Goal: Use online tool/utility: Utilize a website feature to perform a specific function

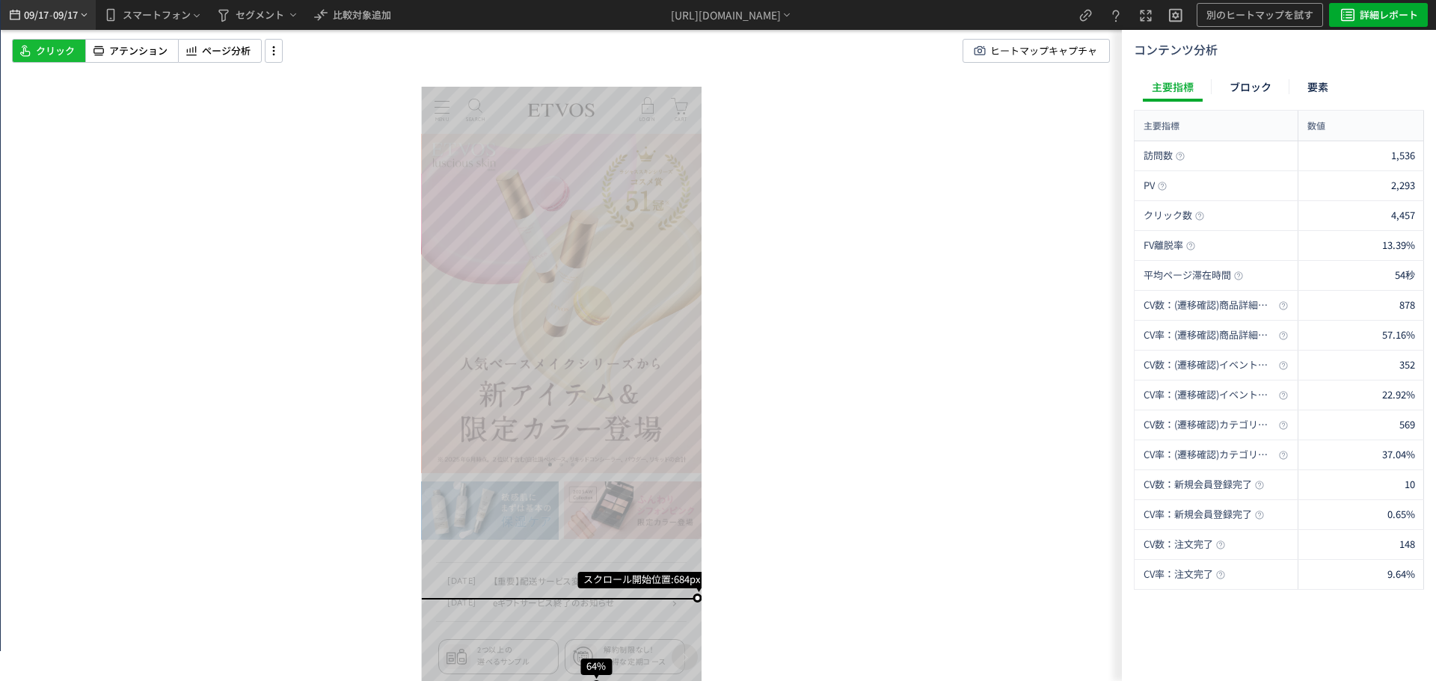
click at [73, 18] on span "09/17" at bounding box center [65, 15] width 25 height 30
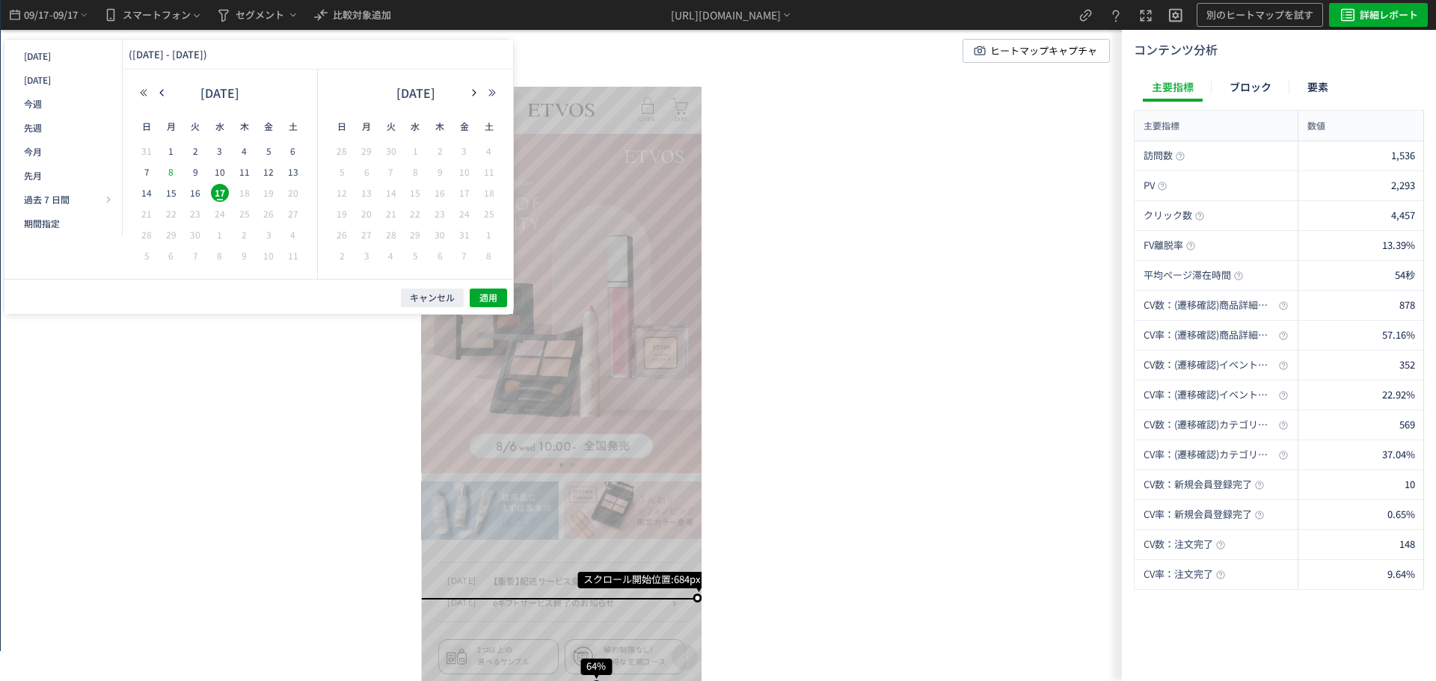
click at [175, 171] on span "8" at bounding box center [171, 172] width 18 height 18
click at [245, 176] on span "11" at bounding box center [245, 172] width 18 height 18
click at [487, 296] on span "適用" at bounding box center [488, 298] width 18 height 13
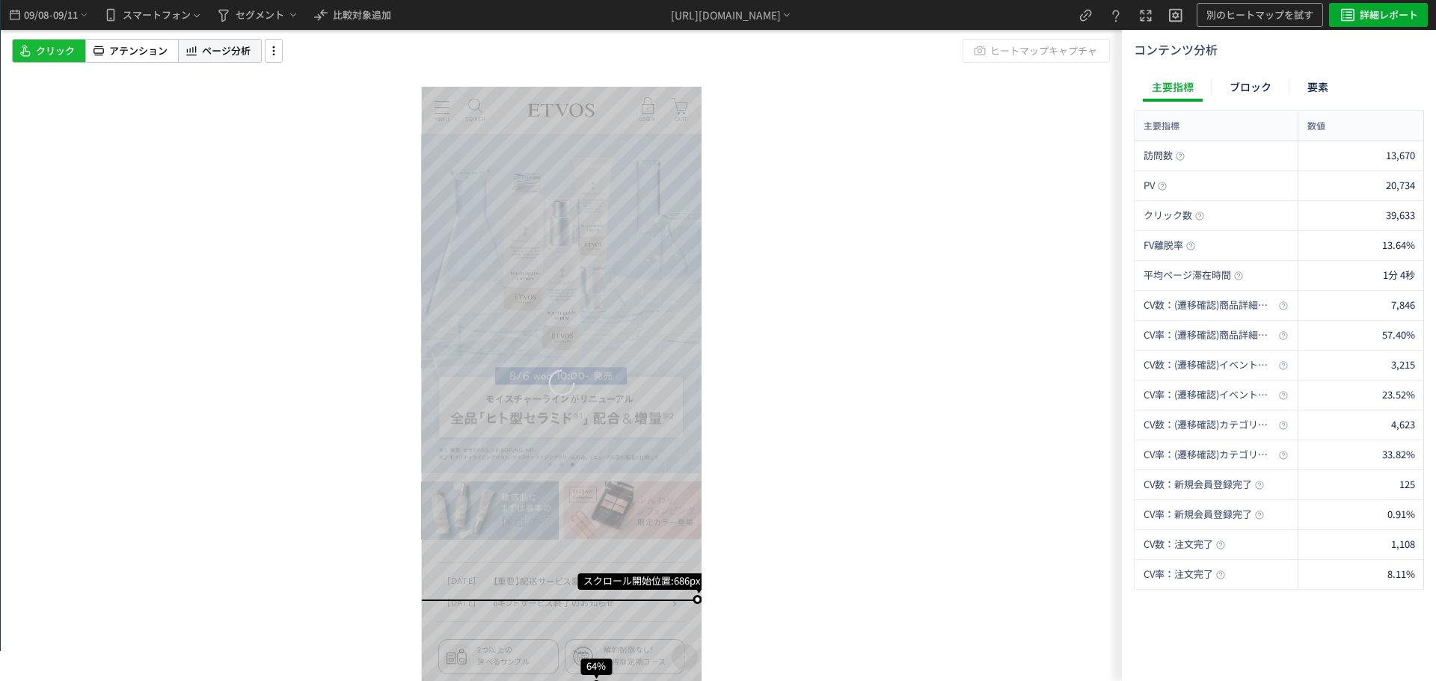
click at [242, 59] on div "ページ分析" at bounding box center [220, 51] width 84 height 24
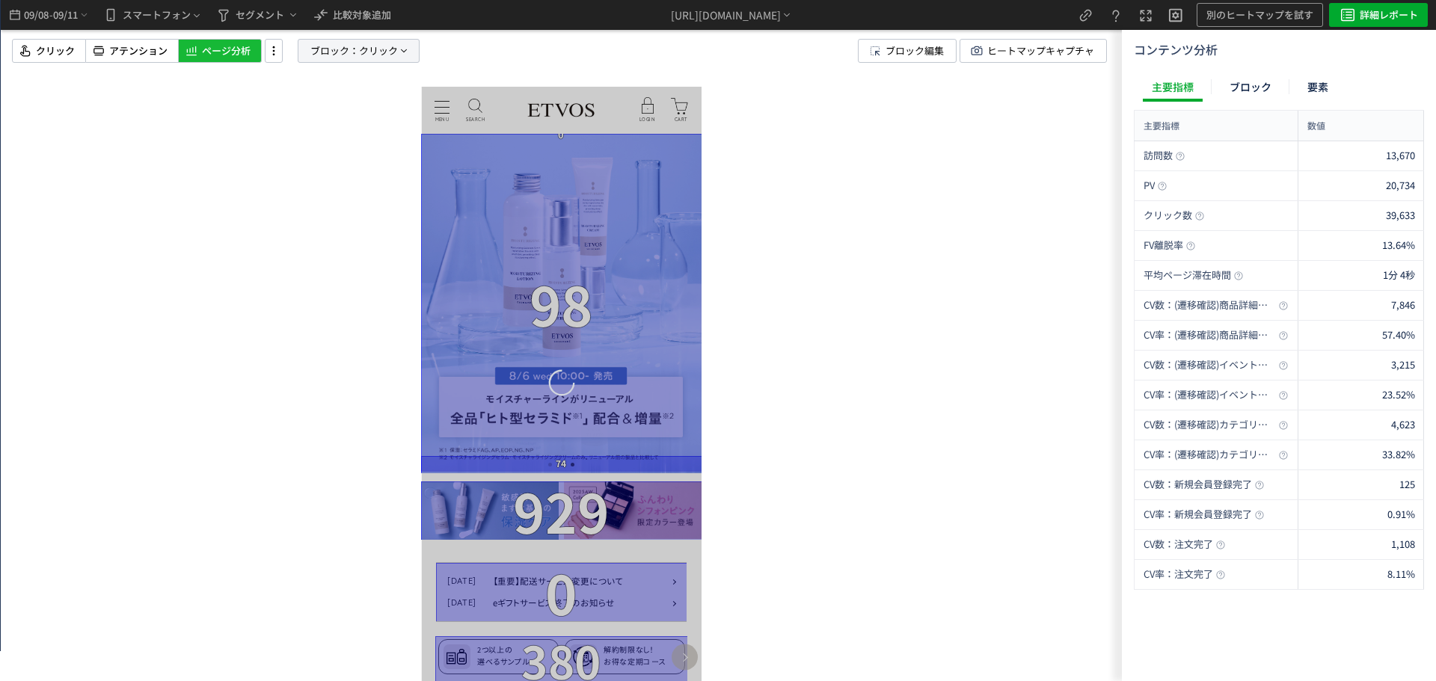
click at [345, 60] on span "ブロック：" at bounding box center [334, 51] width 49 height 22
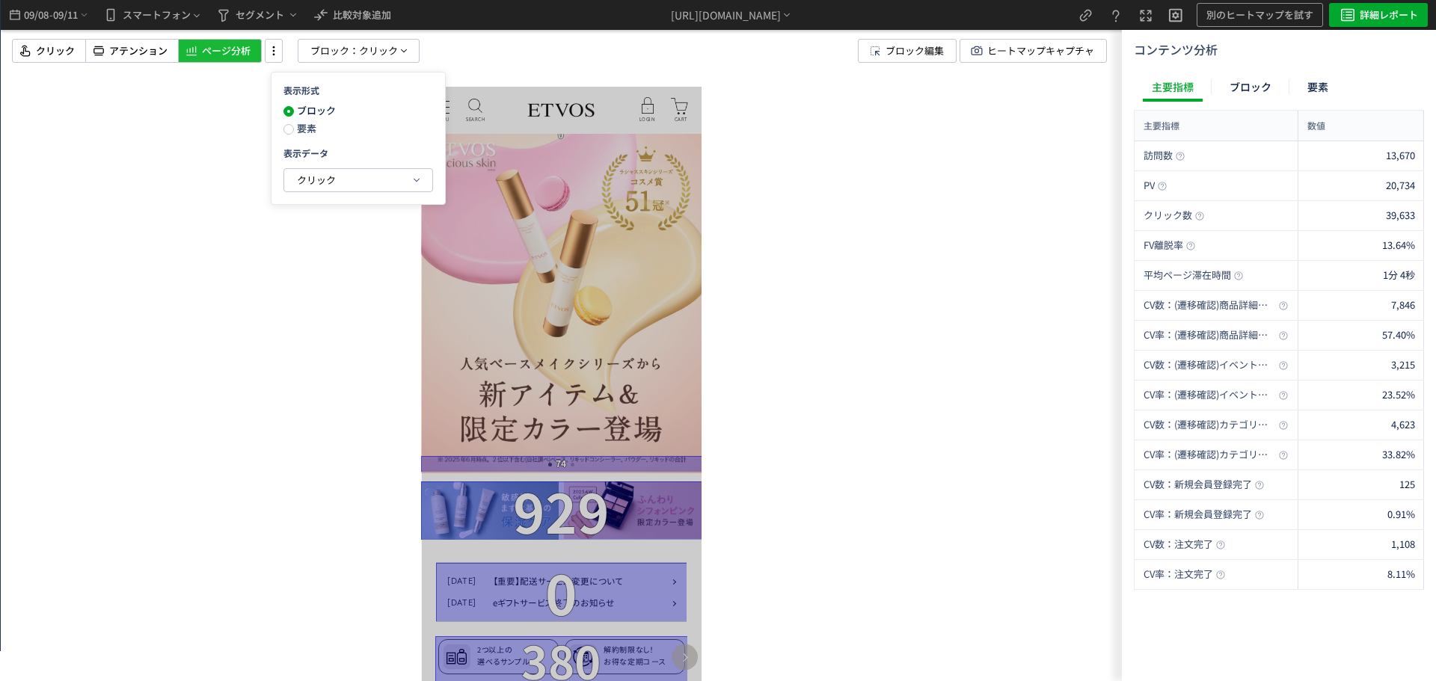
click at [309, 135] on span "要素" at bounding box center [305, 128] width 22 height 14
click at [310, 182] on span "クリック" at bounding box center [316, 180] width 39 height 14
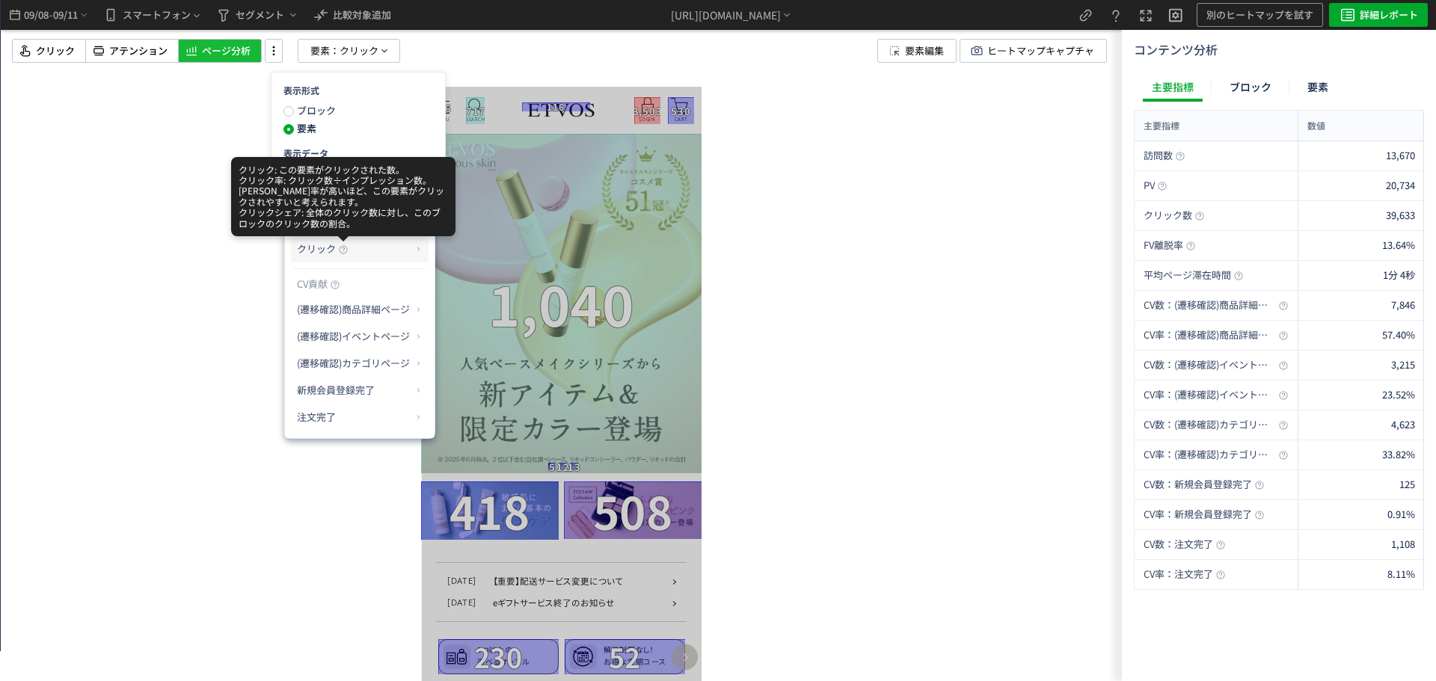
click at [343, 248] on use at bounding box center [343, 249] width 8 height 8
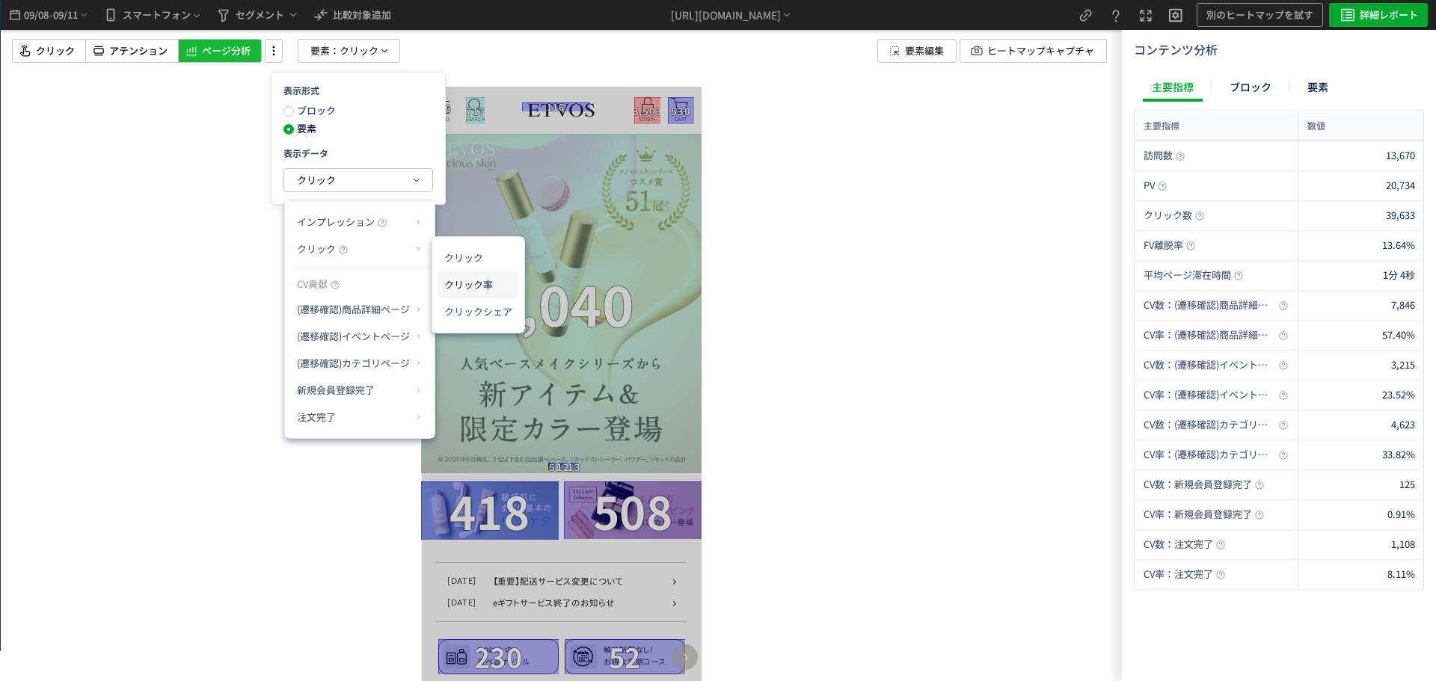
click at [473, 282] on li "クリック率" at bounding box center [478, 284] width 80 height 27
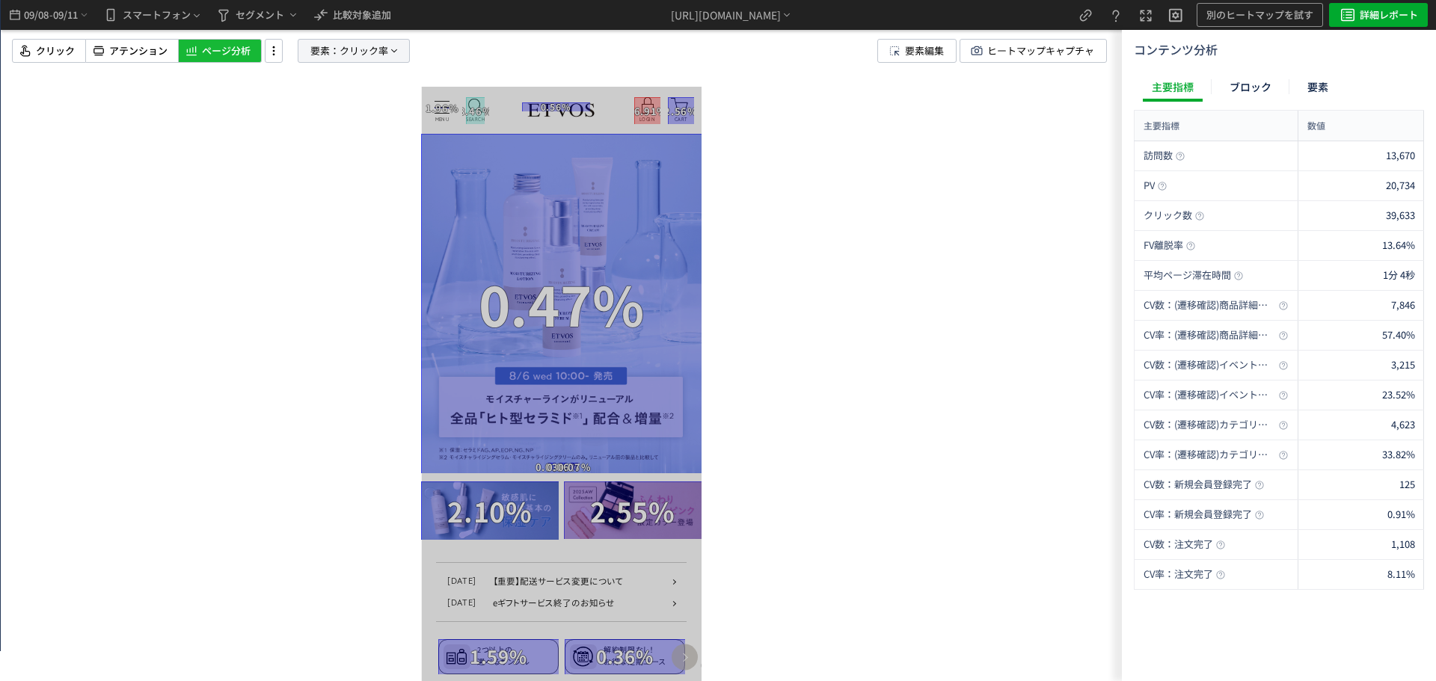
click at [319, 49] on span "要素：" at bounding box center [324, 51] width 29 height 22
click at [347, 178] on button "クリック率" at bounding box center [354, 180] width 148 height 22
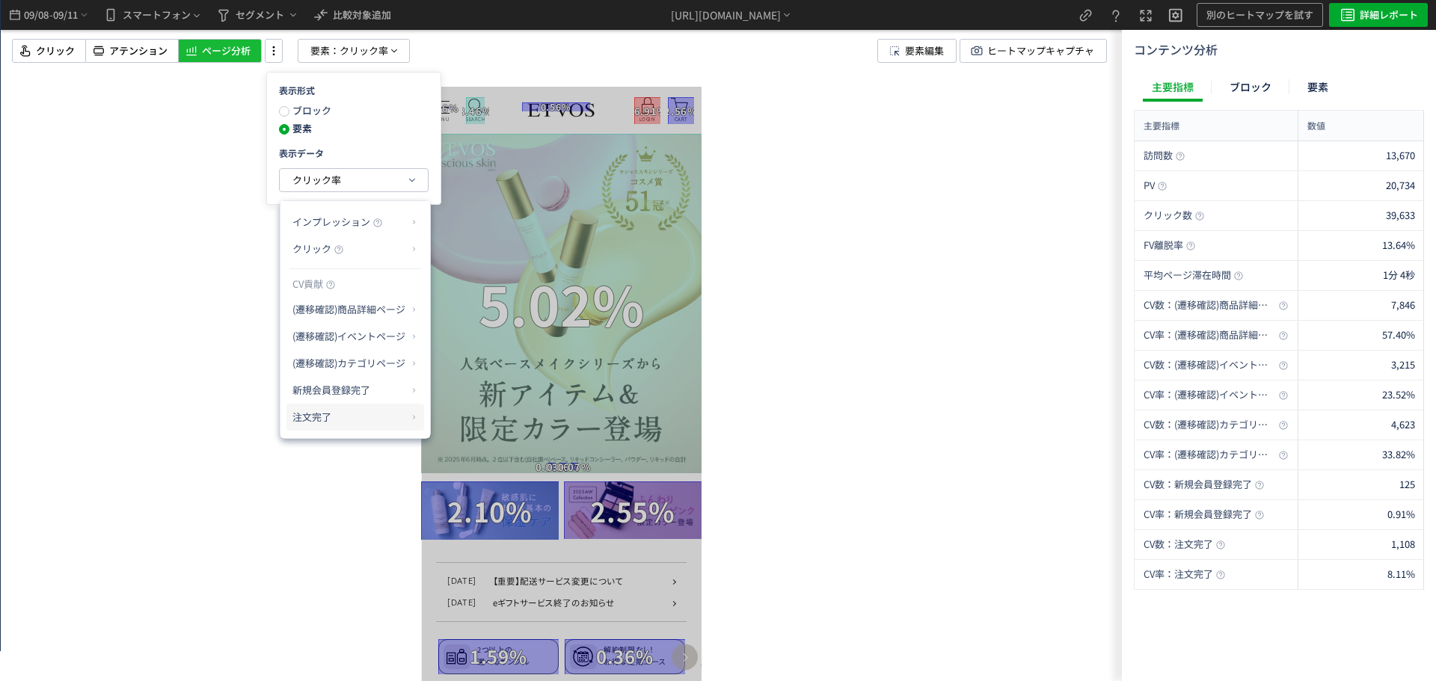
click at [334, 414] on p "注文完了" at bounding box center [349, 417] width 114 height 25
click at [466, 456] on li "CV貢献率" at bounding box center [460, 453] width 52 height 27
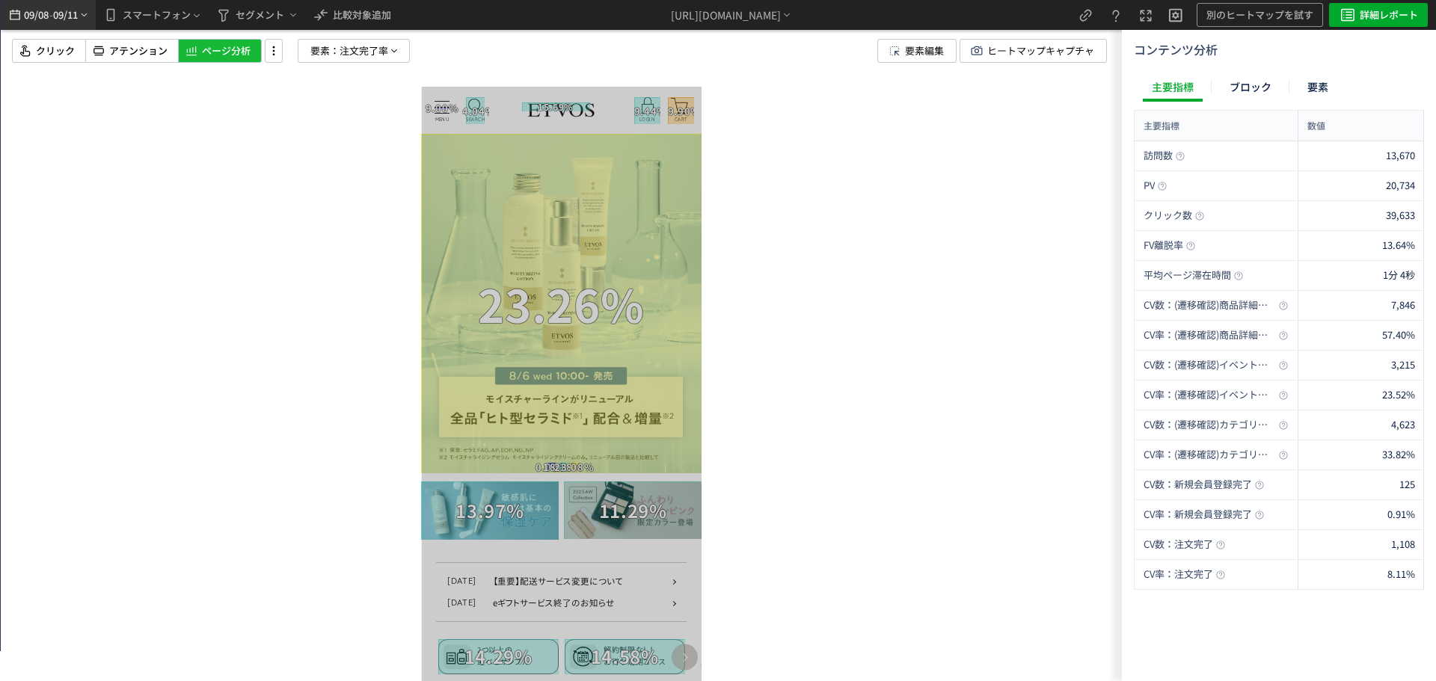
click at [57, 10] on span "09/11" at bounding box center [65, 15] width 25 height 30
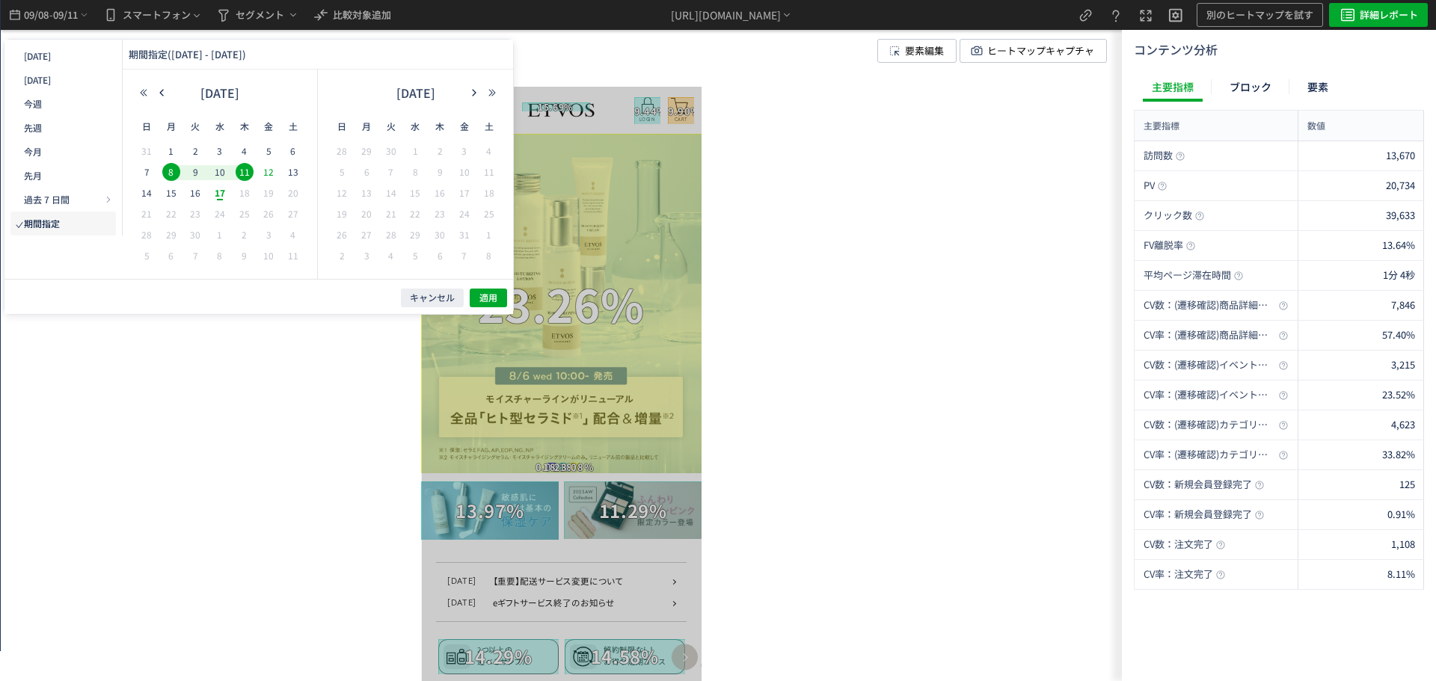
click at [271, 168] on span "12" at bounding box center [269, 172] width 18 height 18
click at [196, 195] on span "16" at bounding box center [195, 193] width 18 height 18
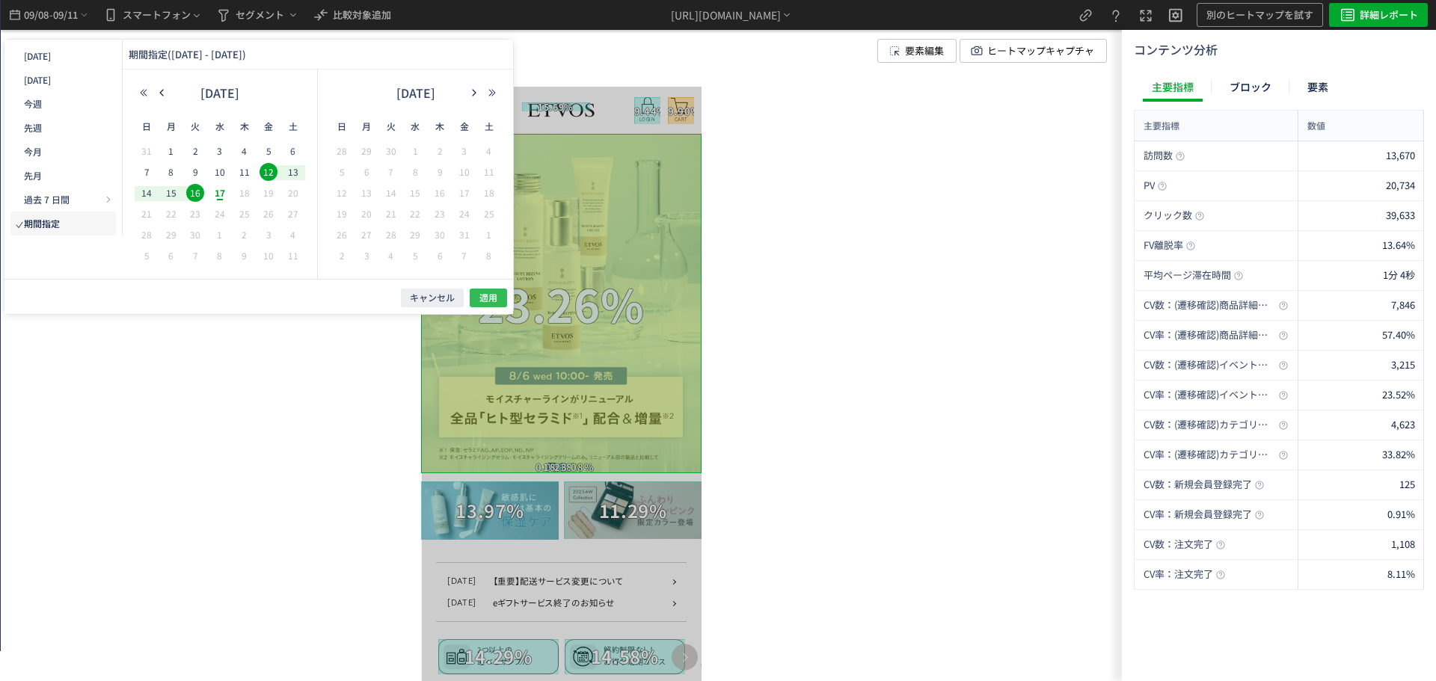
click at [475, 297] on button "適用" at bounding box center [488, 298] width 37 height 19
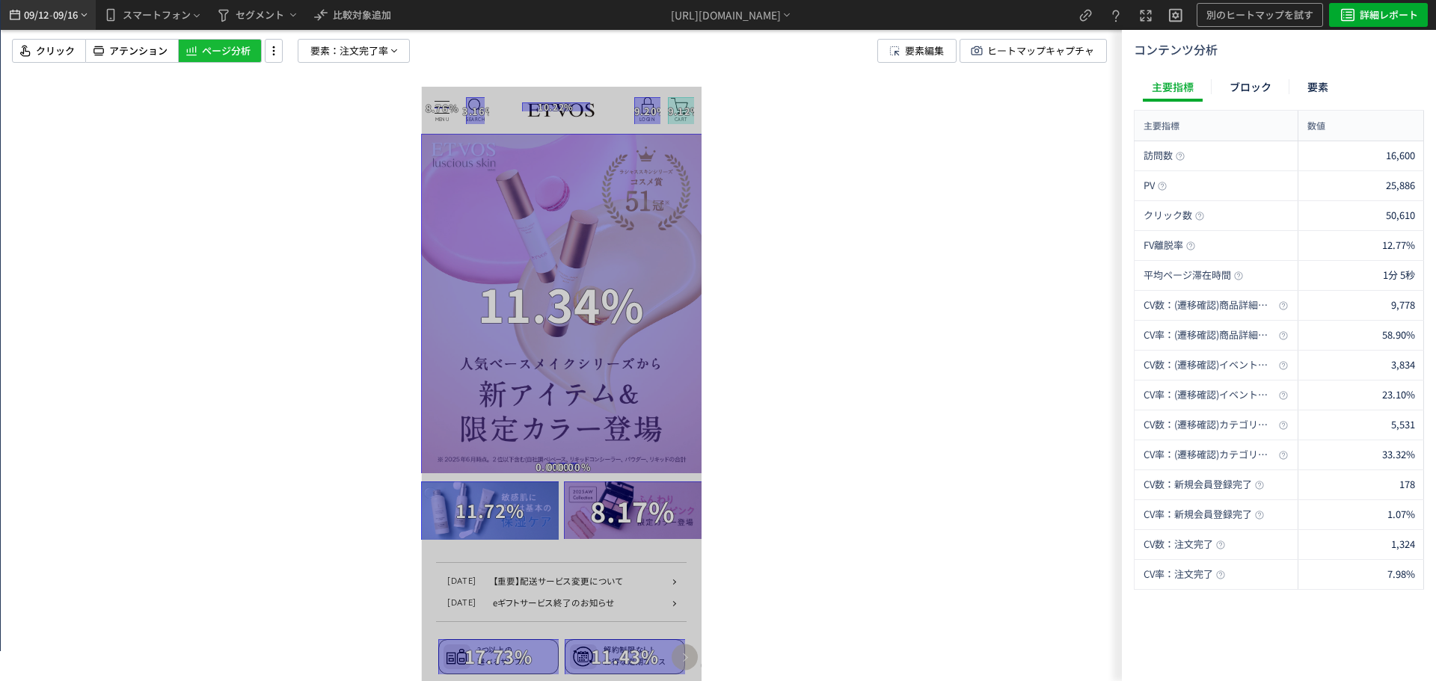
click at [62, 24] on span "09/16" at bounding box center [65, 15] width 25 height 30
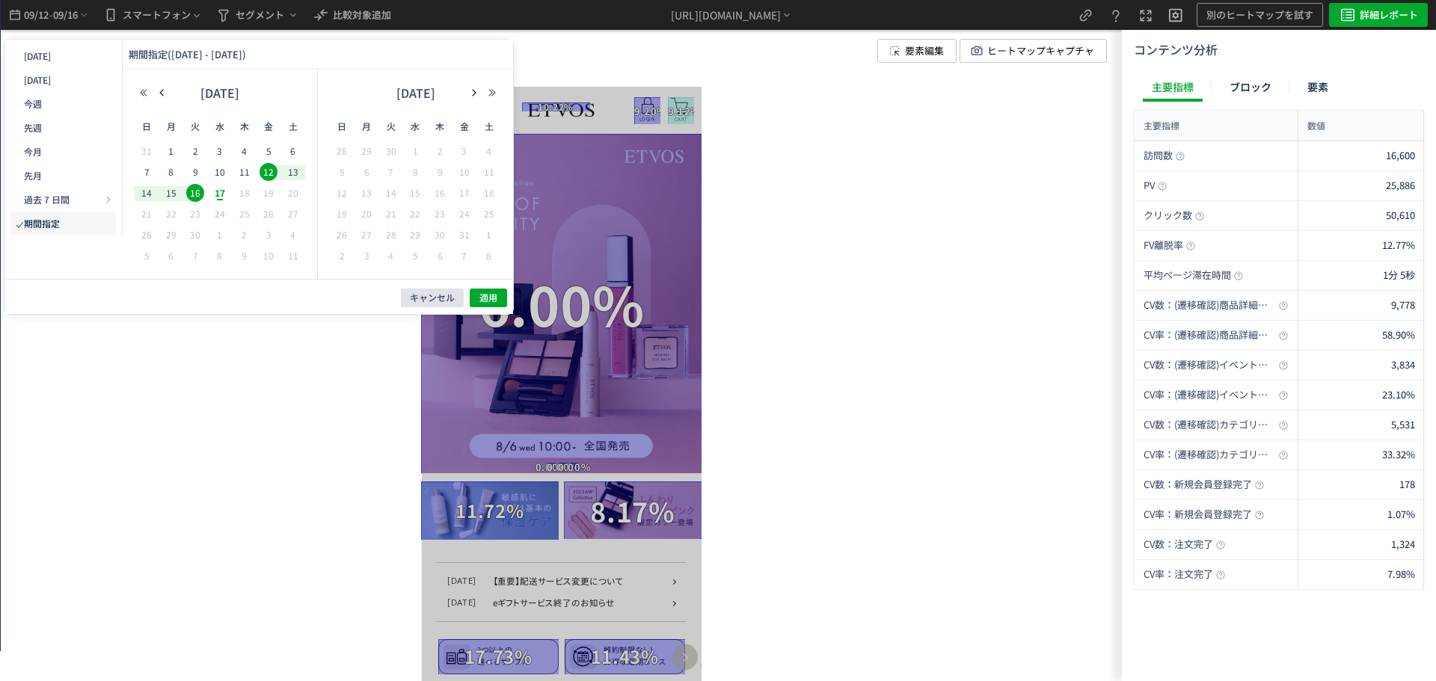
click at [437, 296] on span "キャンセル" at bounding box center [432, 298] width 45 height 13
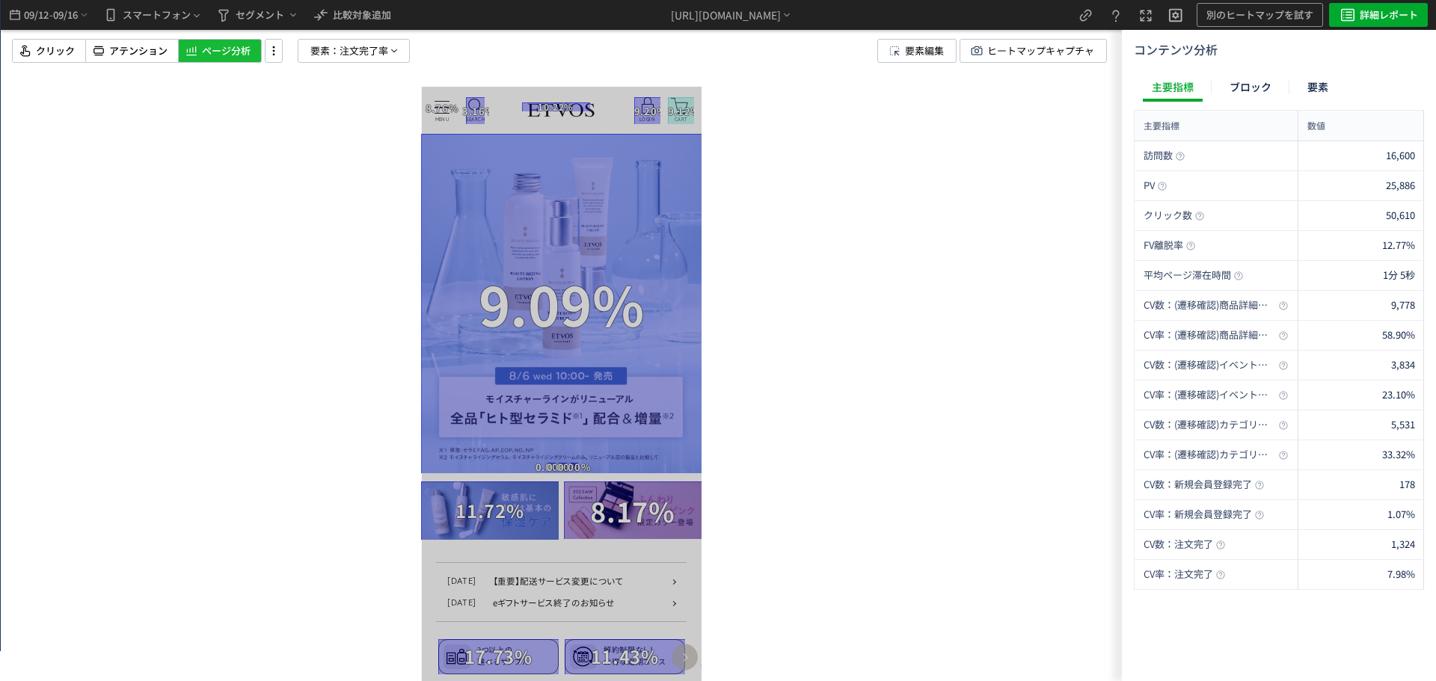
click at [394, 38] on div at bounding box center [561, 340] width 1121 height 681
click at [327, 64] on div at bounding box center [561, 340] width 1121 height 681
click at [329, 61] on span "要素：" at bounding box center [324, 51] width 29 height 22
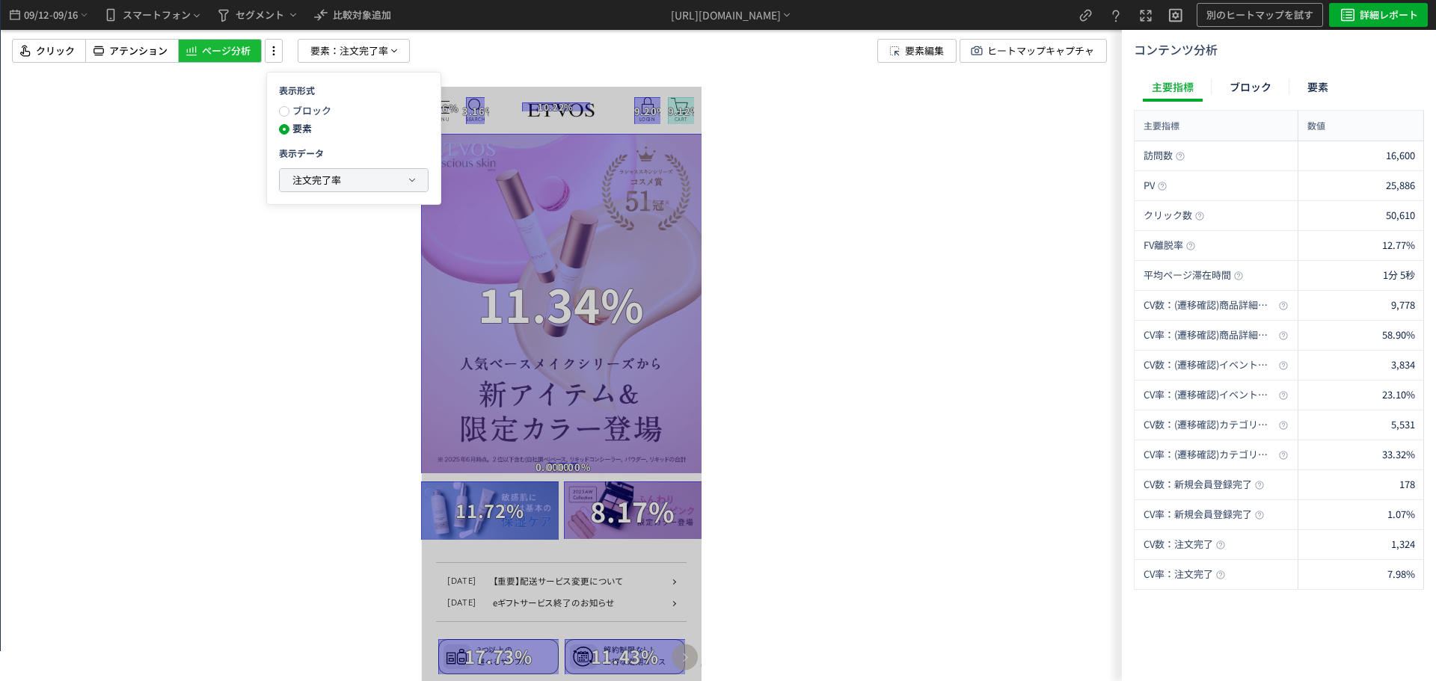
click at [336, 179] on span "注文完了率" at bounding box center [316, 180] width 49 height 14
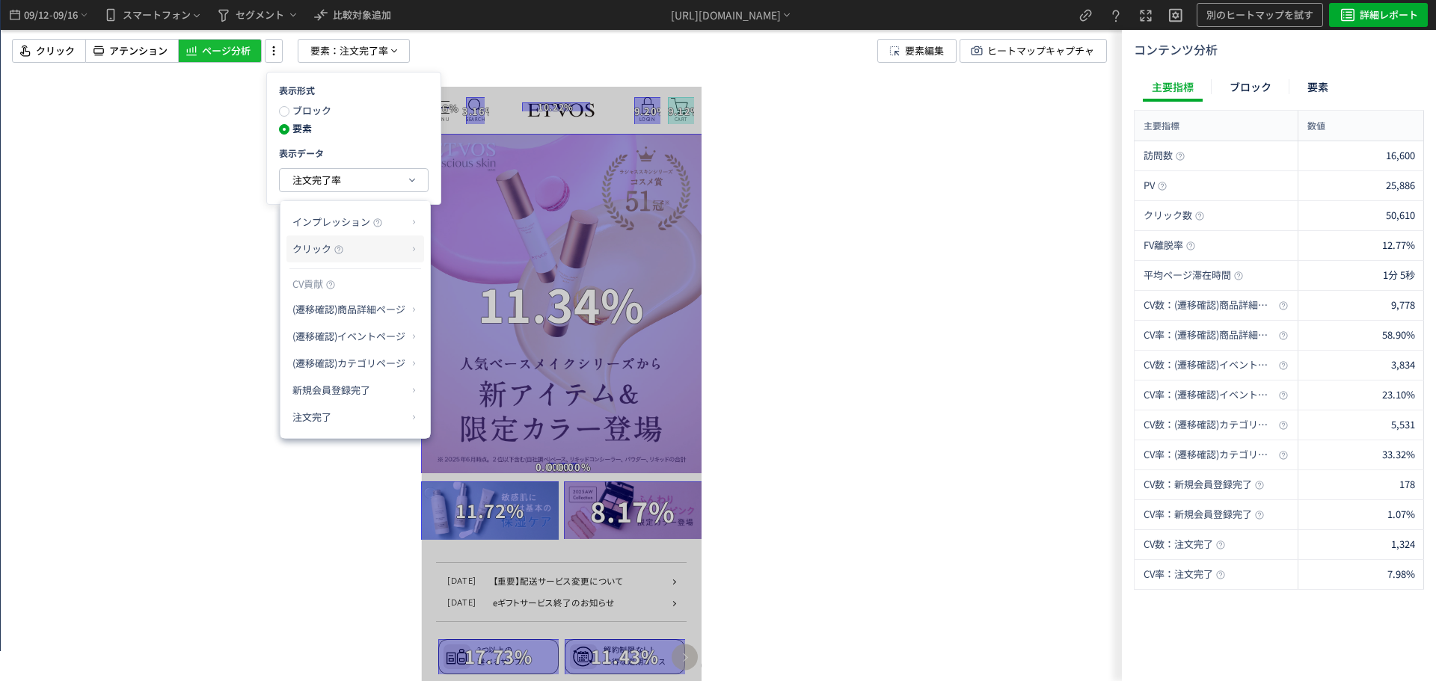
click at [354, 254] on p "クリック" at bounding box center [349, 248] width 114 height 25
click at [495, 295] on li "クリック率" at bounding box center [474, 284] width 80 height 27
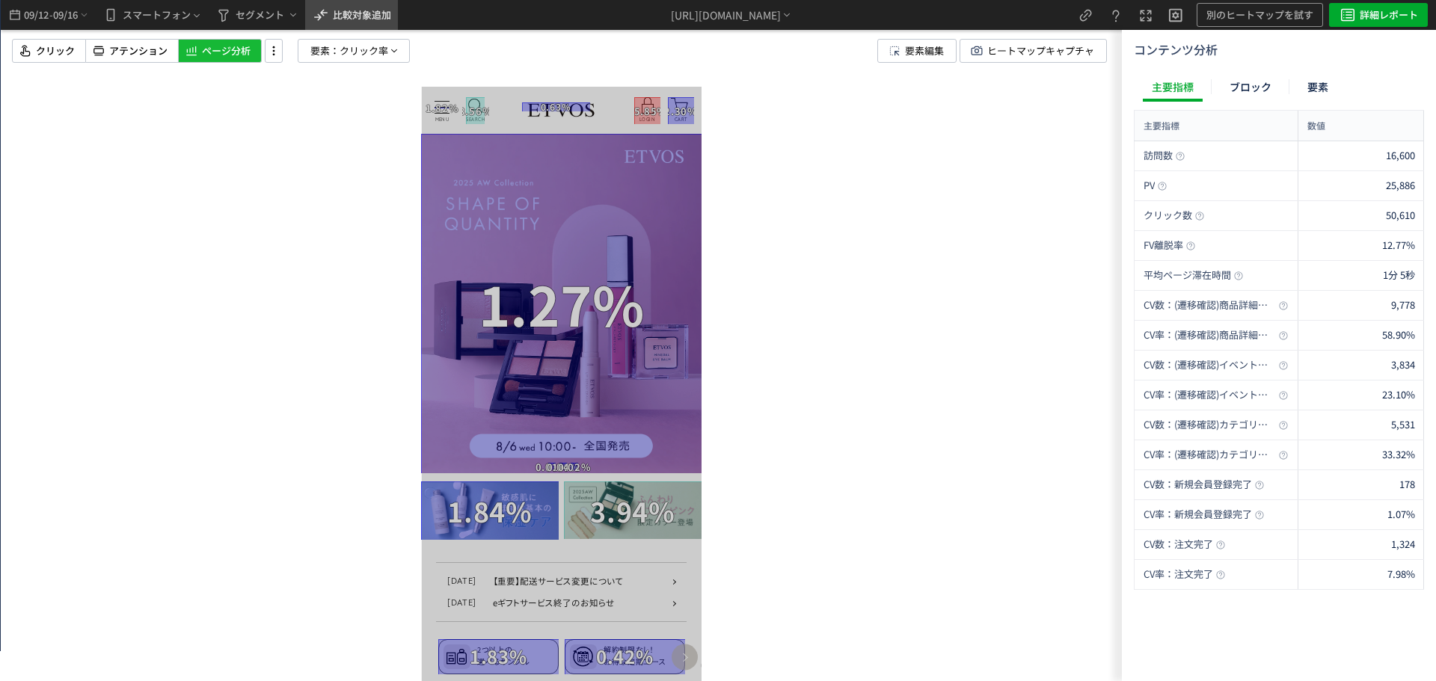
click at [376, 16] on span "比較対象追加" at bounding box center [362, 14] width 58 height 14
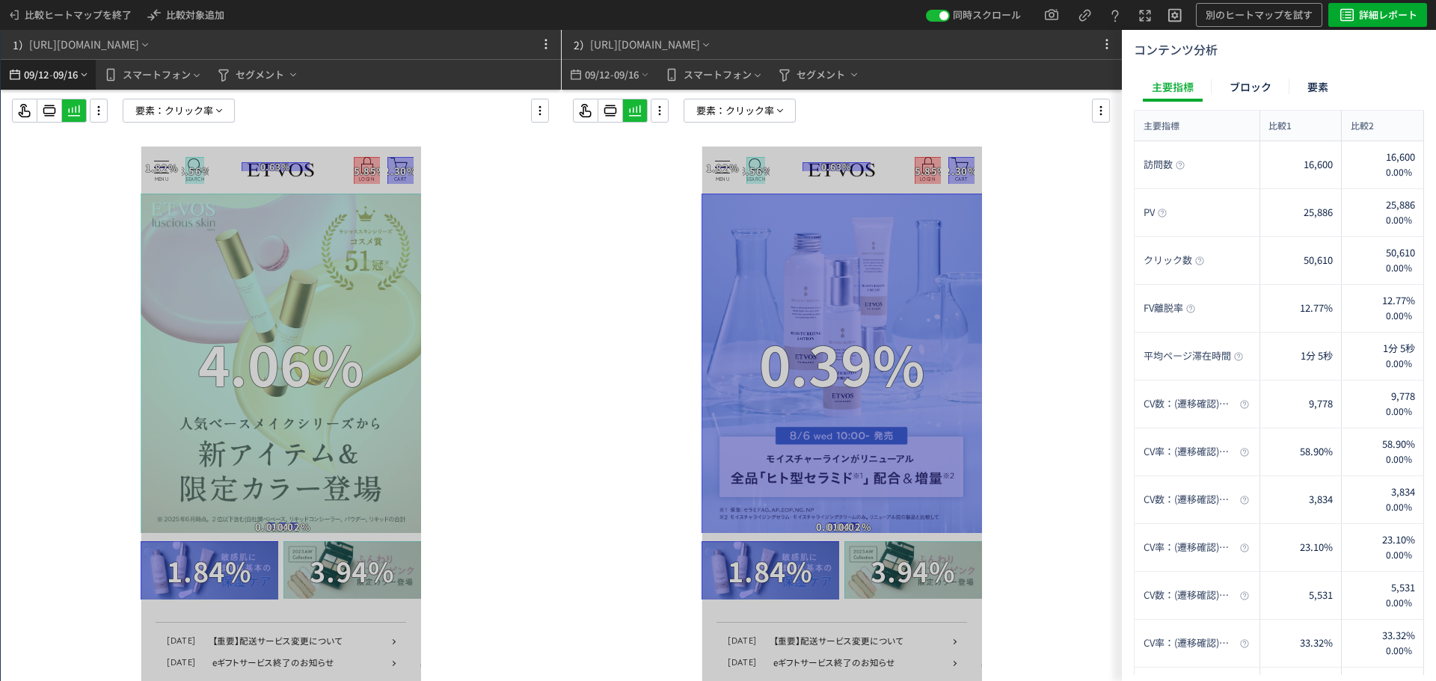
click at [66, 70] on span "09/16" at bounding box center [65, 75] width 25 height 30
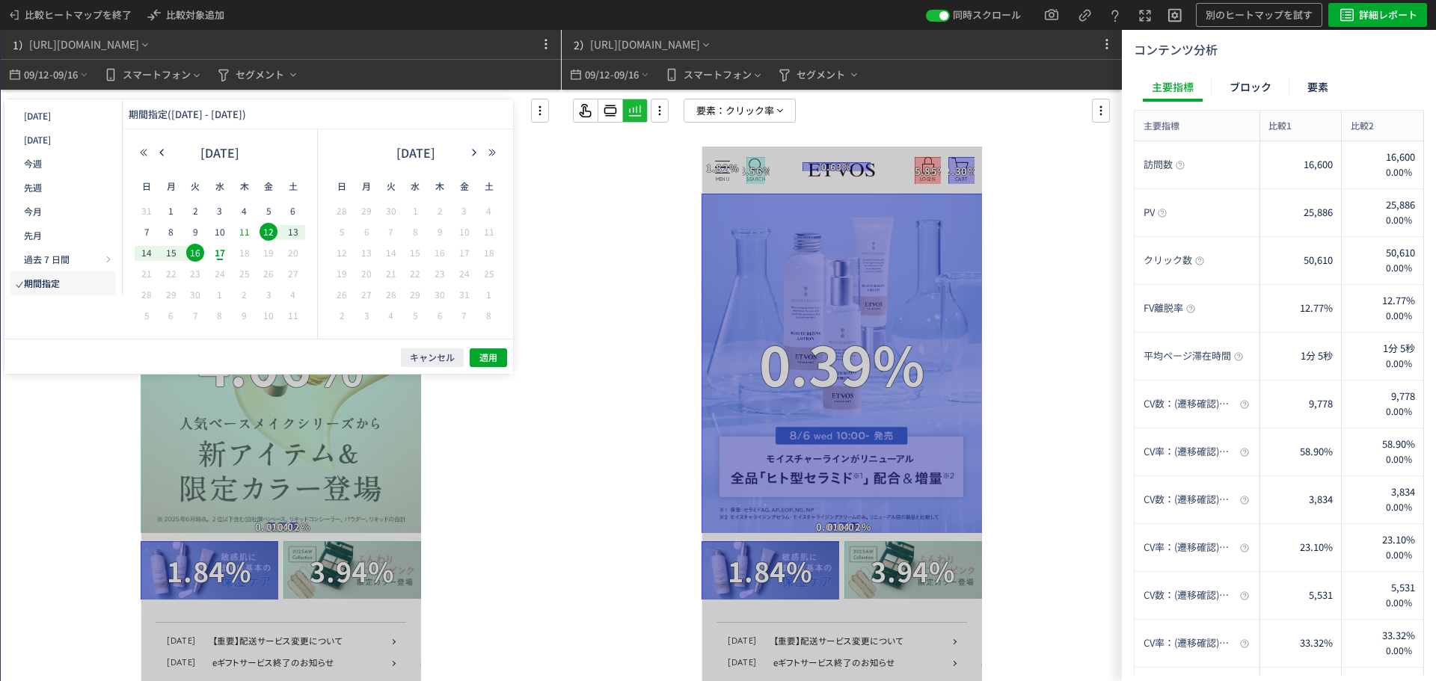
click at [245, 236] on span "11" at bounding box center [245, 232] width 18 height 18
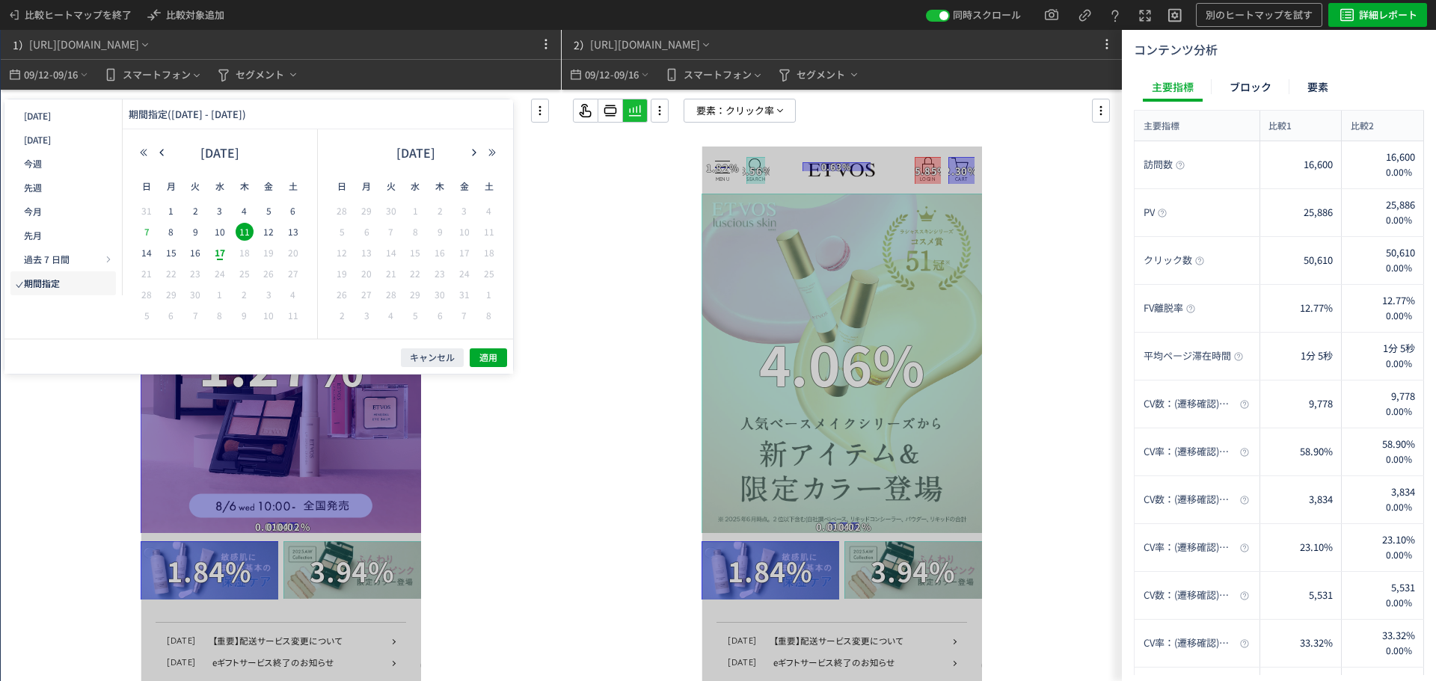
click at [153, 236] on span "7" at bounding box center [147, 232] width 18 height 18
click at [481, 362] on span "適用" at bounding box center [488, 358] width 18 height 13
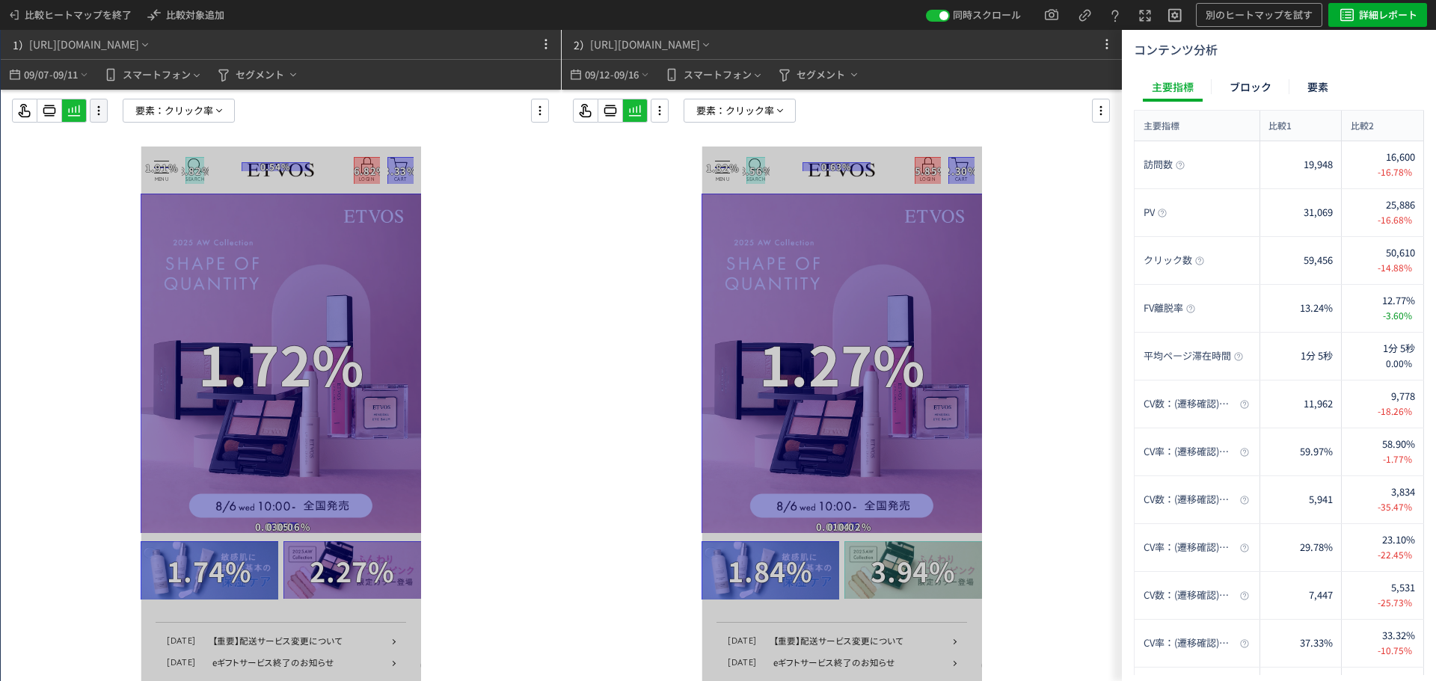
click at [102, 106] on icon at bounding box center [99, 110] width 18 height 16
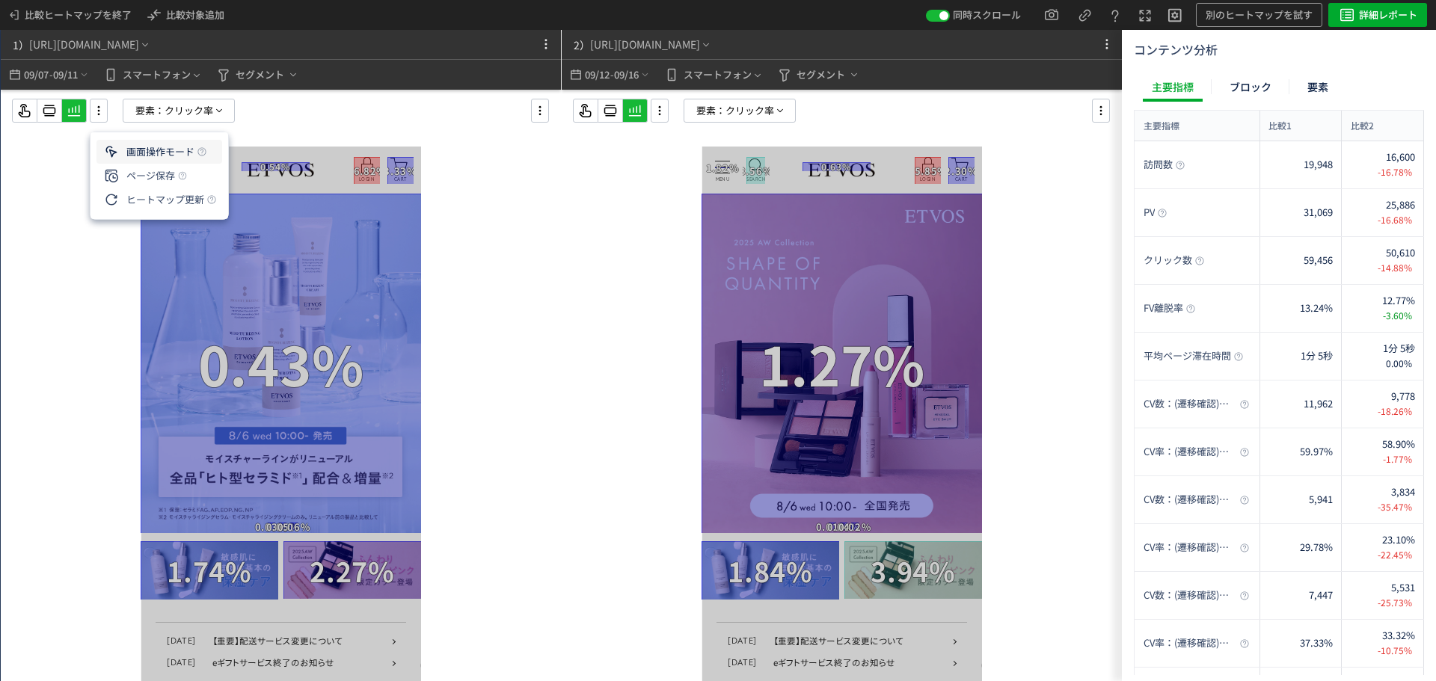
click at [145, 148] on li "画面操作モード" at bounding box center [159, 152] width 126 height 24
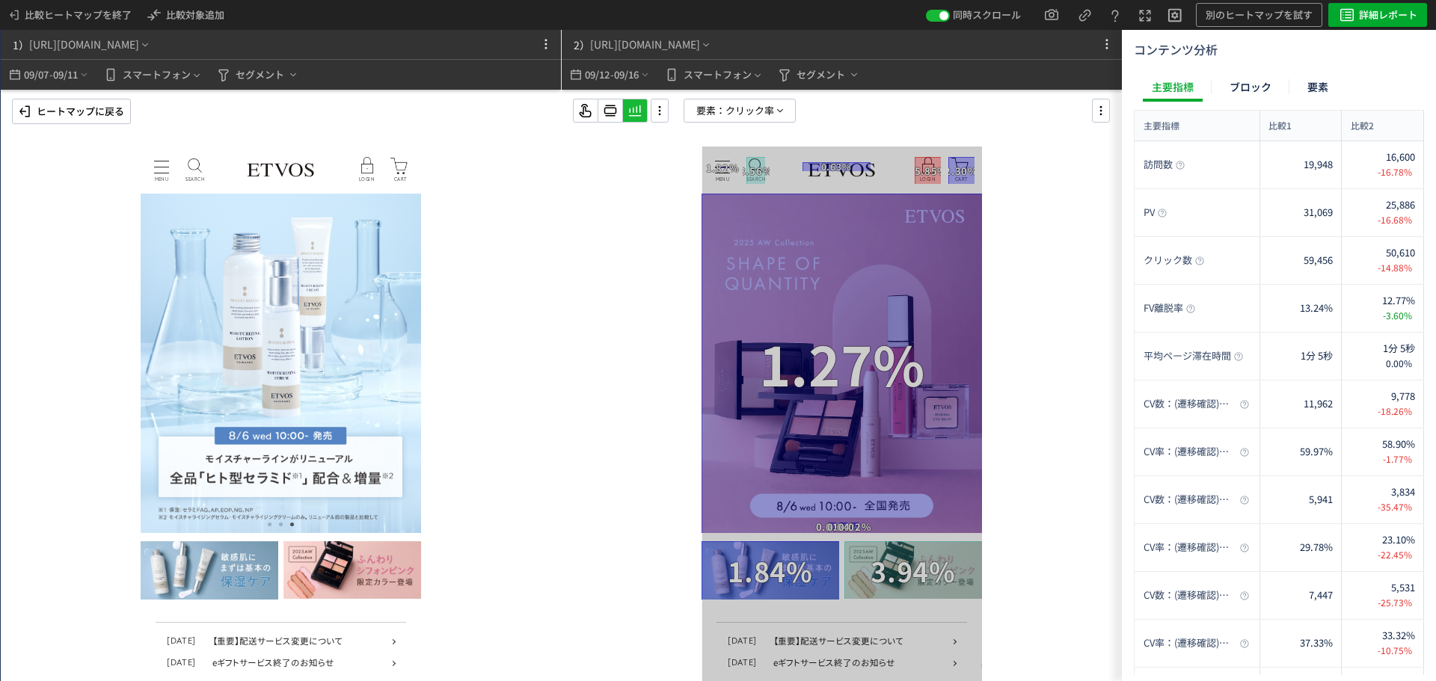
drag, startPoint x: 354, startPoint y: 396, endPoint x: 233, endPoint y: 384, distance: 122.5
click at [257, 385] on img at bounding box center [281, 364] width 280 height 340
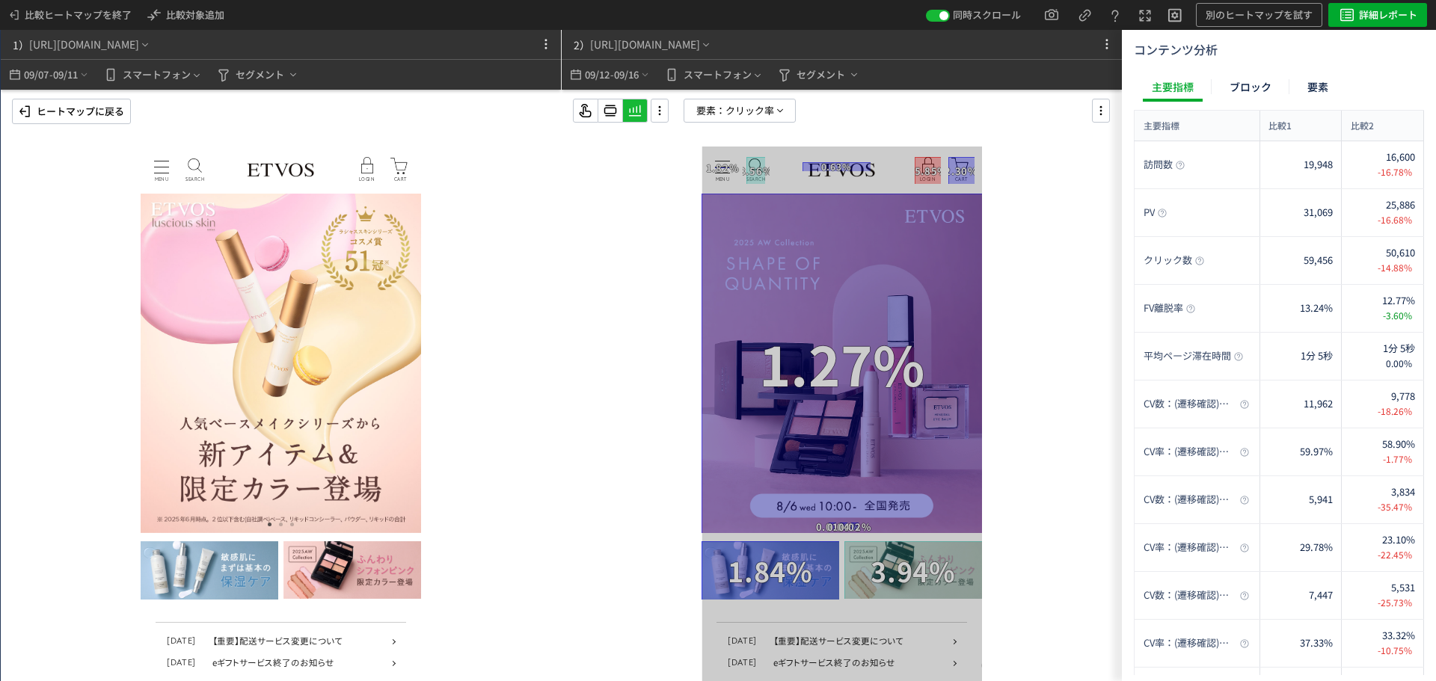
drag, startPoint x: 328, startPoint y: 396, endPoint x: 203, endPoint y: 390, distance: 124.3
click at [215, 390] on img at bounding box center [281, 364] width 280 height 340
drag, startPoint x: 325, startPoint y: 396, endPoint x: 178, endPoint y: 387, distance: 147.6
click at [206, 387] on img at bounding box center [281, 364] width 280 height 340
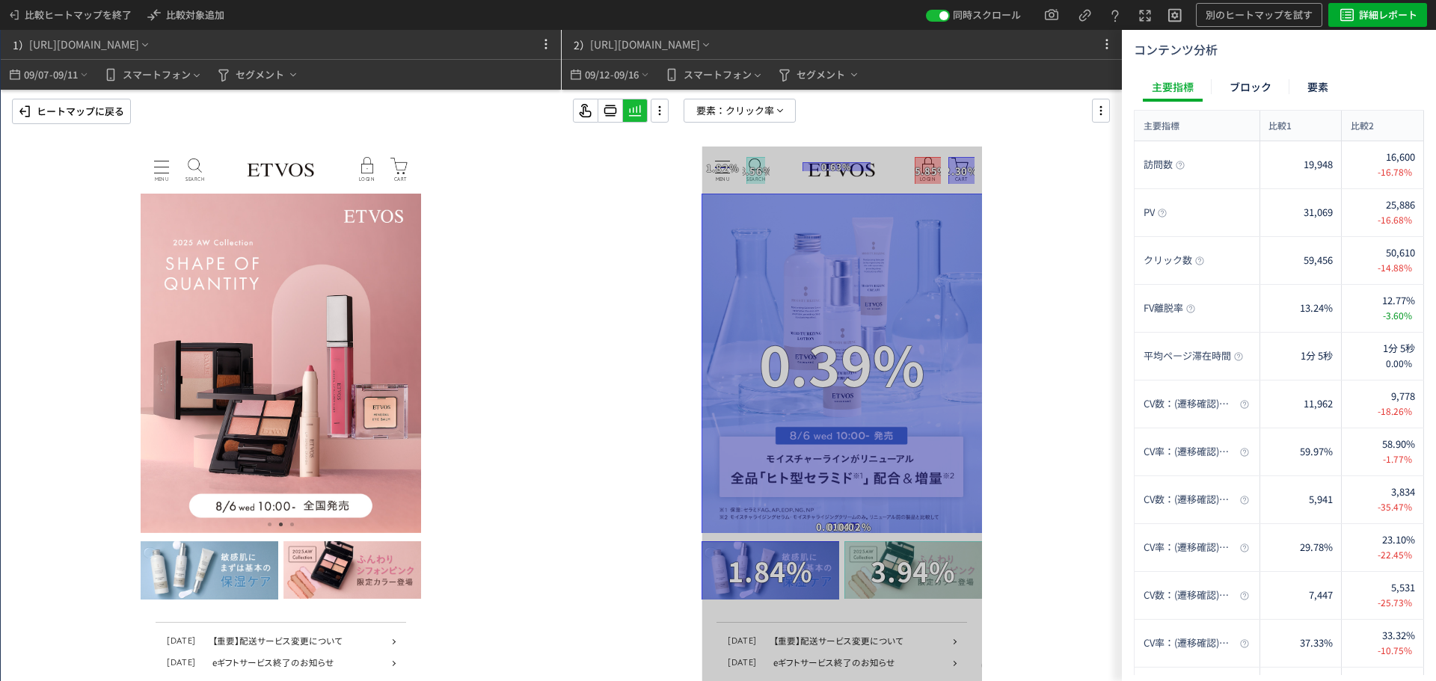
drag, startPoint x: 345, startPoint y: 394, endPoint x: 126, endPoint y: 391, distance: 219.1
click at [141, 391] on html "MENU MENU SEARCH よくある検索 パウダー ブラシ リップ お悩みから探す 日焼け 皮脂・テカリ クマ >お悩み一覧へ ラインから探す エイジン…" at bounding box center [281, 414] width 280 height 535
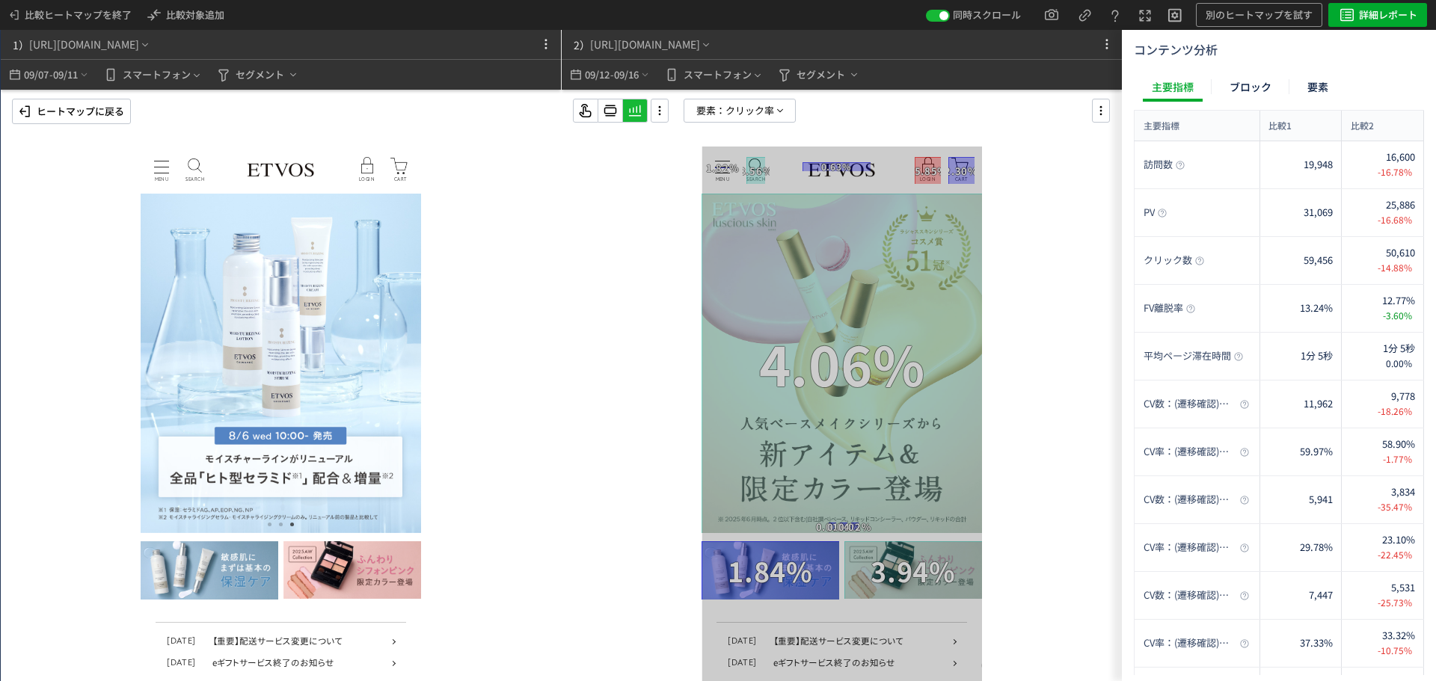
drag, startPoint x: 347, startPoint y: 384, endPoint x: 264, endPoint y: 379, distance: 83.2
click at [264, 379] on img at bounding box center [281, 364] width 280 height 340
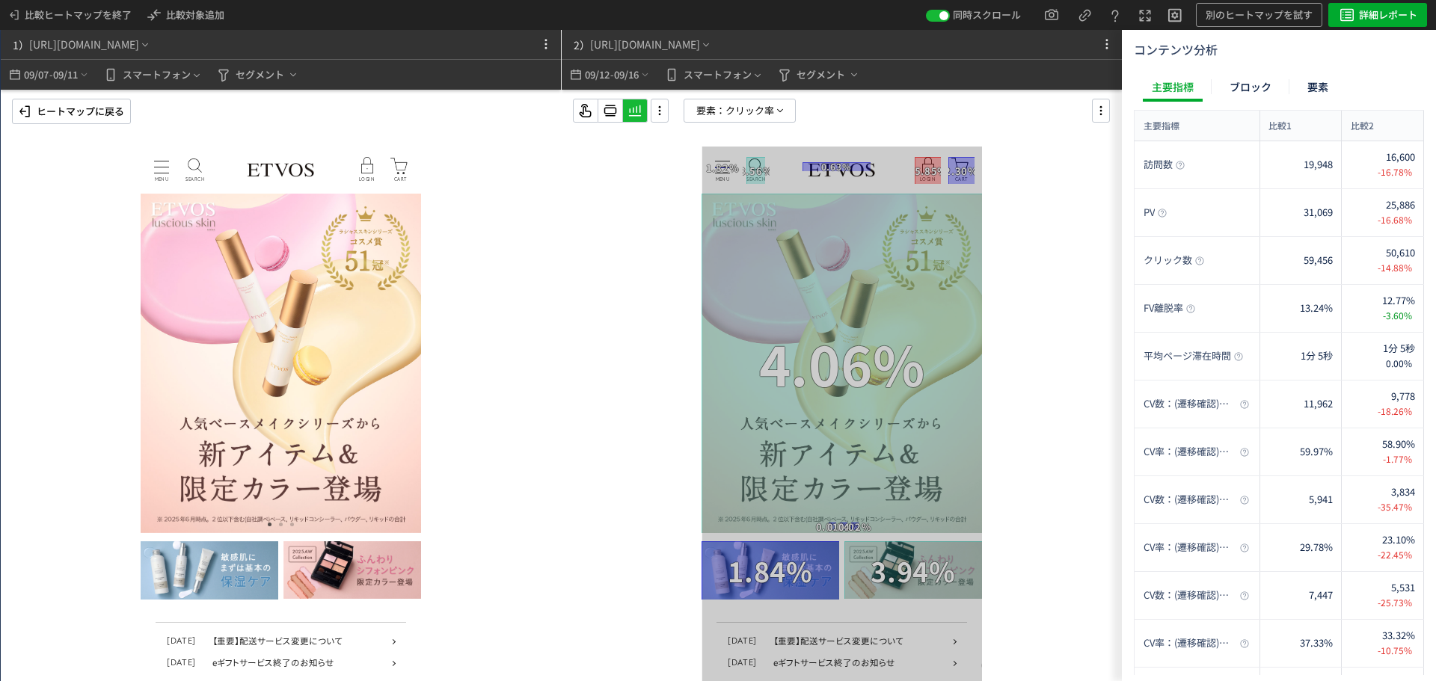
click at [120, 110] on p "ヒートマップに戻る" at bounding box center [81, 111] width 88 height 24
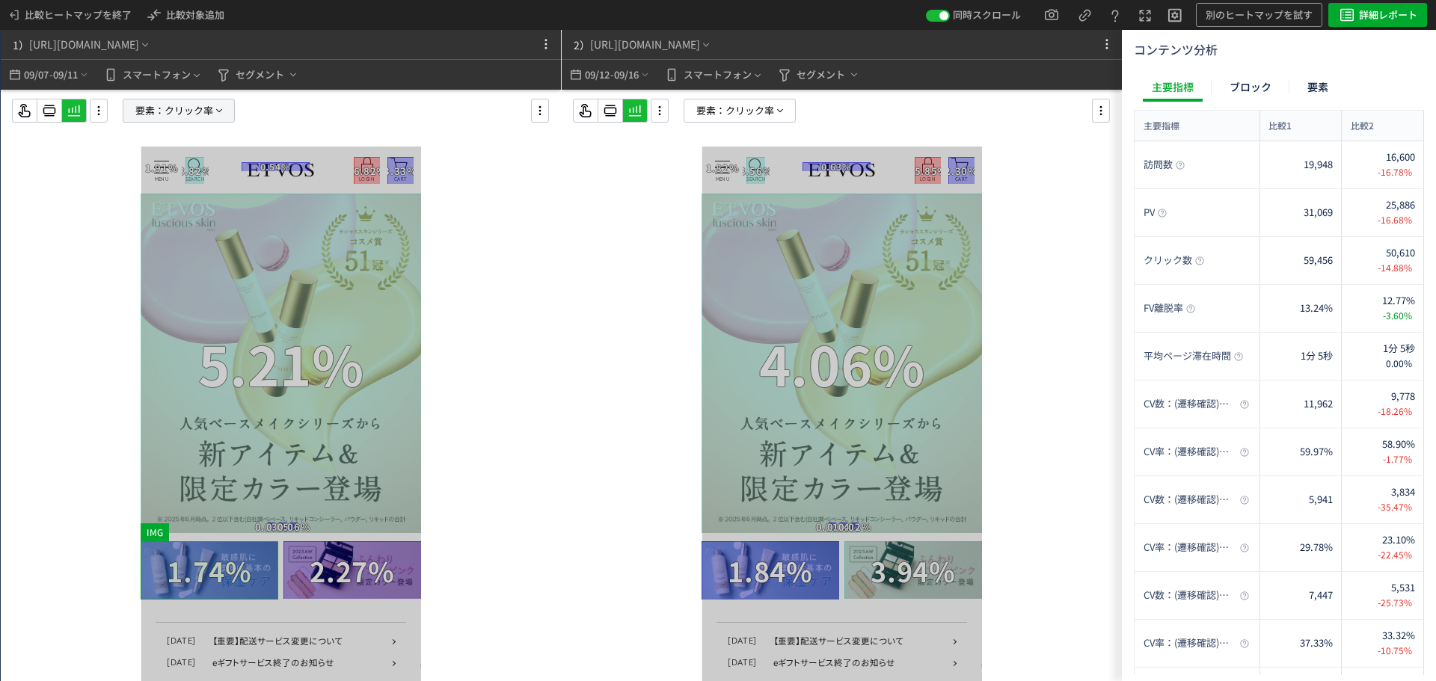
click at [168, 102] on span "クリック率" at bounding box center [189, 110] width 49 height 22
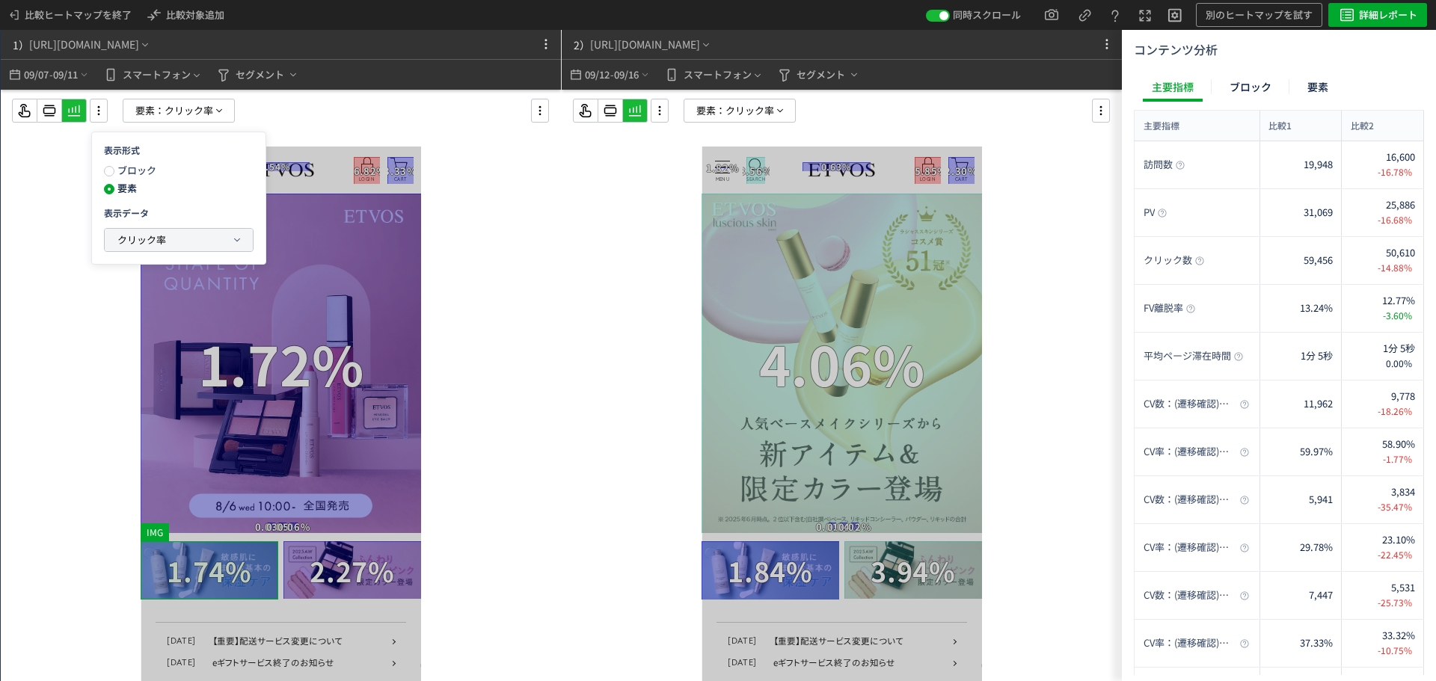
click at [196, 247] on button "クリック率" at bounding box center [179, 240] width 148 height 22
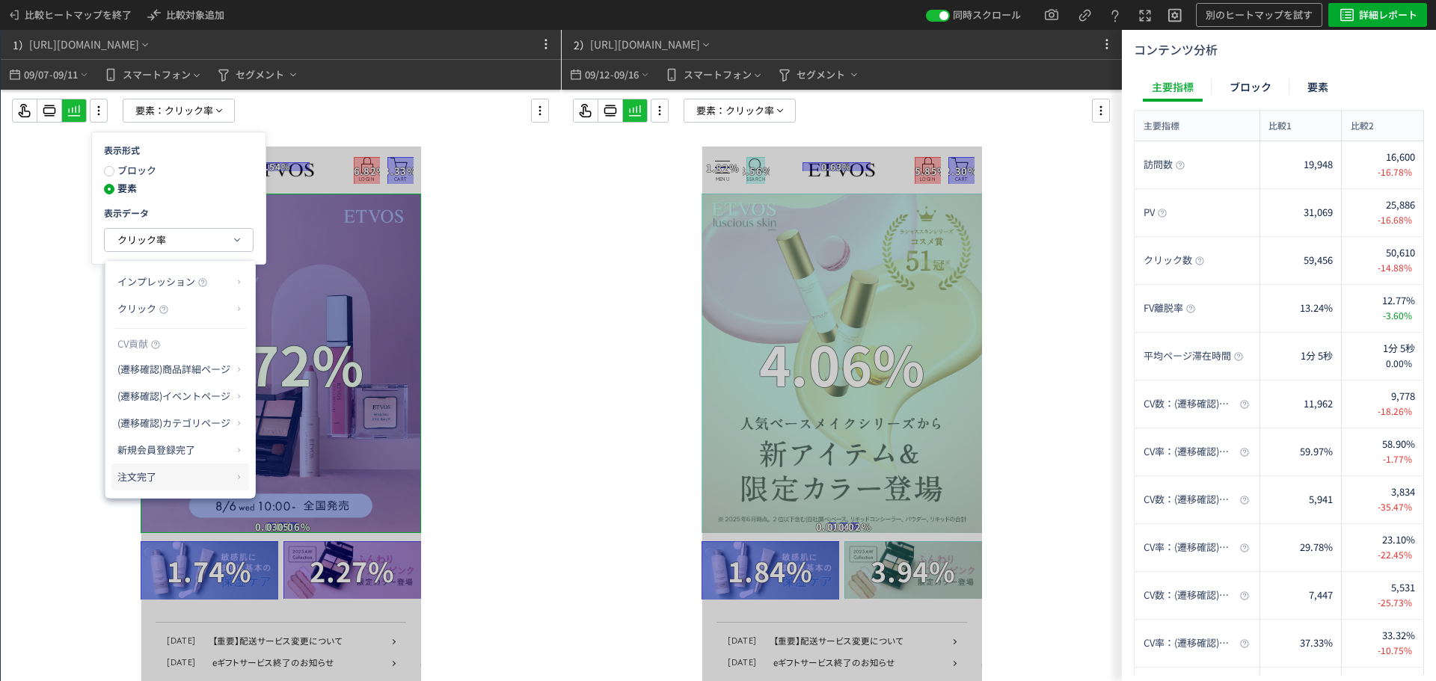
click at [204, 485] on p "注文完了" at bounding box center [174, 476] width 114 height 25
click at [292, 513] on li "CV貢献率" at bounding box center [285, 513] width 52 height 27
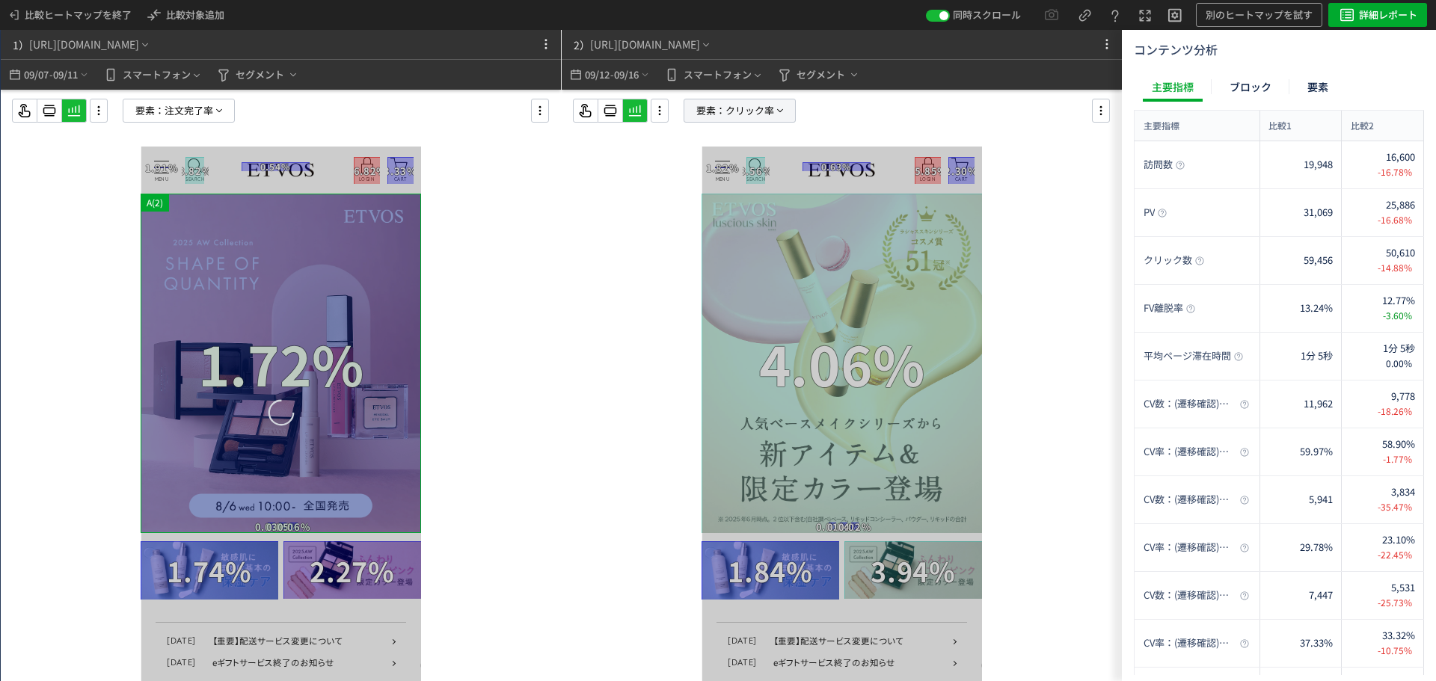
click at [708, 111] on span "要素：" at bounding box center [710, 110] width 29 height 22
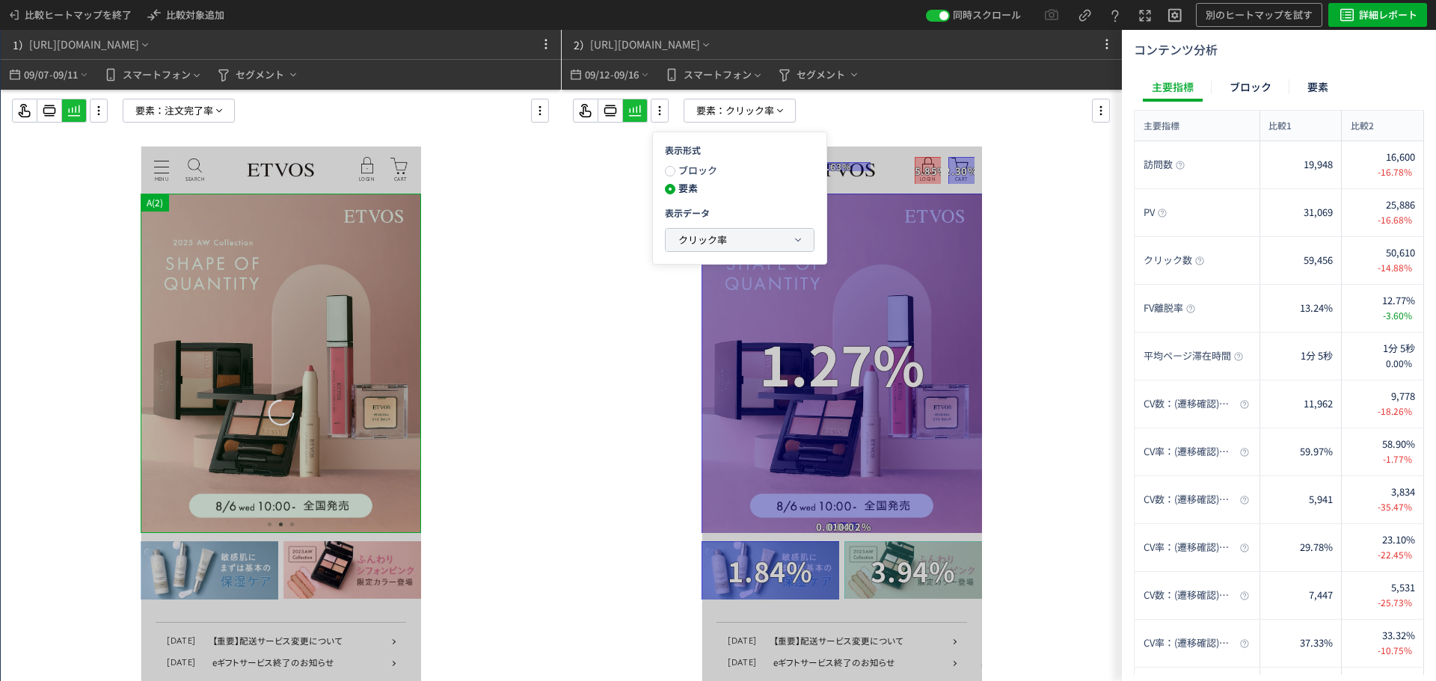
click at [763, 239] on button "クリック率" at bounding box center [740, 240] width 148 height 22
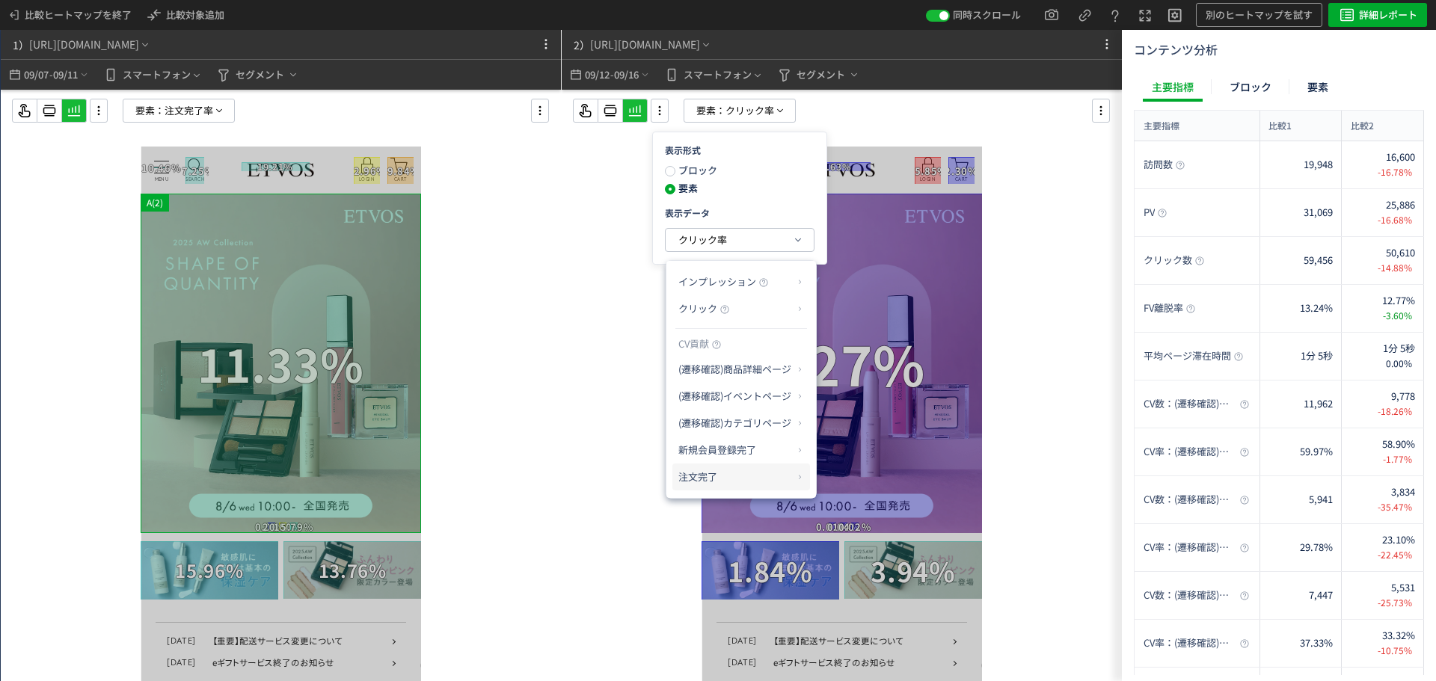
click at [771, 471] on p "注文完了" at bounding box center [735, 476] width 114 height 25
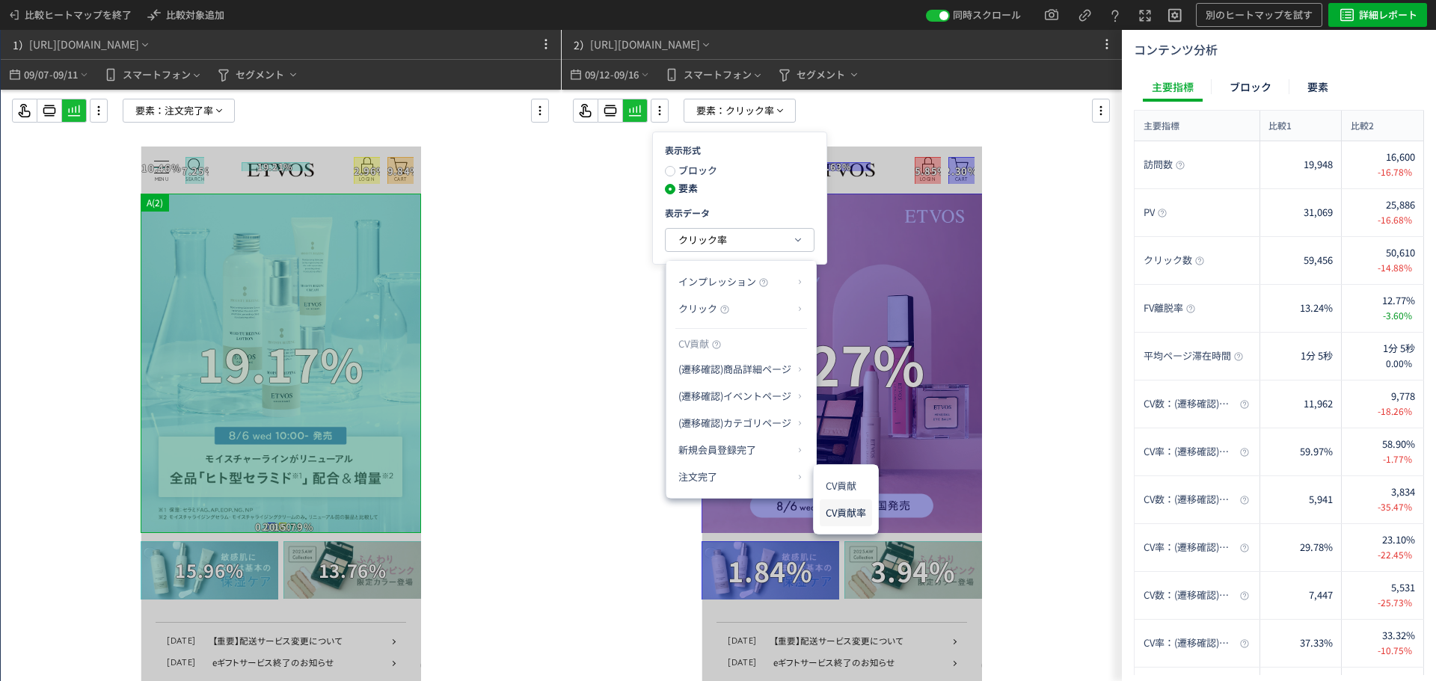
click at [860, 517] on li "CV貢献率" at bounding box center [846, 513] width 52 height 27
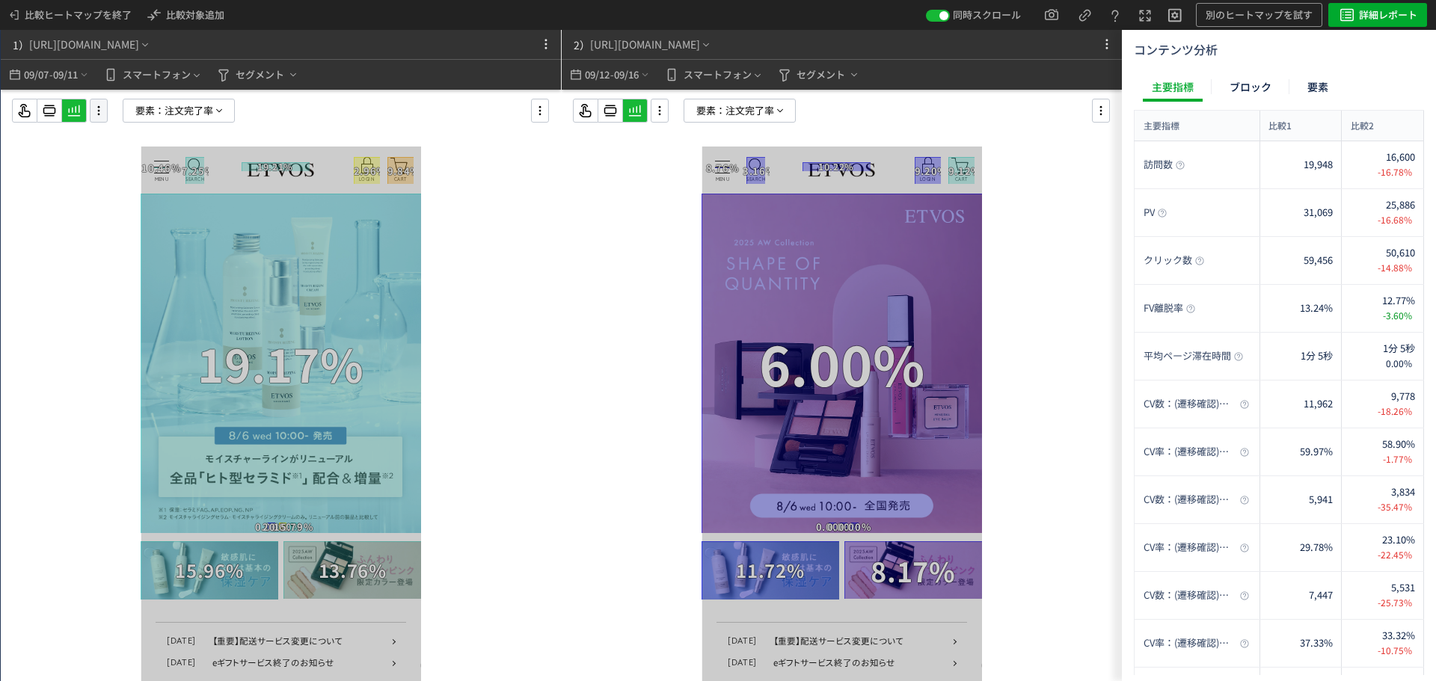
click at [92, 120] on div at bounding box center [99, 111] width 18 height 24
click at [139, 150] on li "画面操作モード" at bounding box center [159, 152] width 126 height 24
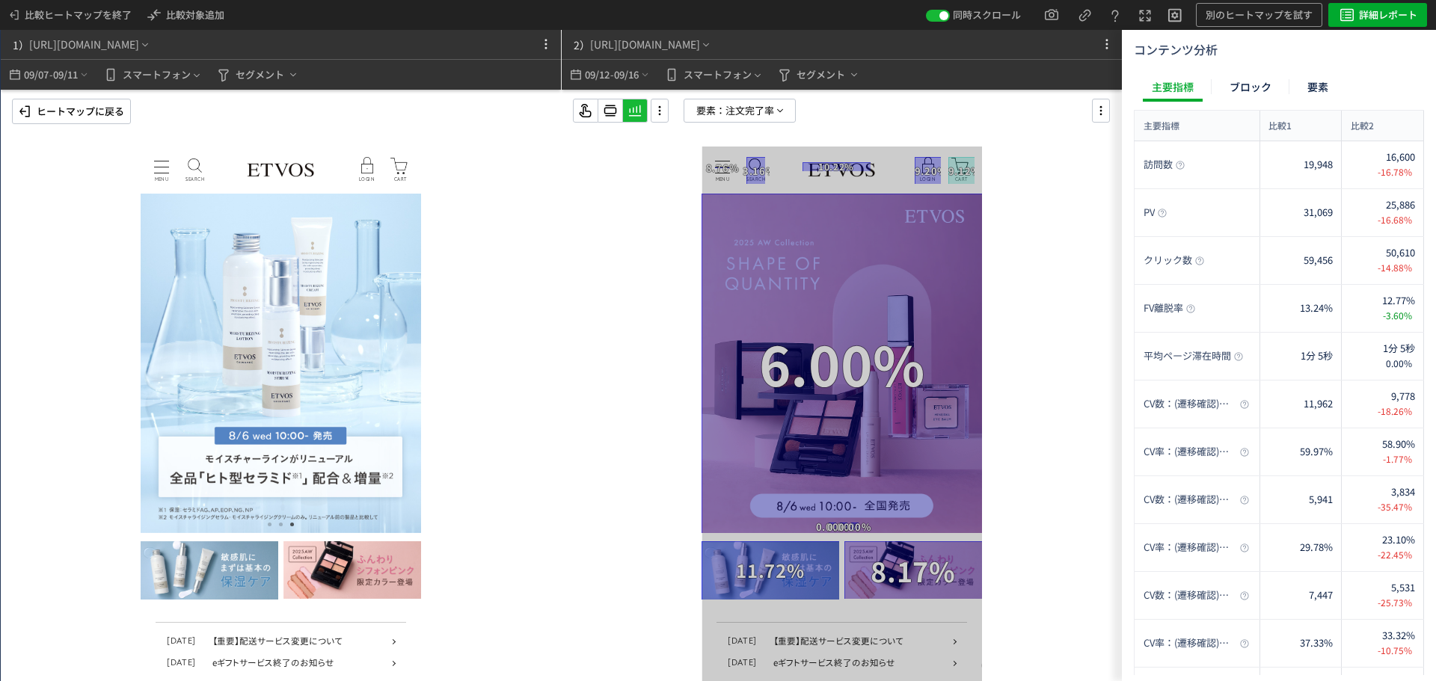
drag, startPoint x: 346, startPoint y: 363, endPoint x: 172, endPoint y: 354, distance: 174.4
click at [203, 357] on img at bounding box center [281, 364] width 280 height 340
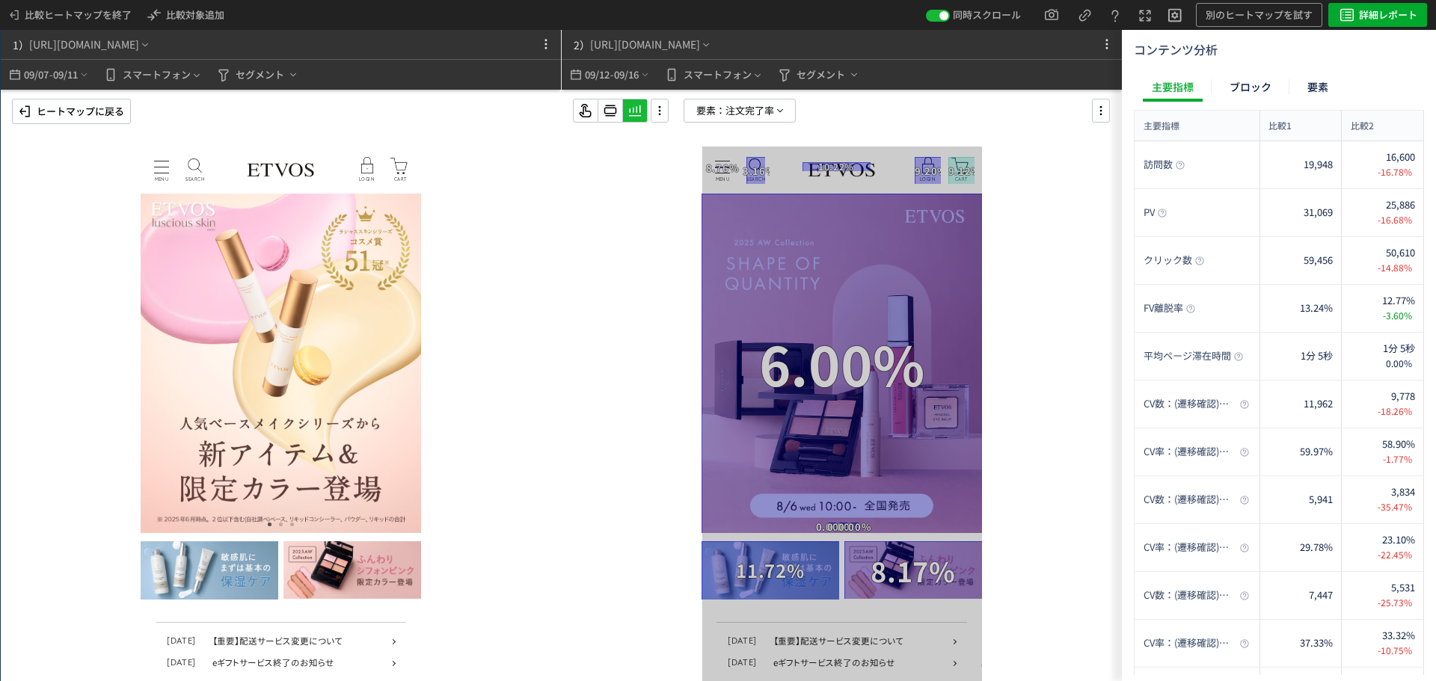
drag, startPoint x: 294, startPoint y: 360, endPoint x: 149, endPoint y: 354, distance: 145.2
click at [149, 354] on img at bounding box center [281, 364] width 280 height 340
drag, startPoint x: 273, startPoint y: 372, endPoint x: 147, endPoint y: 368, distance: 125.7
click at [187, 370] on img at bounding box center [281, 364] width 280 height 340
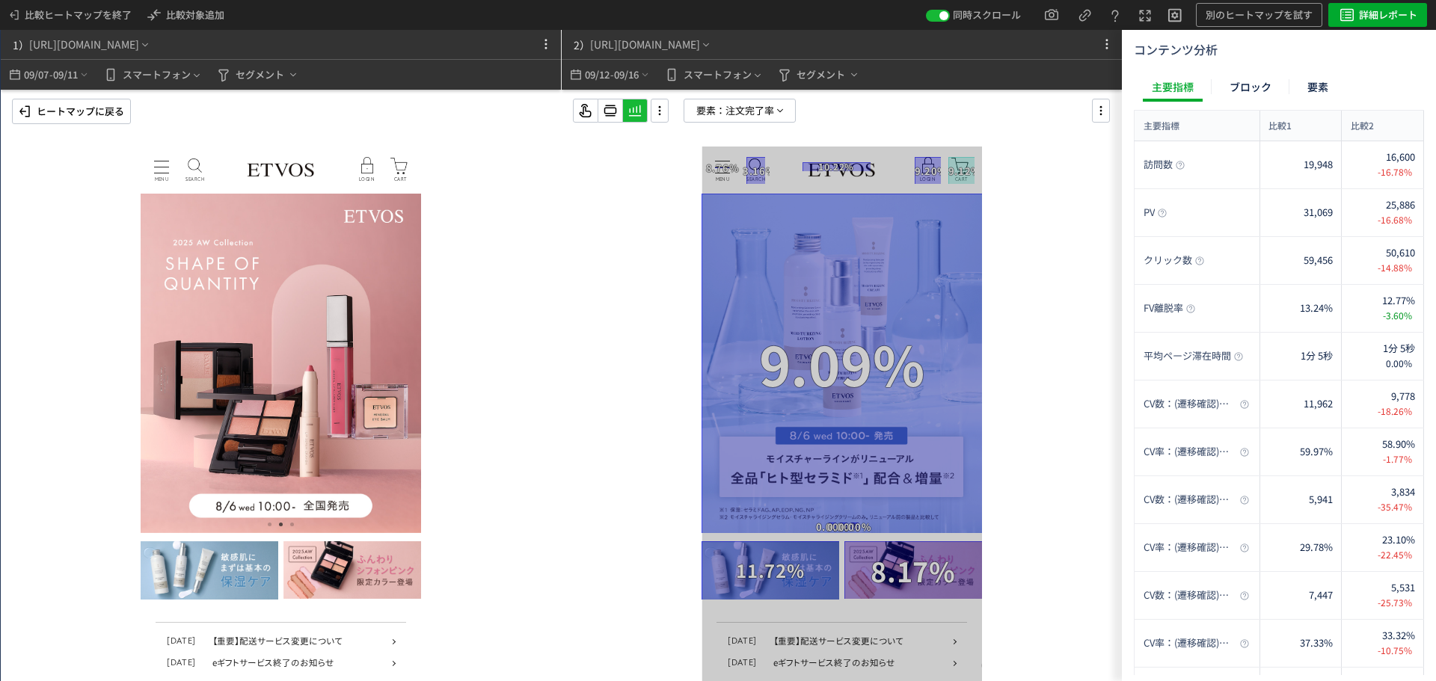
drag, startPoint x: 239, startPoint y: 372, endPoint x: 143, endPoint y: 370, distance: 96.5
click at [179, 372] on img at bounding box center [281, 364] width 280 height 340
drag, startPoint x: 268, startPoint y: 376, endPoint x: 144, endPoint y: 372, distance: 123.5
click at [158, 373] on img at bounding box center [281, 364] width 280 height 340
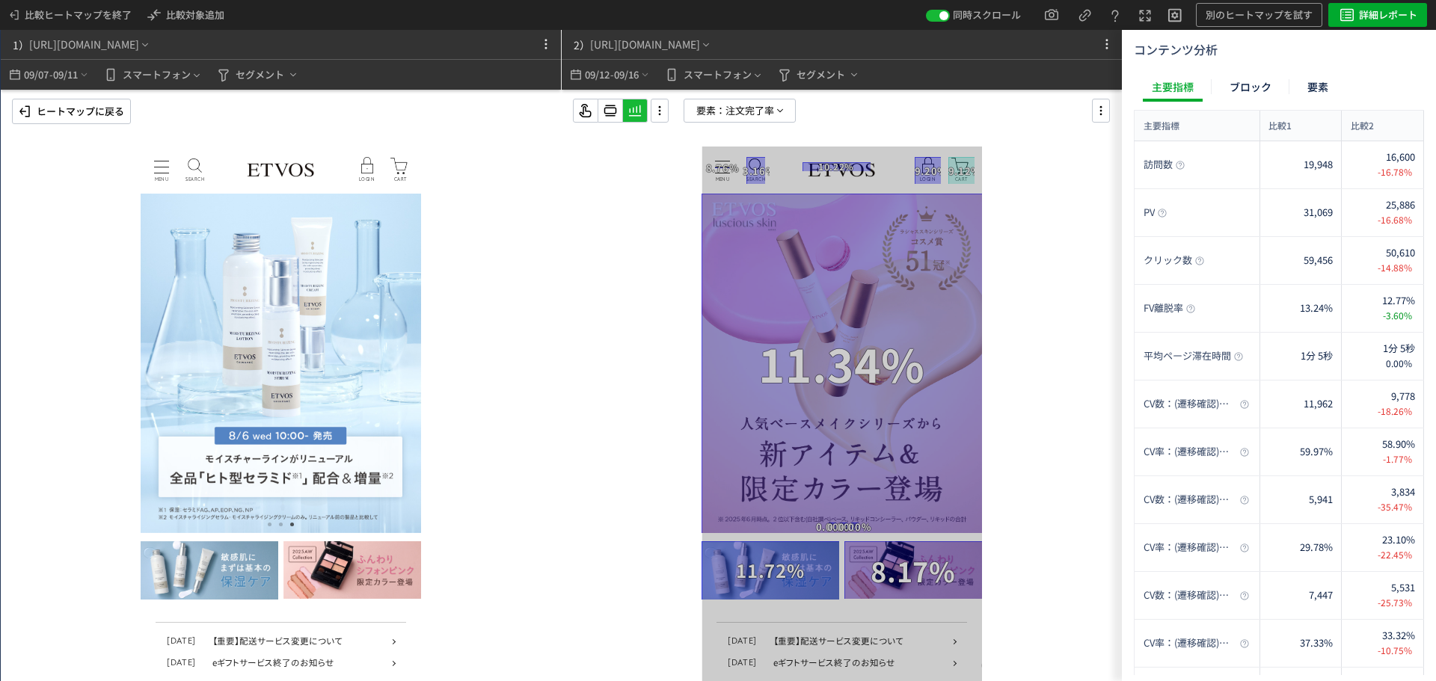
drag, startPoint x: 375, startPoint y: 369, endPoint x: 200, endPoint y: 359, distance: 174.6
click at [230, 360] on img at bounding box center [281, 364] width 280 height 340
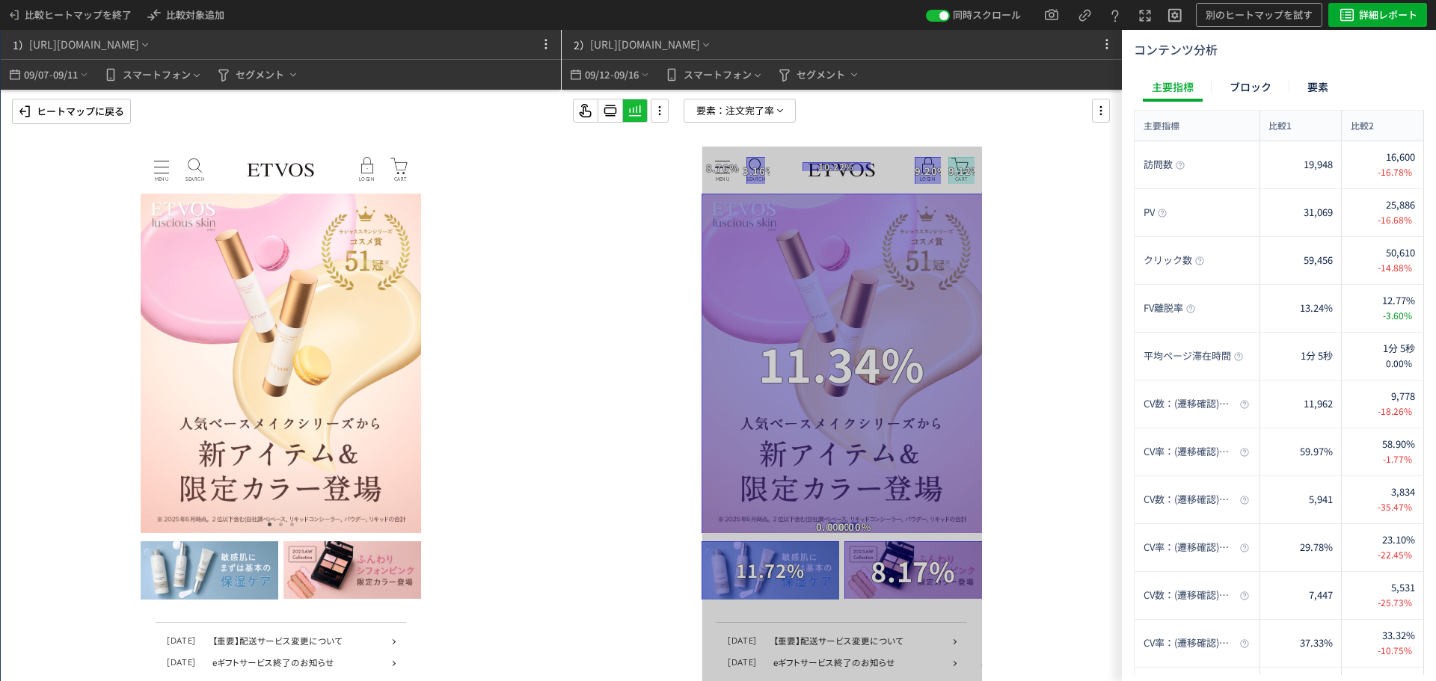
click at [110, 115] on p "ヒートマップに戻る" at bounding box center [81, 111] width 88 height 24
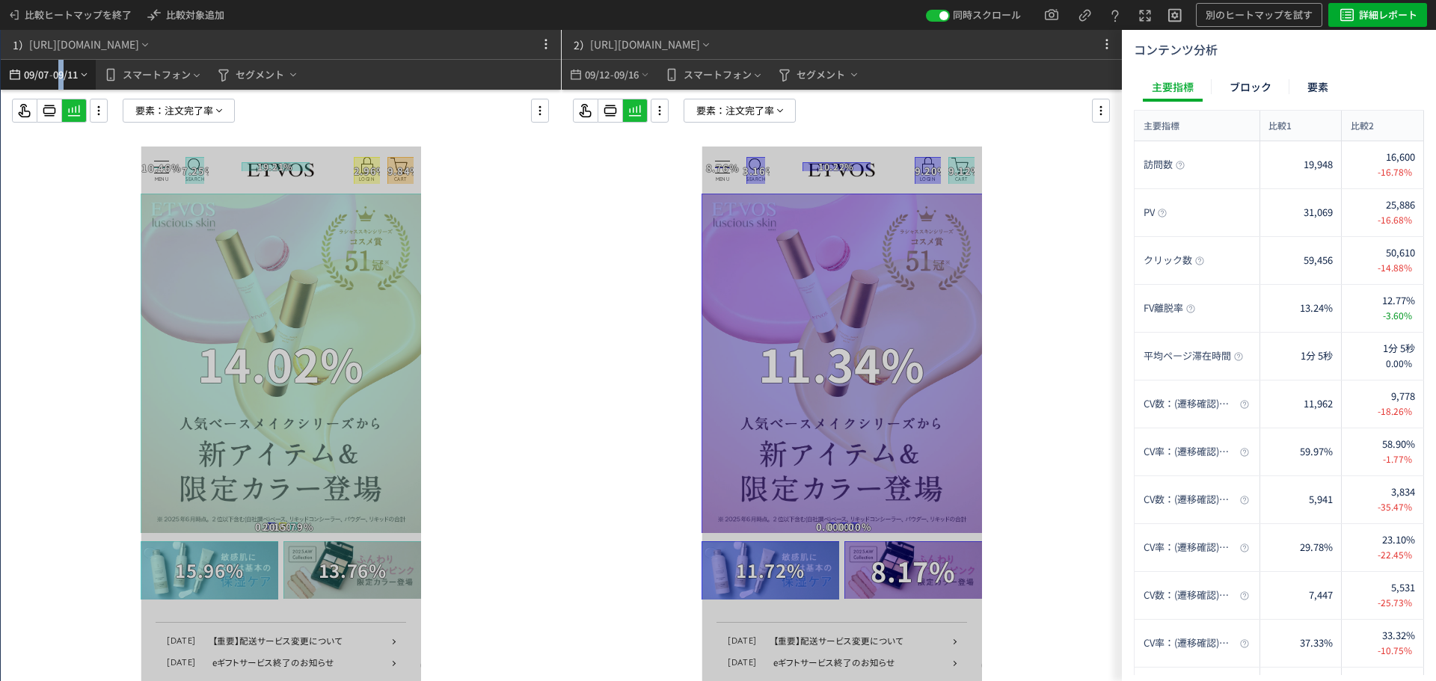
click at [61, 71] on span "09/11" at bounding box center [65, 75] width 25 height 30
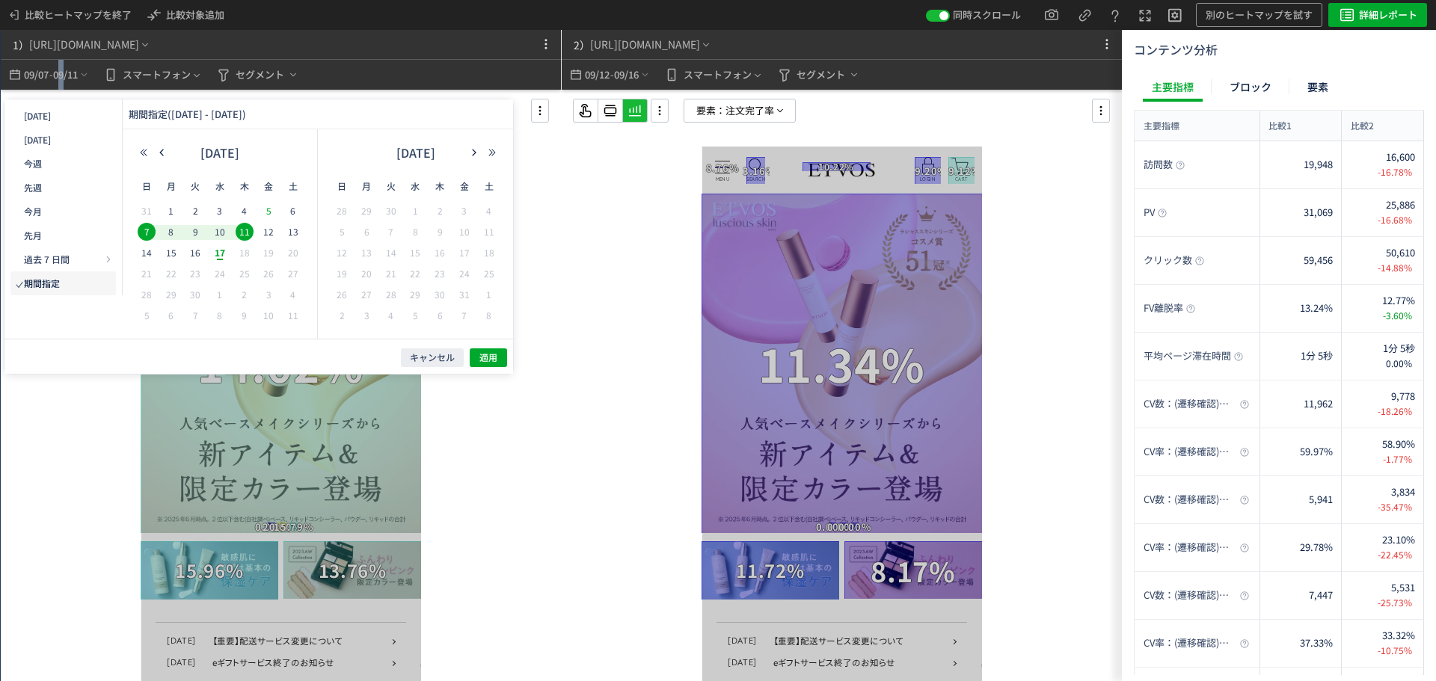
click at [273, 212] on span "5" at bounding box center [269, 211] width 18 height 18
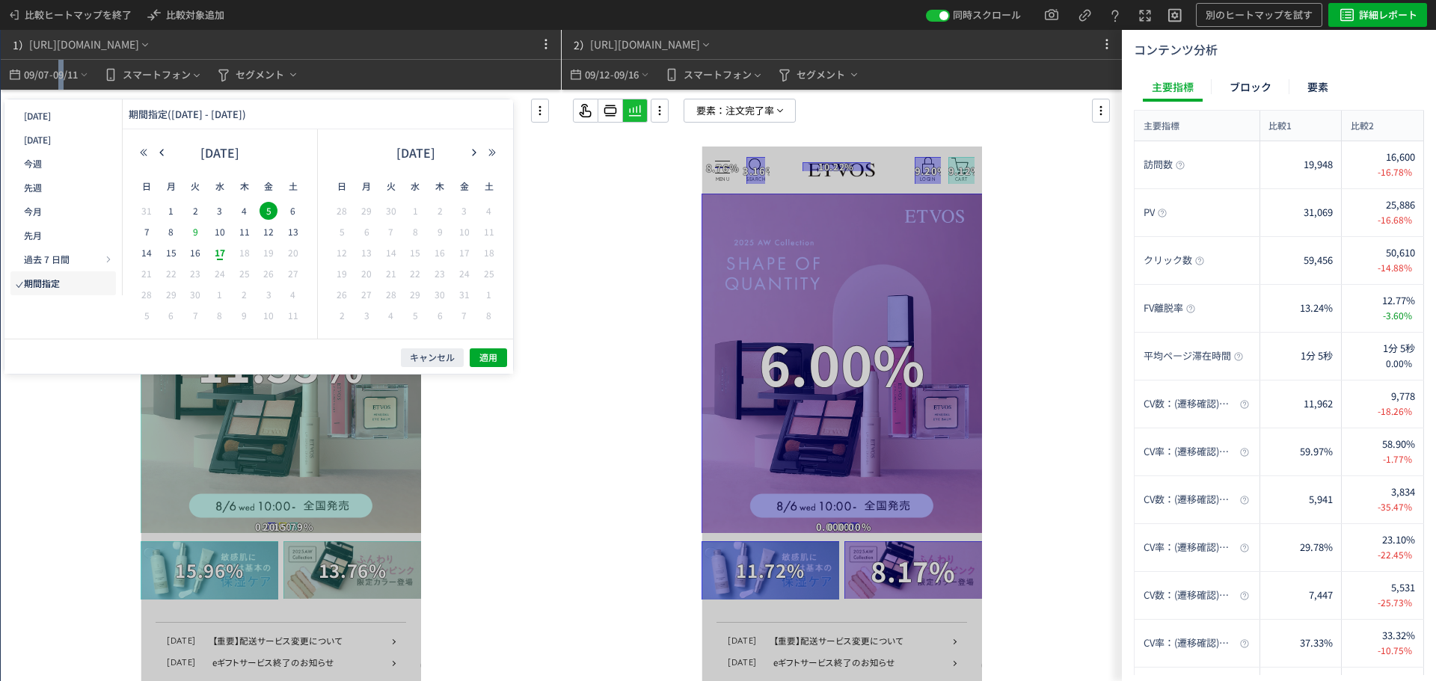
click at [194, 233] on span "9" at bounding box center [195, 232] width 18 height 18
click at [491, 360] on span "適用" at bounding box center [488, 358] width 18 height 13
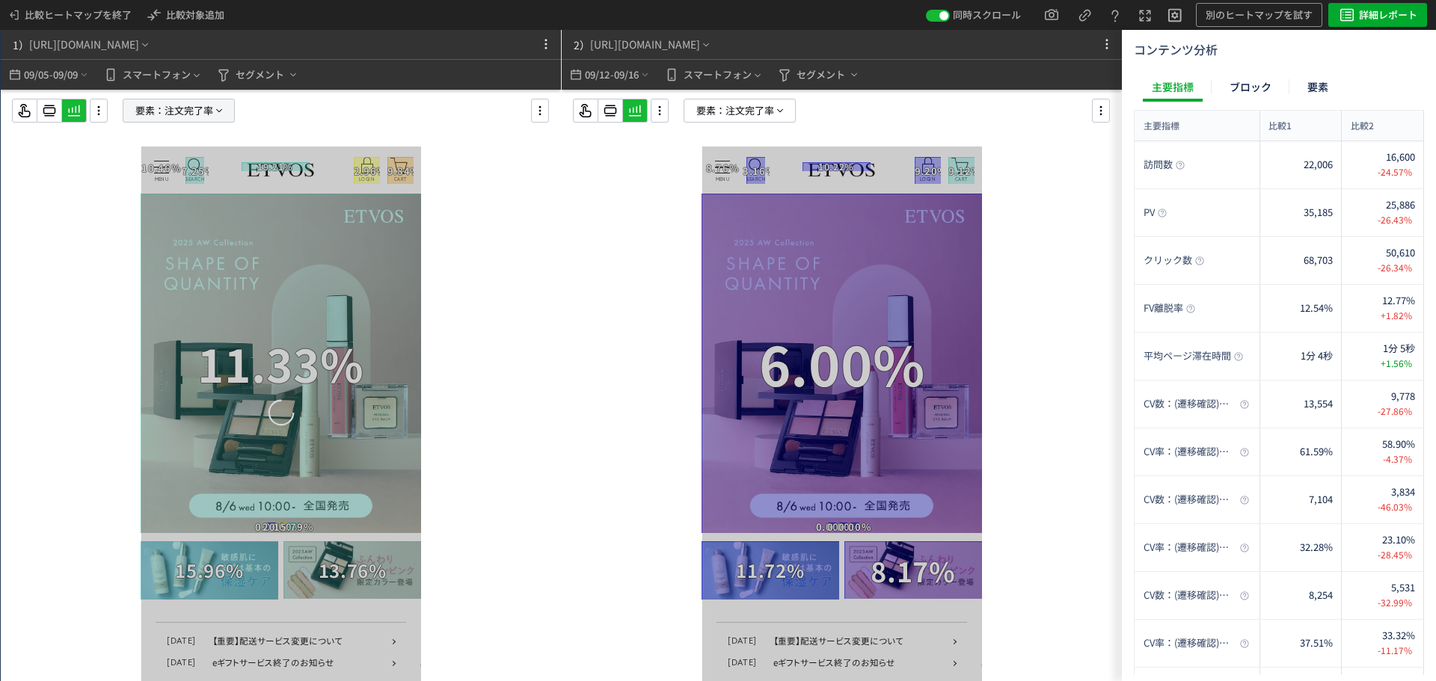
click at [203, 109] on span "注文完了率" at bounding box center [189, 110] width 49 height 22
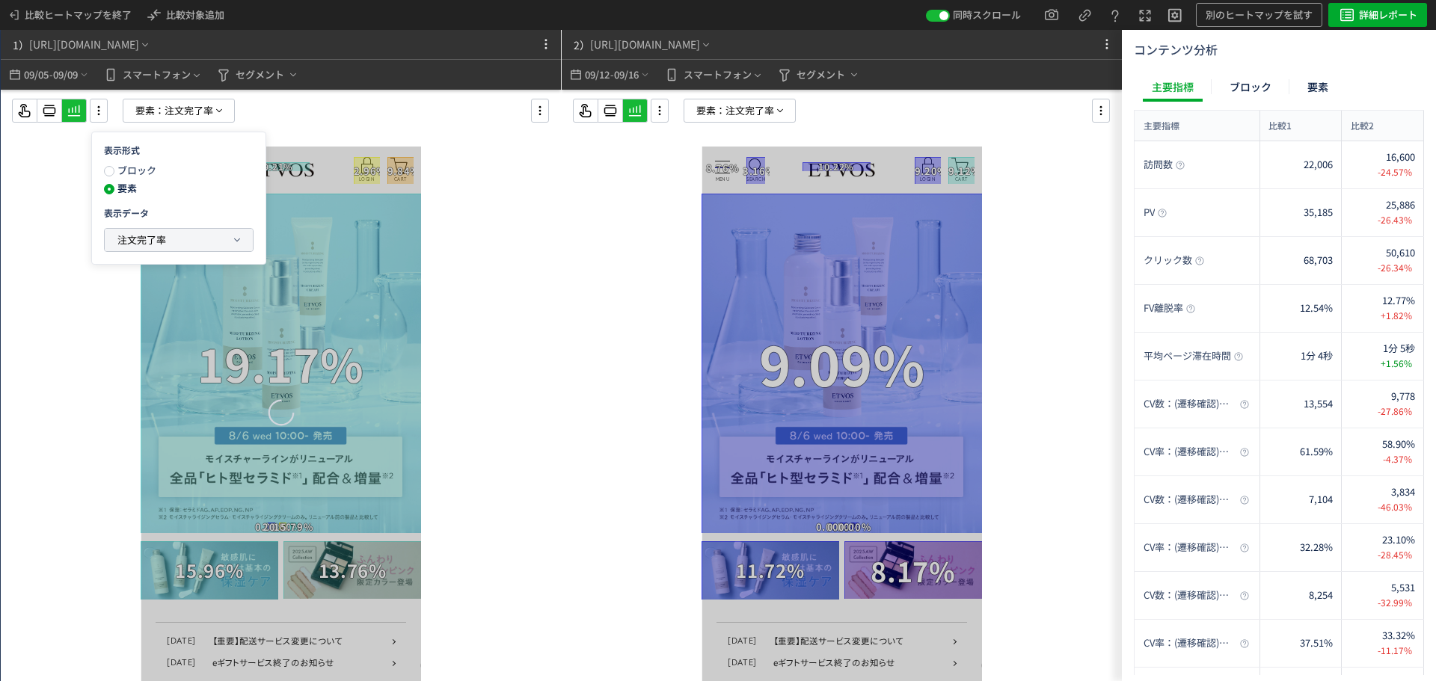
click at [160, 235] on span "注文完了率" at bounding box center [141, 240] width 49 height 14
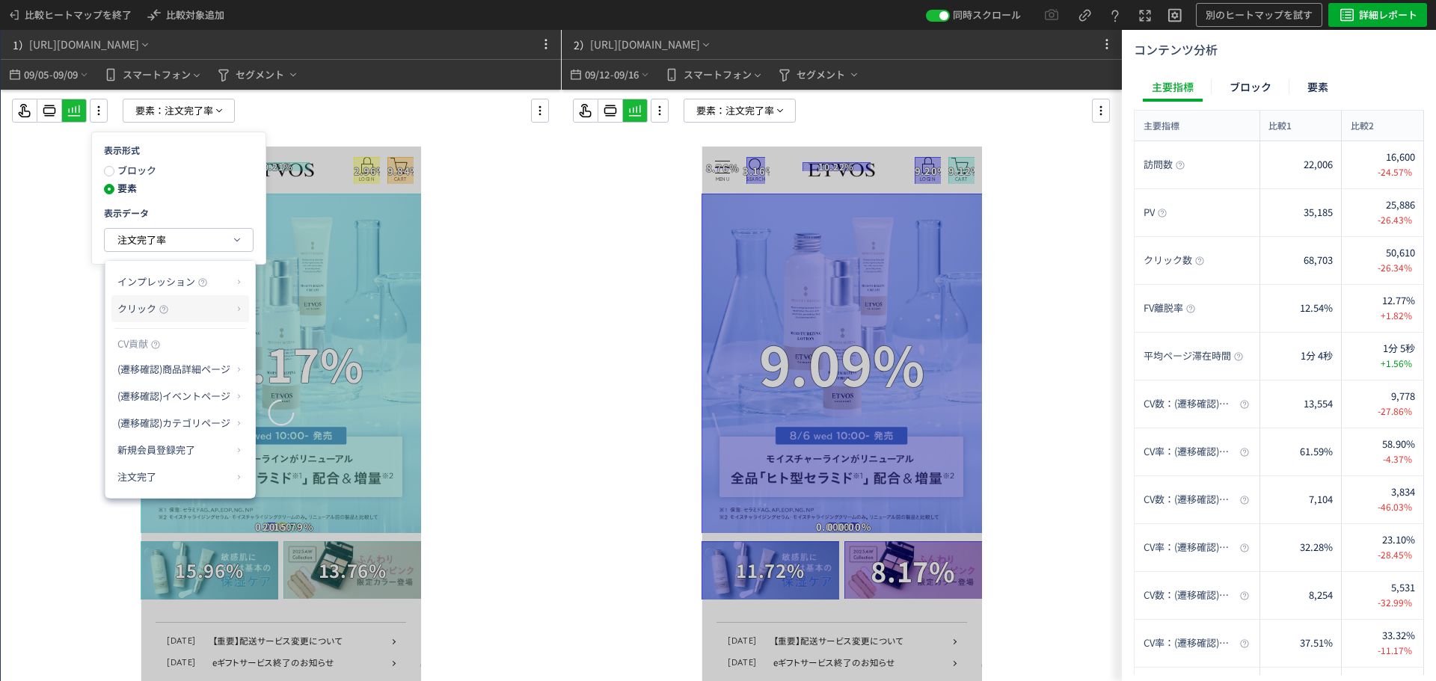
click at [212, 313] on p "クリック" at bounding box center [174, 308] width 114 height 25
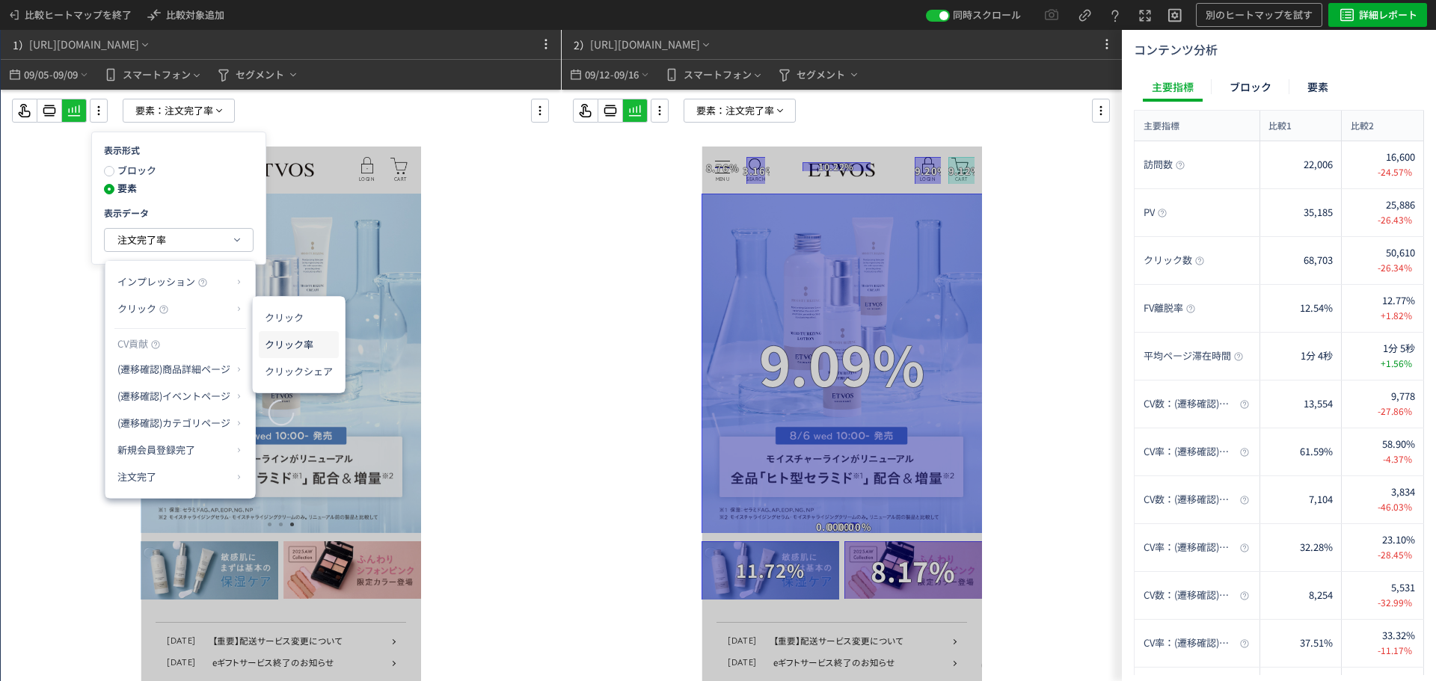
click at [316, 347] on li "クリック率" at bounding box center [299, 344] width 80 height 27
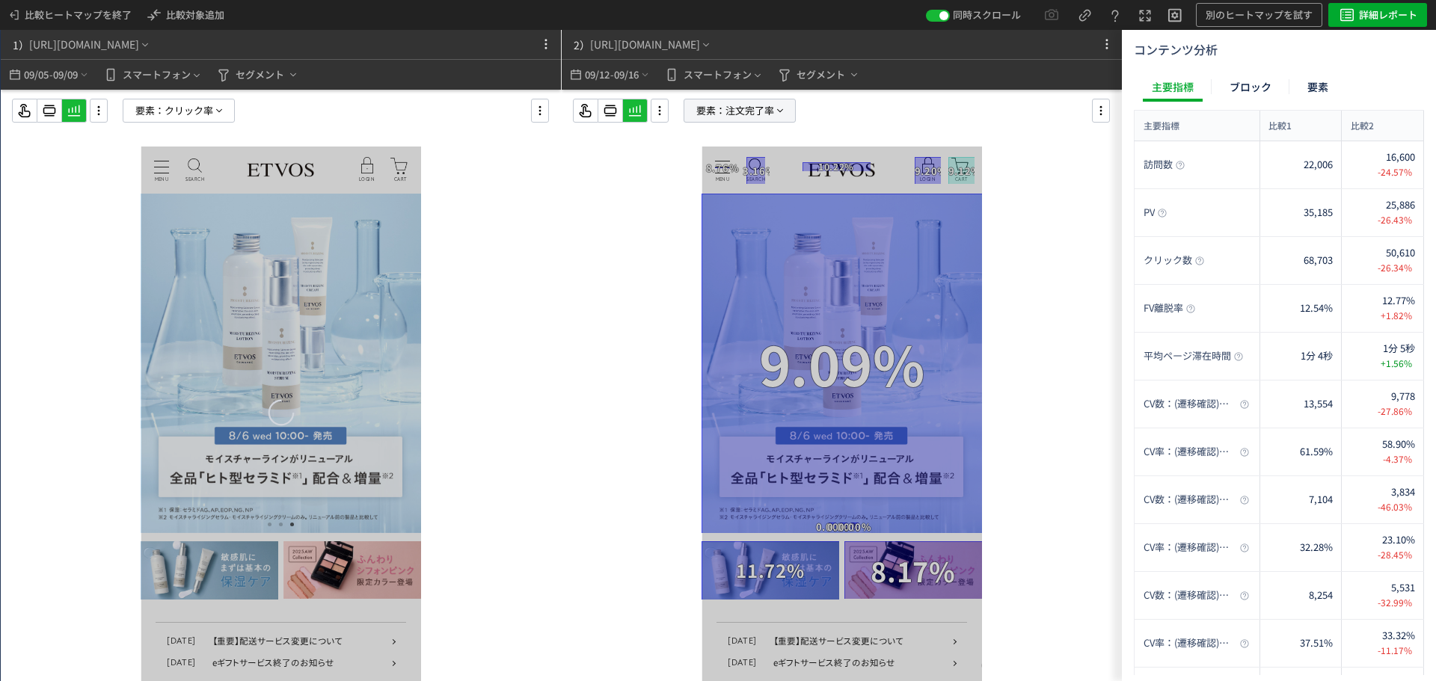
click at [727, 114] on span "注文完了率" at bounding box center [749, 110] width 49 height 22
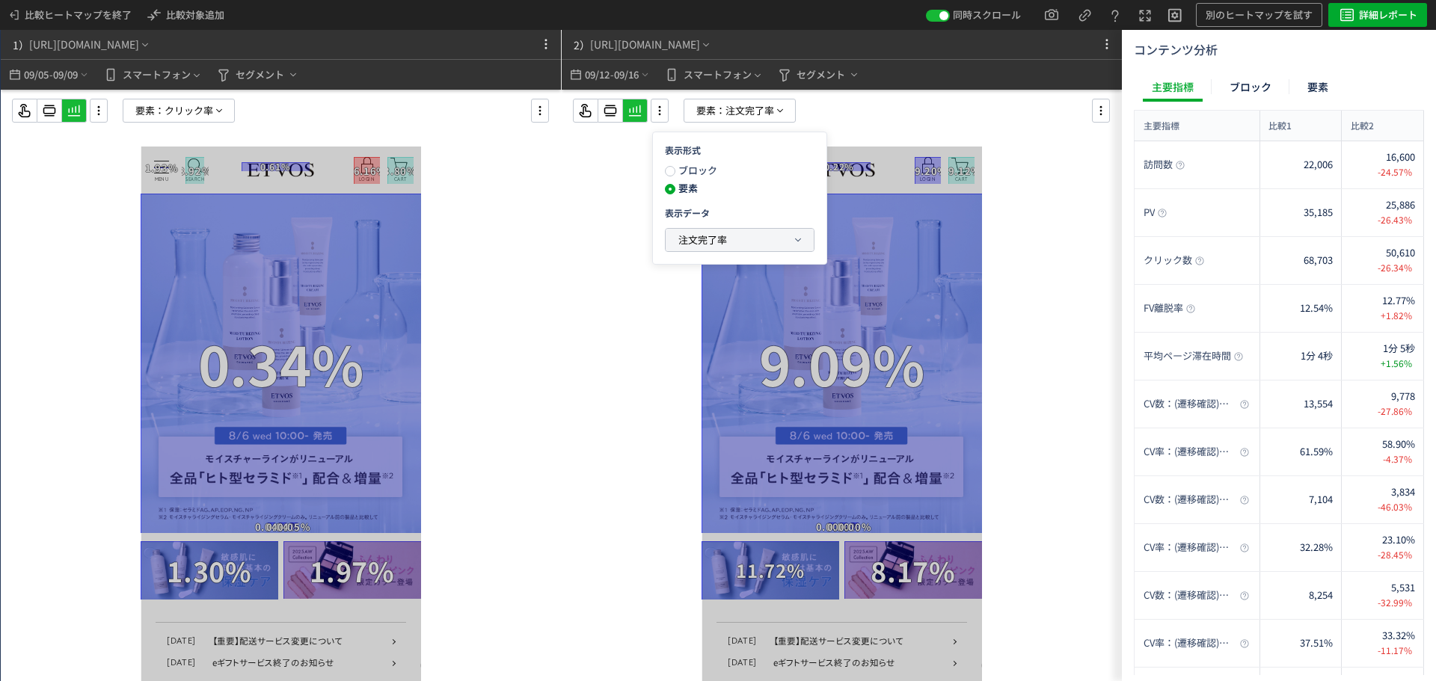
click at [722, 243] on span "注文完了率" at bounding box center [702, 240] width 49 height 14
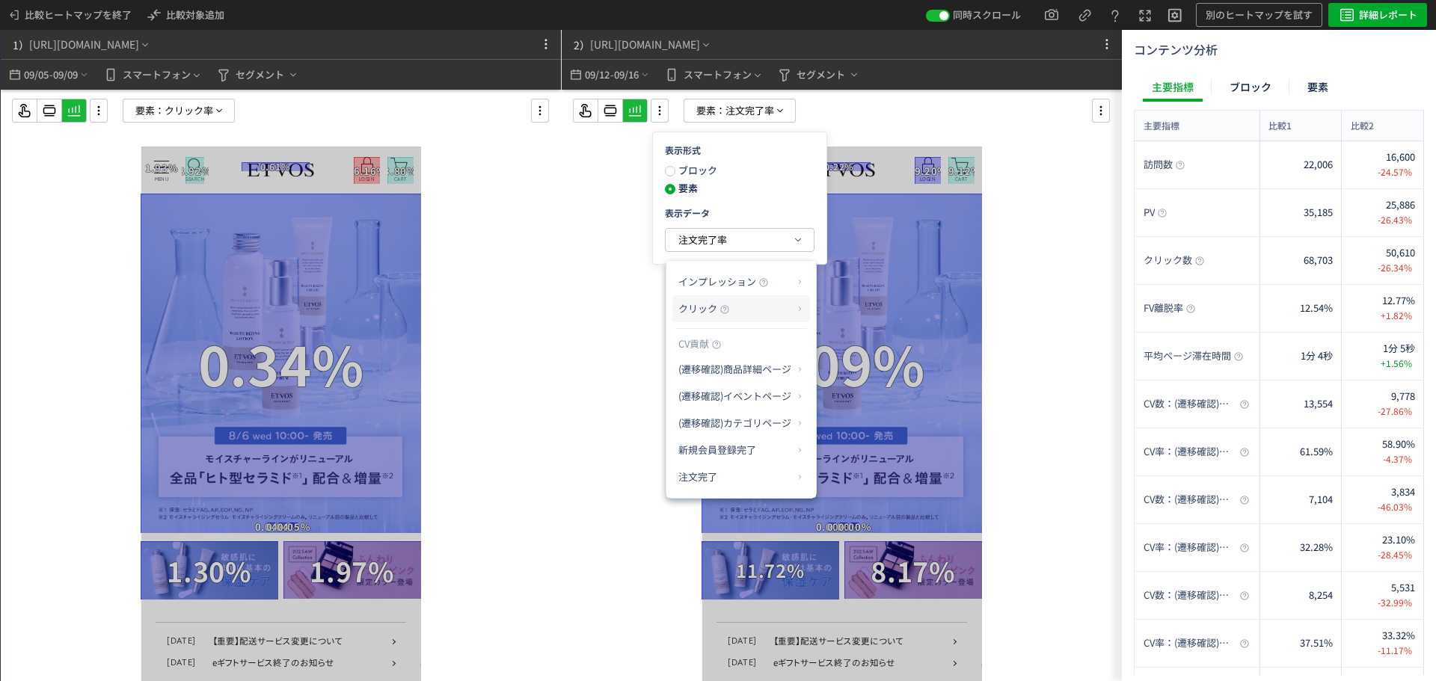
drag, startPoint x: 767, startPoint y: 309, endPoint x: 130, endPoint y: 196, distance: 646.4
click at [767, 309] on p "クリック" at bounding box center [735, 308] width 114 height 25
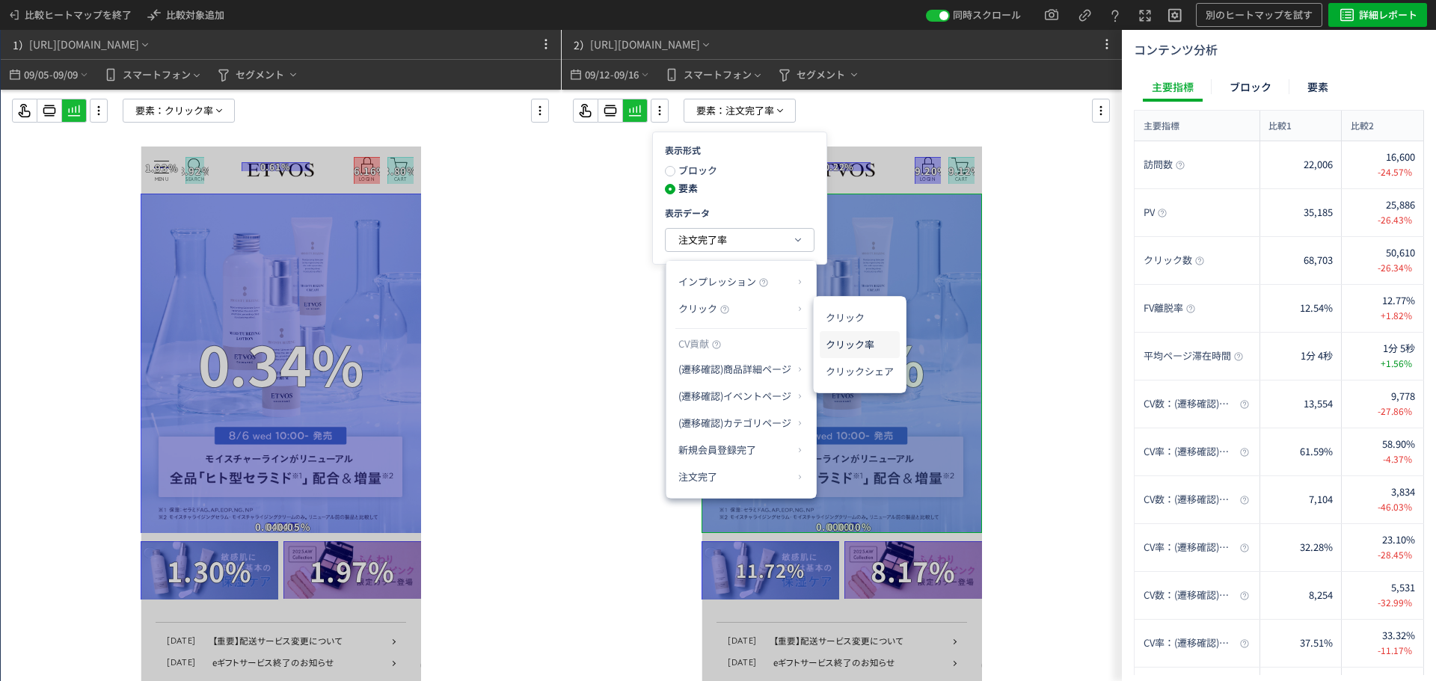
click at [881, 344] on li "クリック率" at bounding box center [860, 344] width 80 height 27
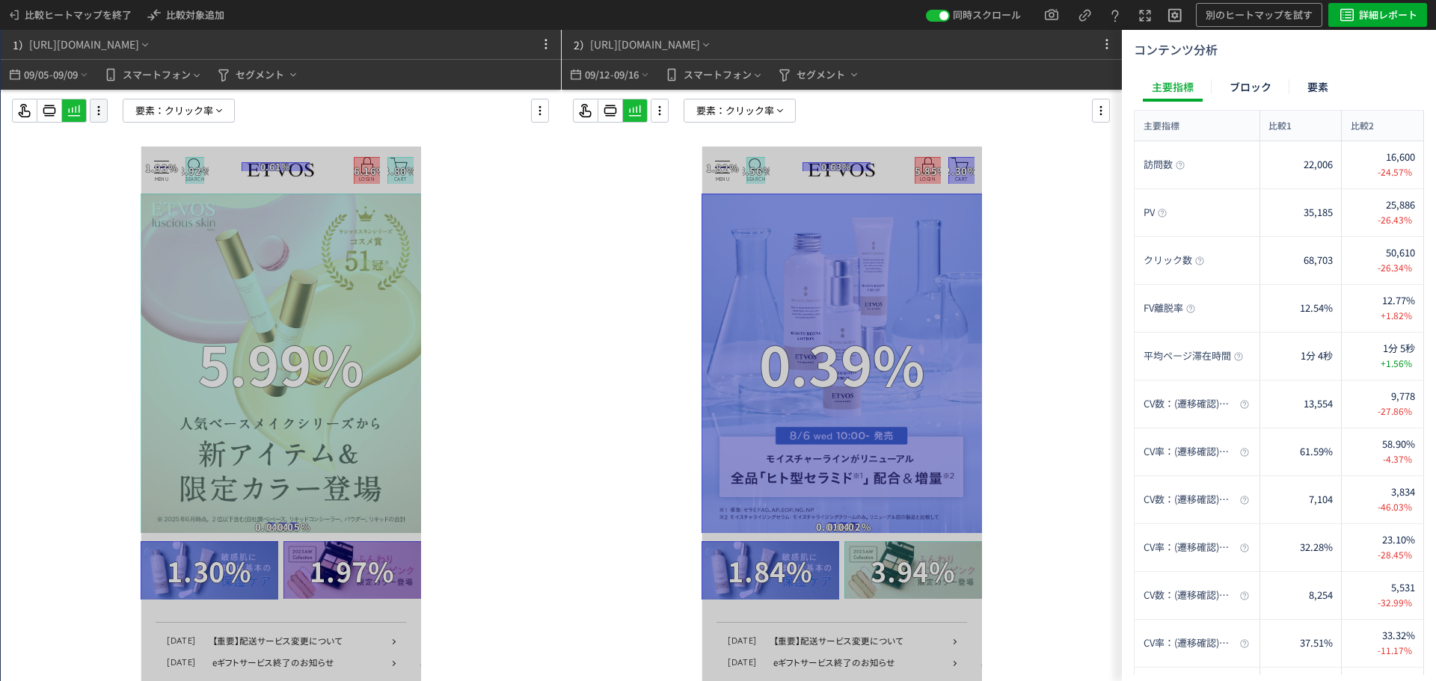
click at [103, 114] on icon at bounding box center [99, 110] width 18 height 16
click at [180, 156] on li "画面操作モード" at bounding box center [159, 152] width 126 height 24
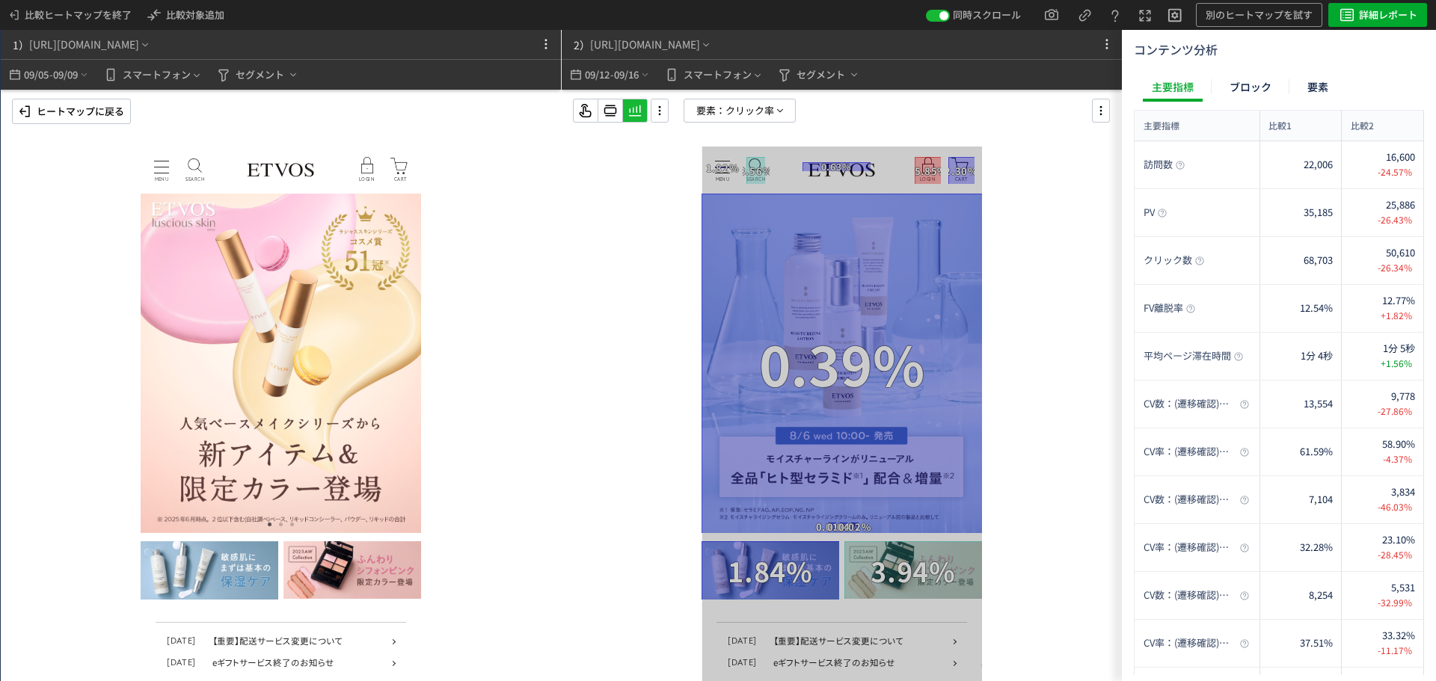
drag, startPoint x: 360, startPoint y: 441, endPoint x: 242, endPoint y: 431, distance: 119.4
click at [258, 431] on img at bounding box center [281, 364] width 280 height 340
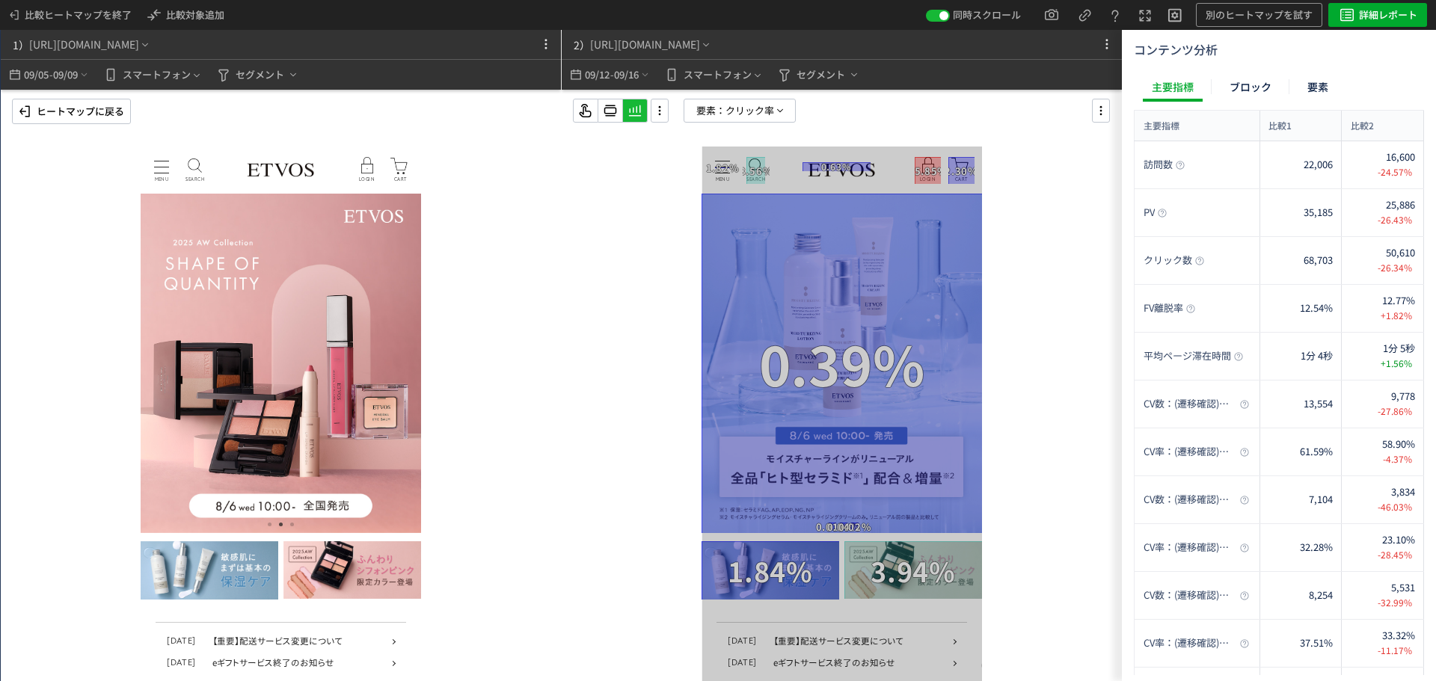
drag, startPoint x: 348, startPoint y: 436, endPoint x: 194, endPoint y: 433, distance: 153.3
click at [197, 433] on img at bounding box center [281, 364] width 280 height 340
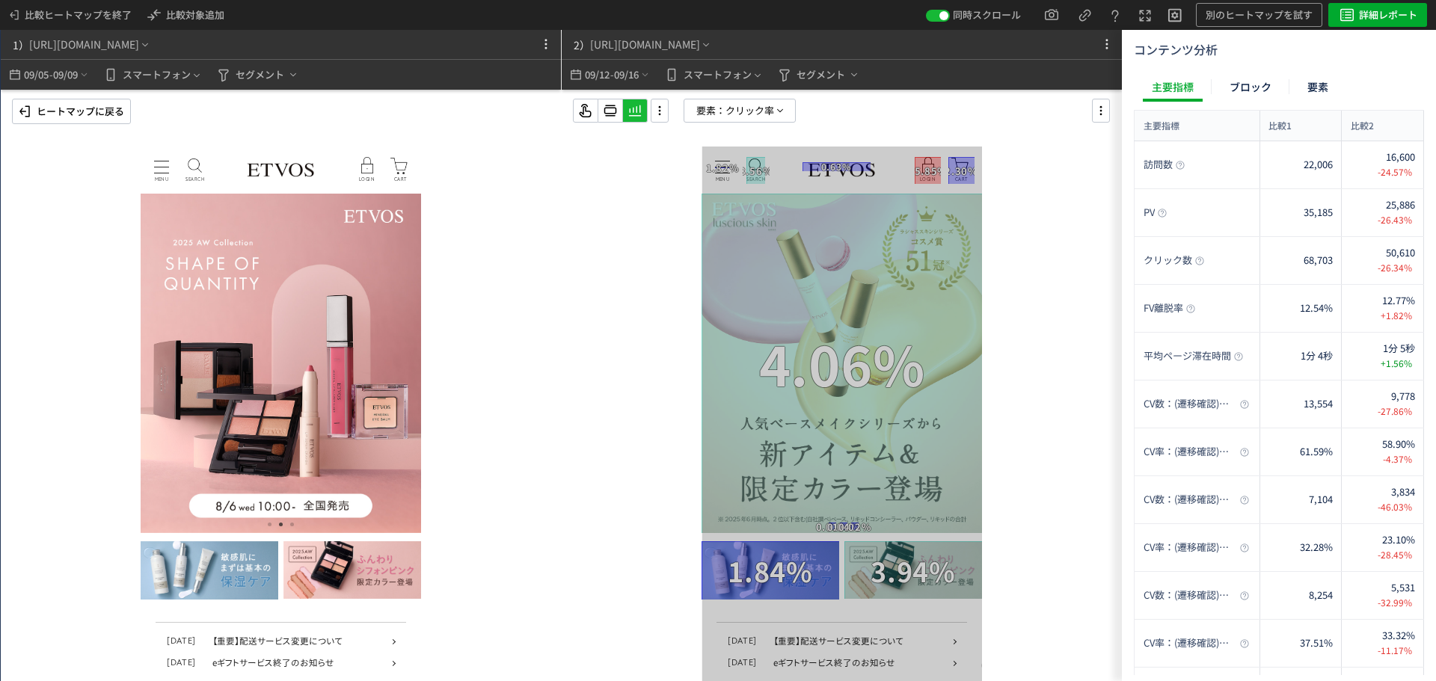
drag, startPoint x: 304, startPoint y: 430, endPoint x: 171, endPoint y: 429, distance: 133.9
click at [197, 429] on img at bounding box center [281, 364] width 280 height 340
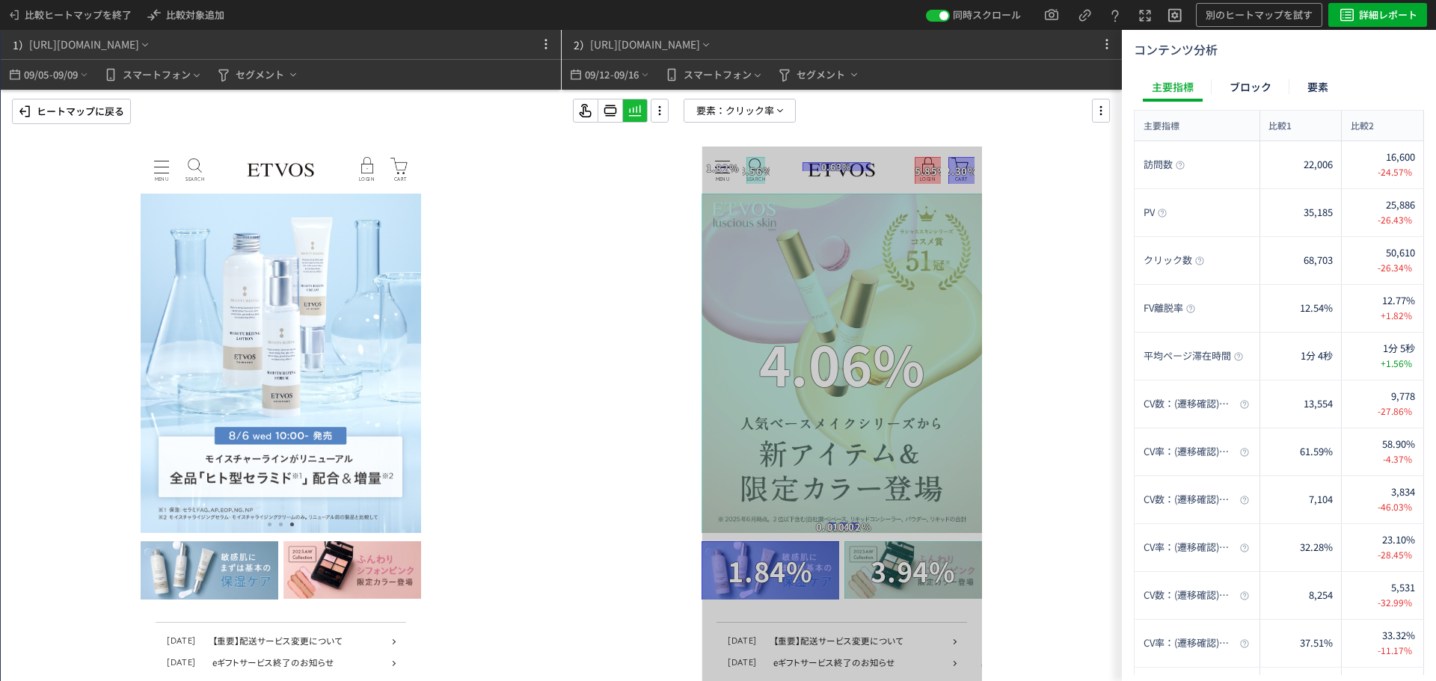
drag, startPoint x: 211, startPoint y: 423, endPoint x: 292, endPoint y: 423, distance: 81.5
click at [207, 423] on img at bounding box center [281, 364] width 280 height 340
drag, startPoint x: 200, startPoint y: 414, endPoint x: 115, endPoint y: 414, distance: 85.3
click at [141, 414] on html "MENU MENU SEARCH よくある検索 パウダー ブラシ リップ お悩みから探す 日焼け 皮脂・テカリ クマ >お悩み一覧へ ラインから探す エイジン…" at bounding box center [281, 414] width 280 height 535
drag, startPoint x: 302, startPoint y: 366, endPoint x: 136, endPoint y: 363, distance: 166.0
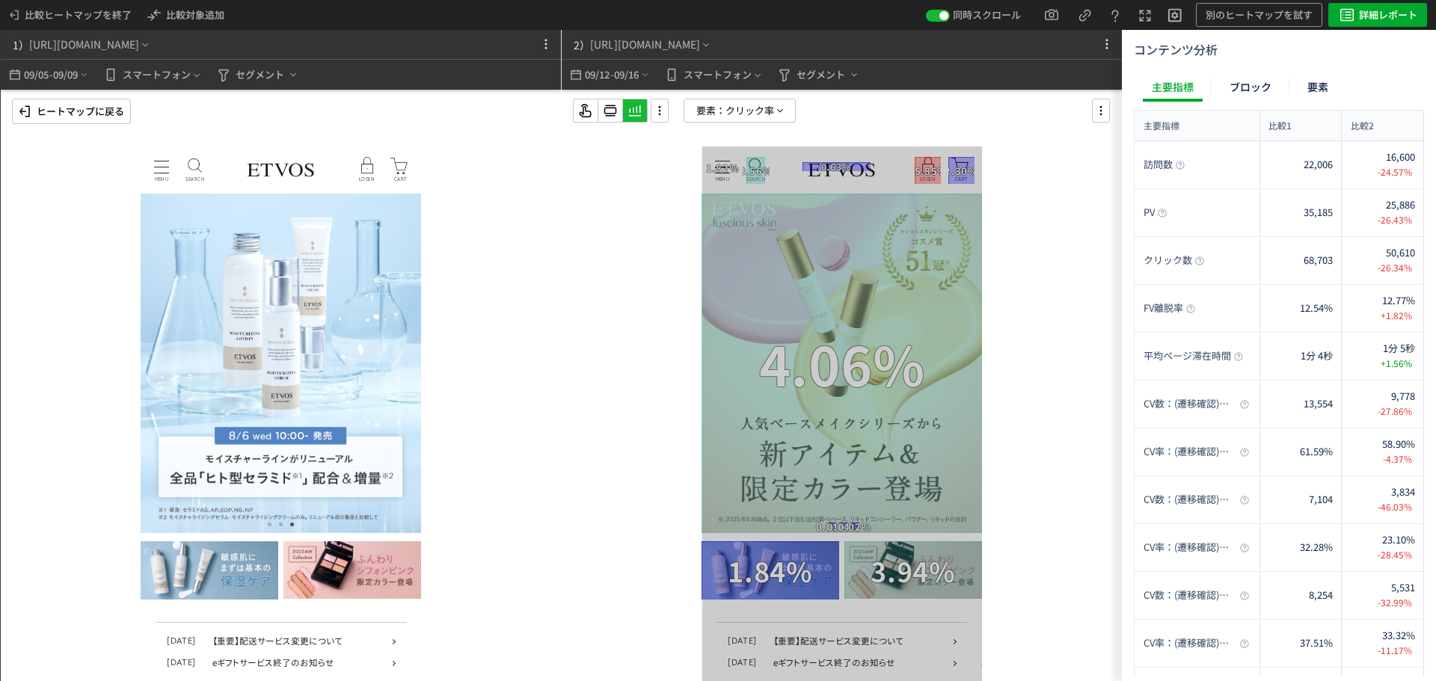
click at [141, 363] on html "MENU MENU SEARCH よくある検索 パウダー ブラシ リップ お悩みから探す 日焼け 皮脂・テカリ クマ >お悩み一覧へ ラインから探す エイジン…" at bounding box center [281, 414] width 280 height 535
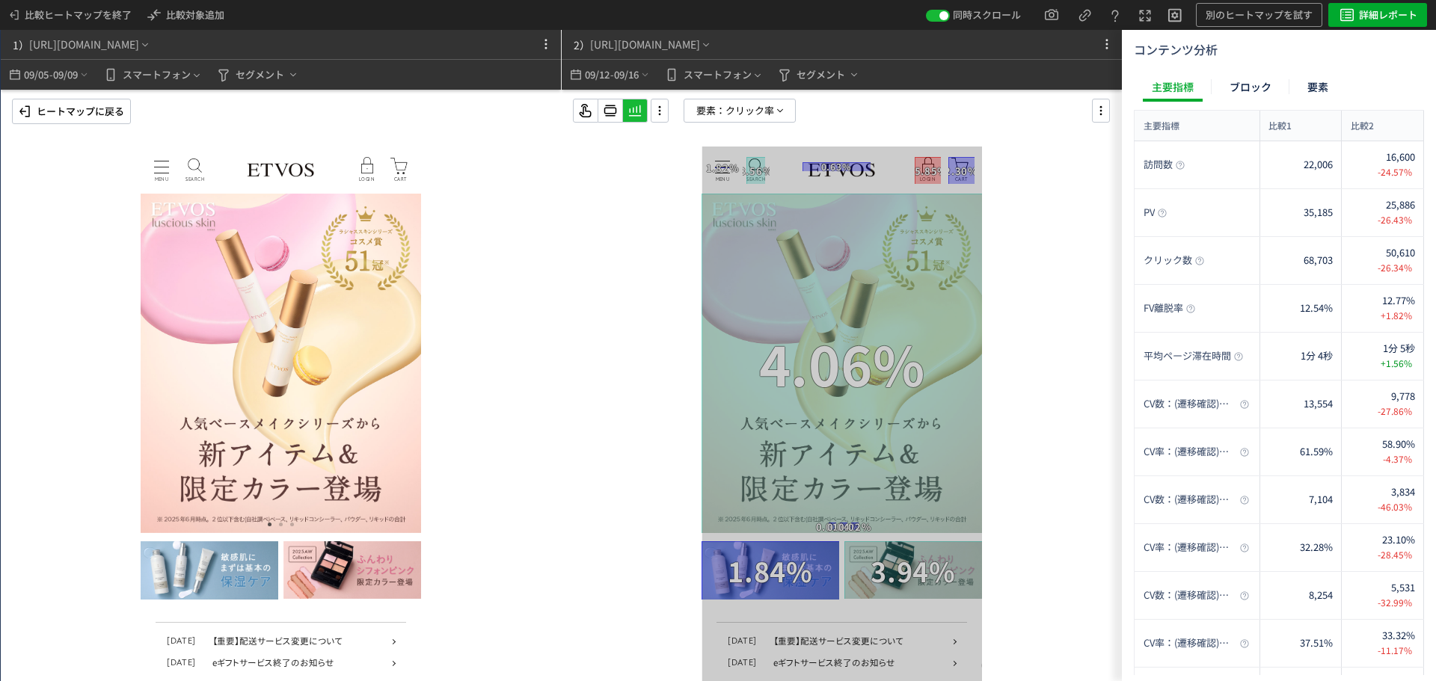
click at [83, 111] on p "ヒートマップに戻る" at bounding box center [81, 111] width 88 height 24
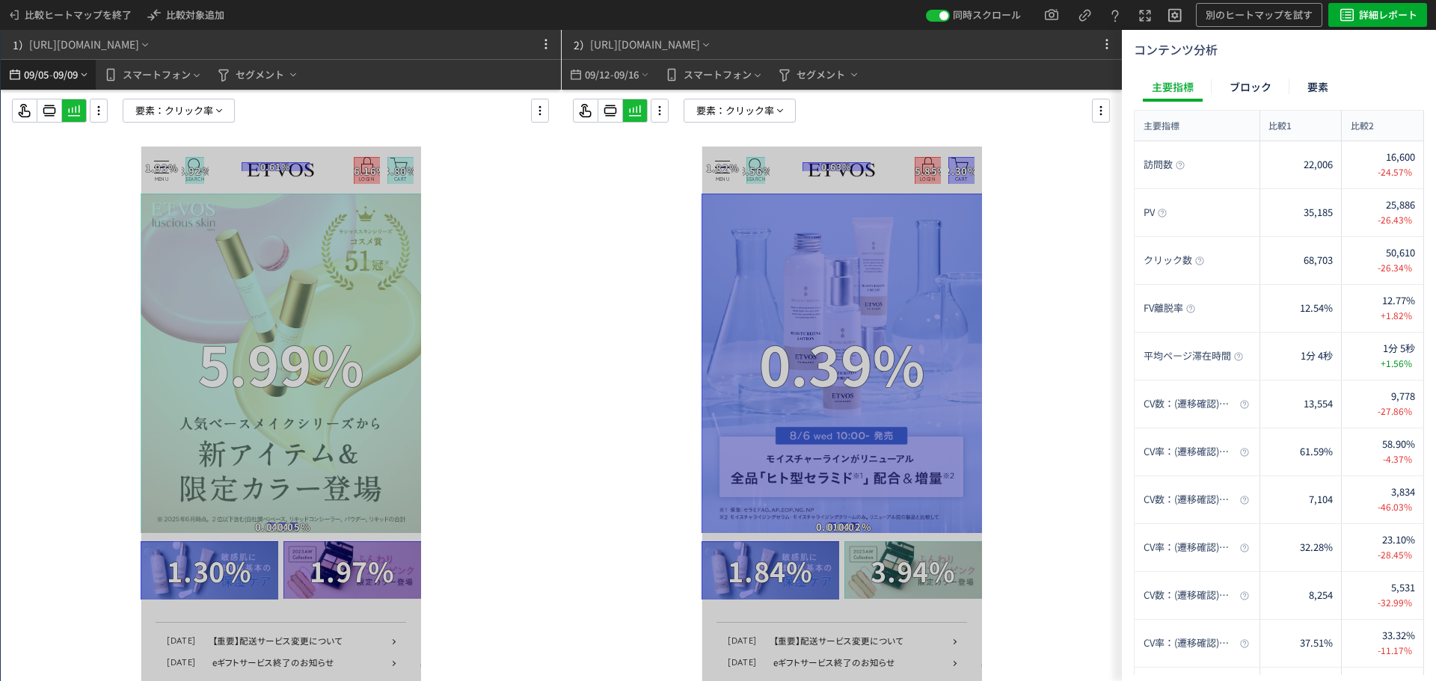
click at [64, 78] on span "09/09" at bounding box center [65, 75] width 25 height 30
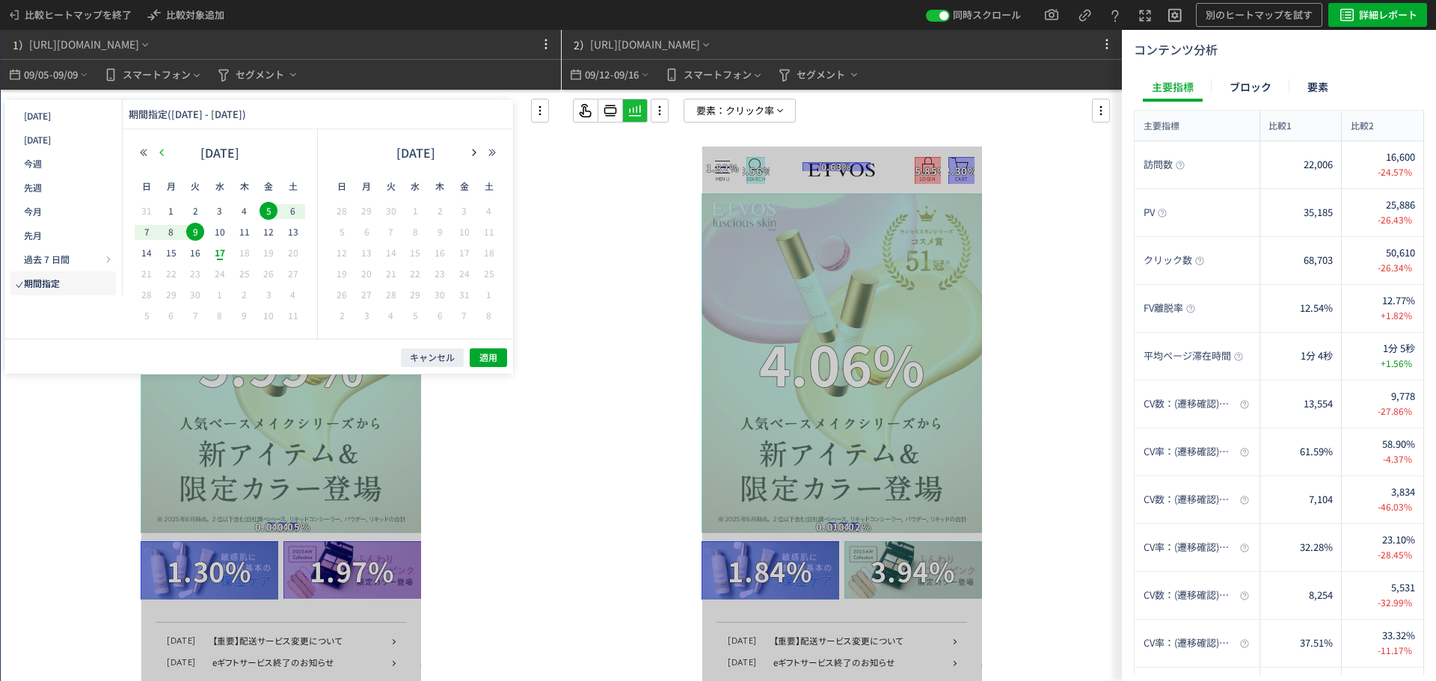
click at [161, 150] on icon "button" at bounding box center [161, 152] width 9 height 9
click at [214, 274] on span "23" at bounding box center [220, 274] width 18 height 18
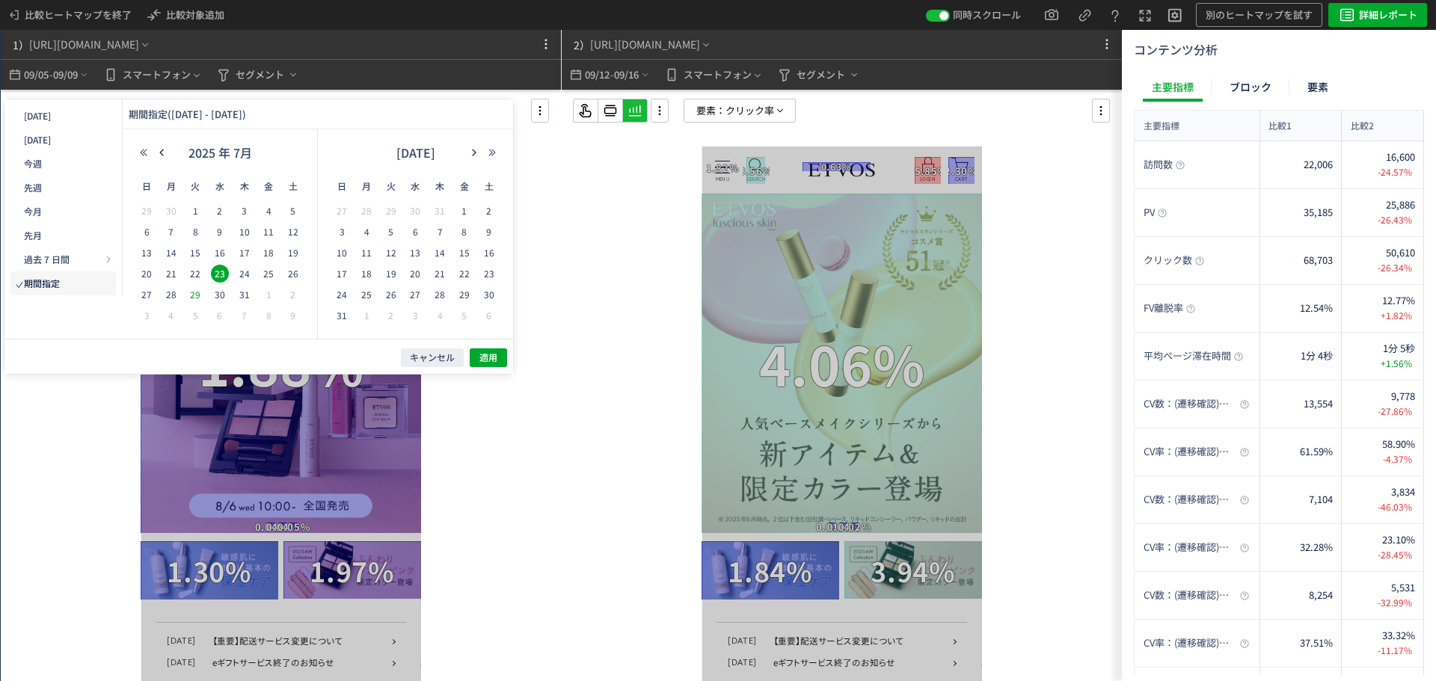
click at [200, 292] on span "29" at bounding box center [195, 295] width 18 height 18
click at [491, 349] on button "適用" at bounding box center [488, 358] width 37 height 19
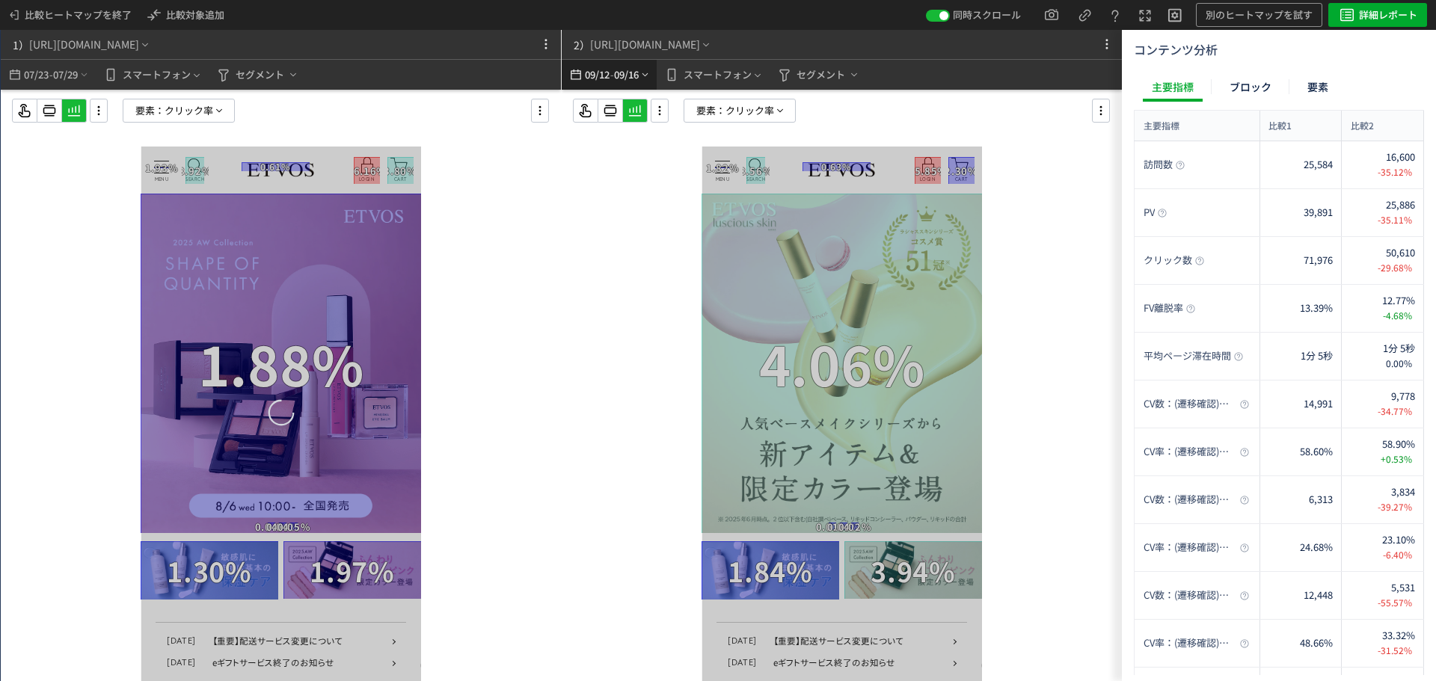
click at [600, 76] on span "09/12" at bounding box center [596, 75] width 25 height 30
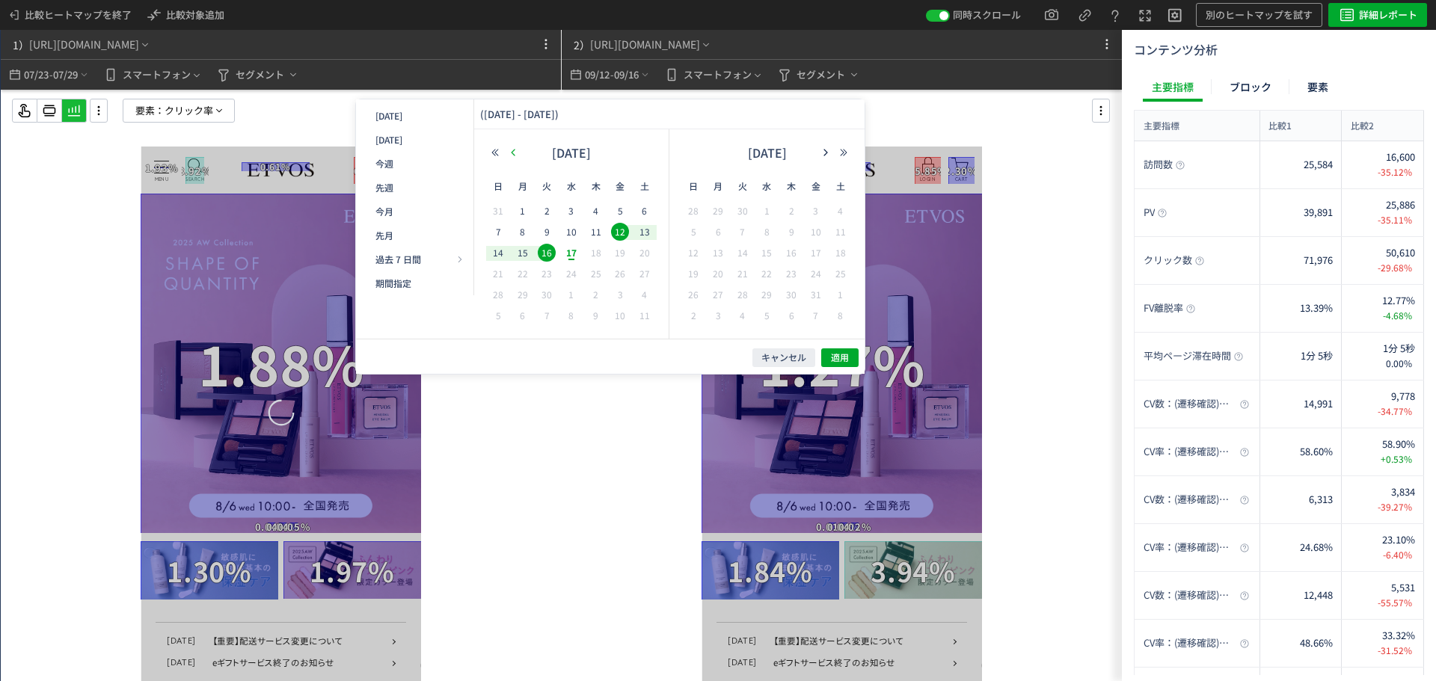
click at [520, 151] on button "button" at bounding box center [513, 152] width 18 height 10
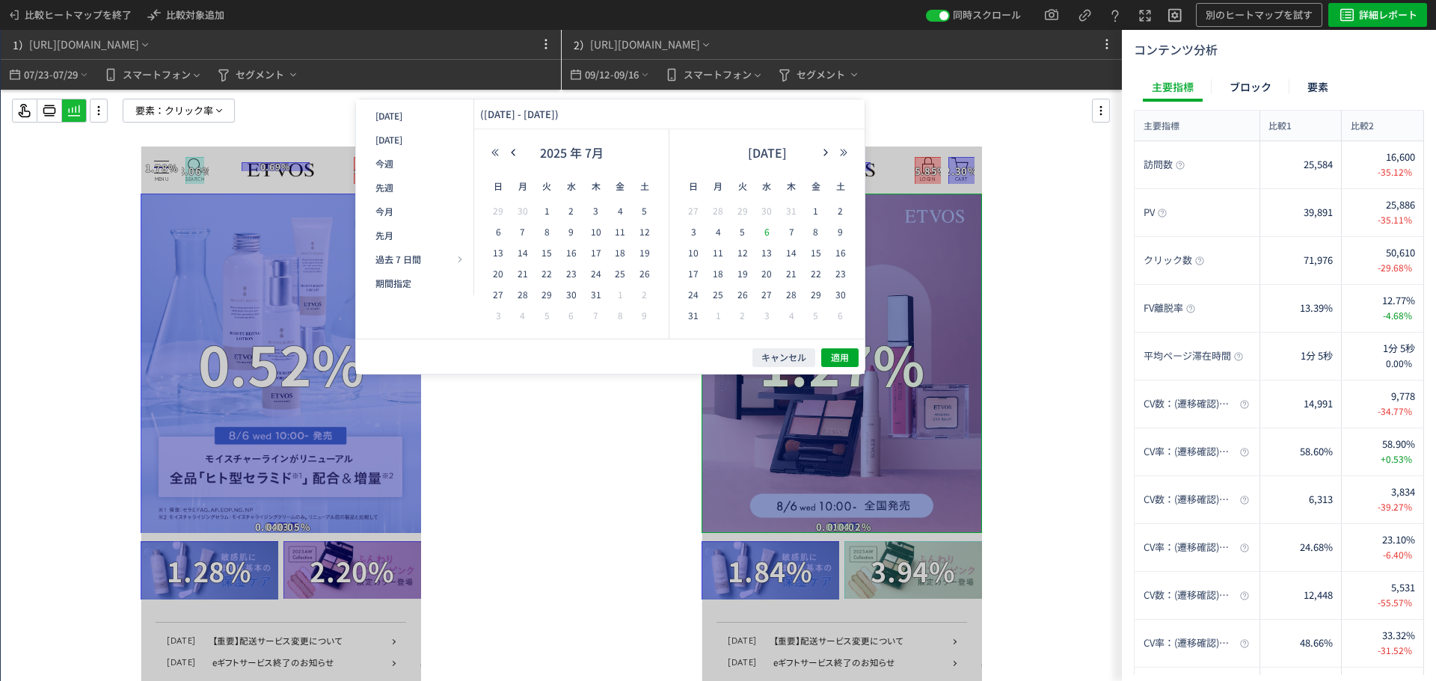
click at [771, 230] on span "6" at bounding box center [767, 232] width 18 height 18
click at [741, 251] on span "12" at bounding box center [743, 253] width 18 height 18
click at [835, 357] on span "適用" at bounding box center [840, 358] width 18 height 13
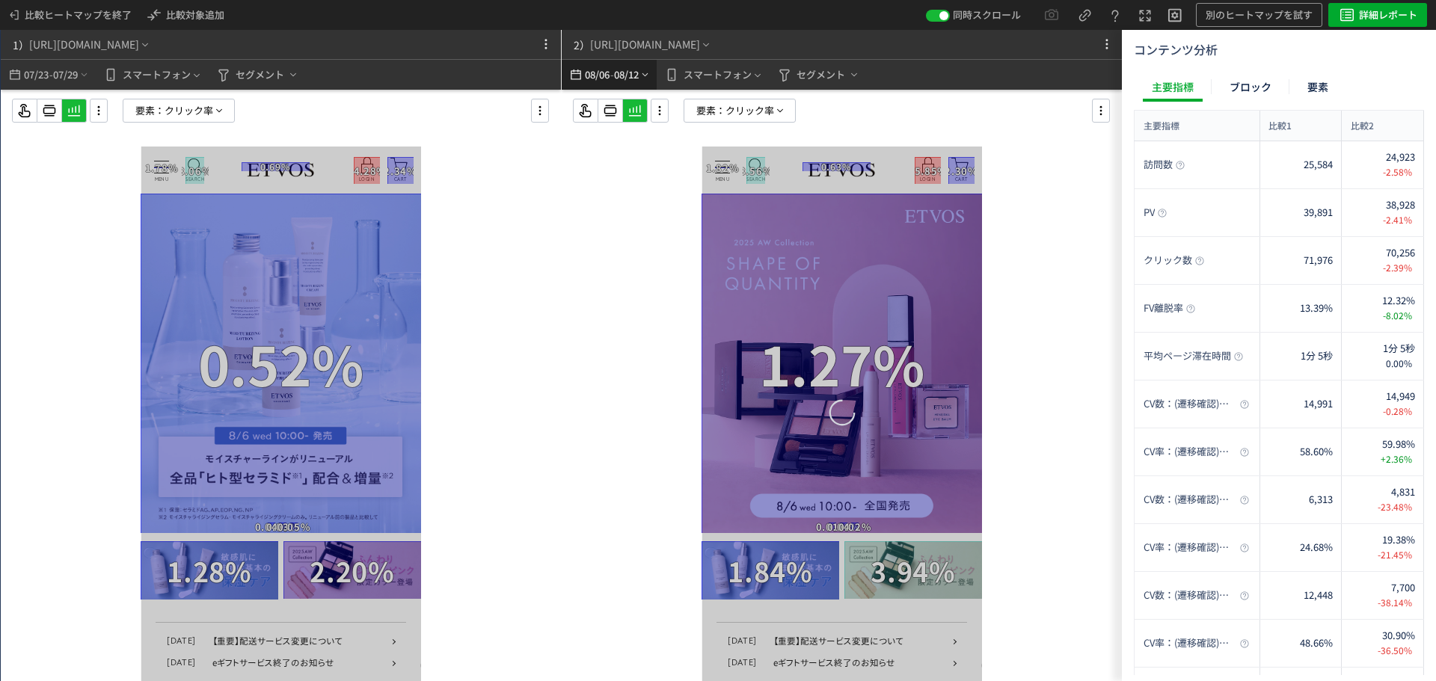
click at [627, 71] on span "08/12" at bounding box center [626, 75] width 25 height 30
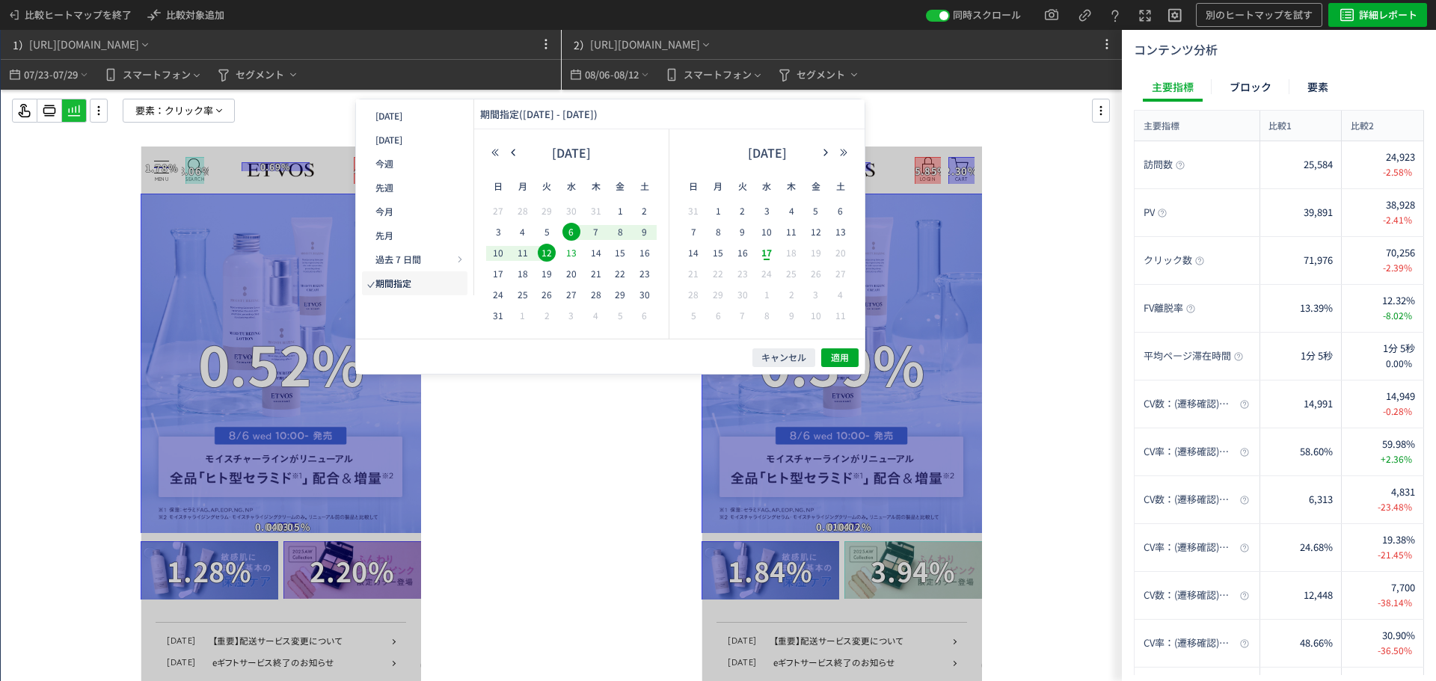
click at [570, 256] on span "13" at bounding box center [571, 253] width 18 height 18
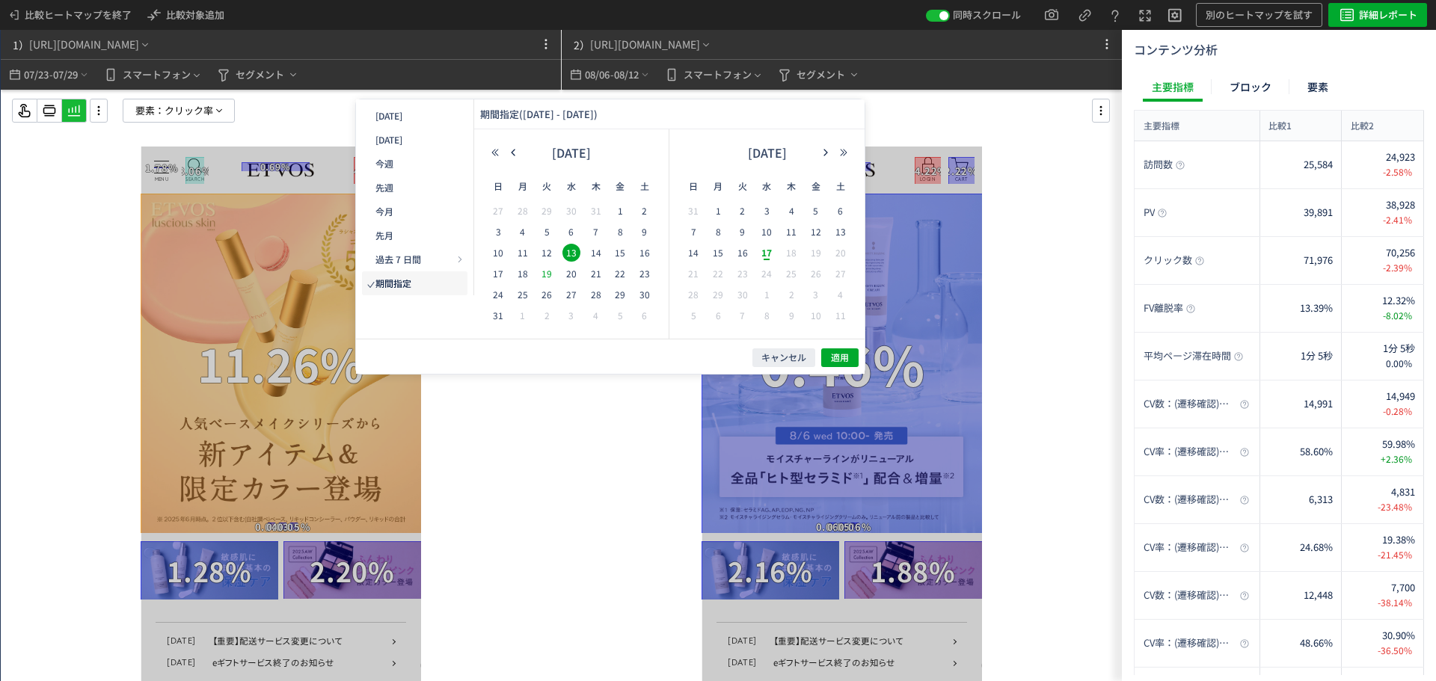
click at [551, 275] on span "19" at bounding box center [547, 274] width 18 height 18
click at [831, 362] on span "適用" at bounding box center [840, 358] width 18 height 13
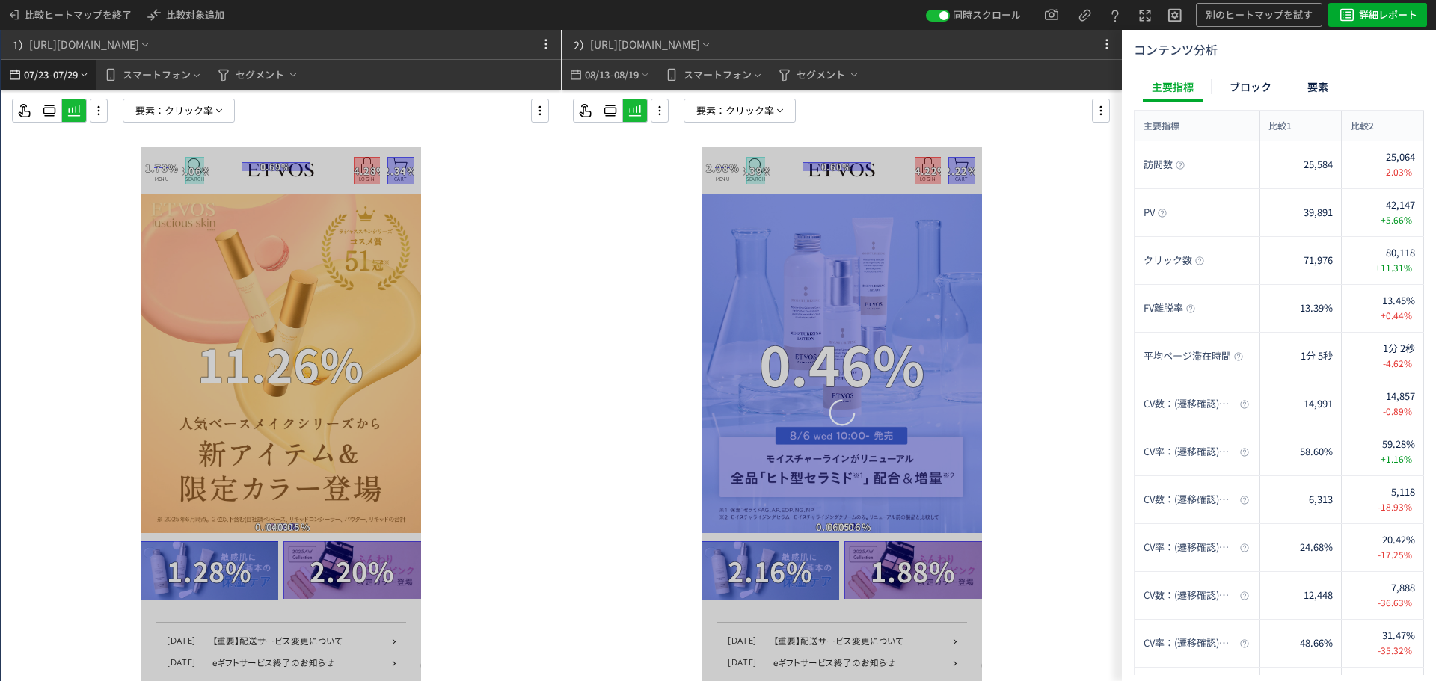
click at [70, 76] on span "07/29" at bounding box center [65, 75] width 25 height 30
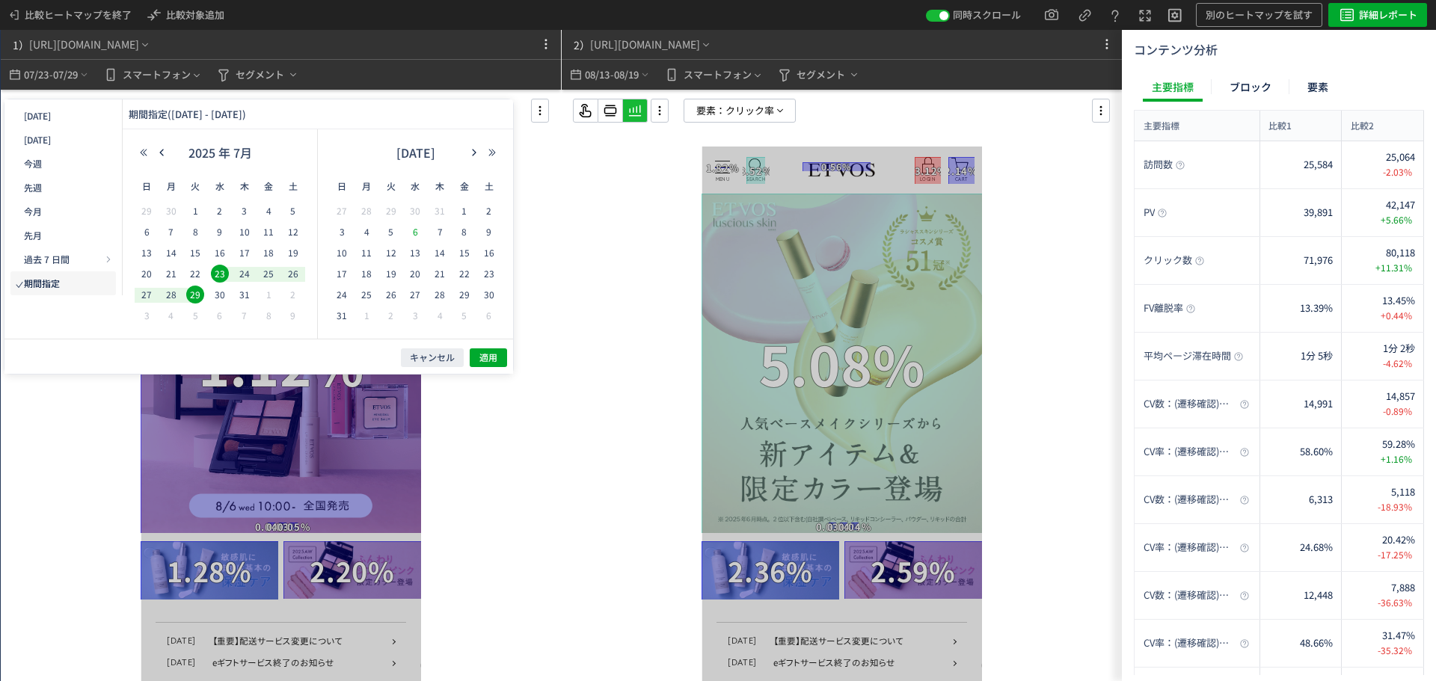
click at [418, 236] on span "6" at bounding box center [415, 232] width 18 height 18
click at [393, 257] on span "12" at bounding box center [391, 253] width 18 height 18
click at [471, 354] on button "適用" at bounding box center [488, 358] width 37 height 19
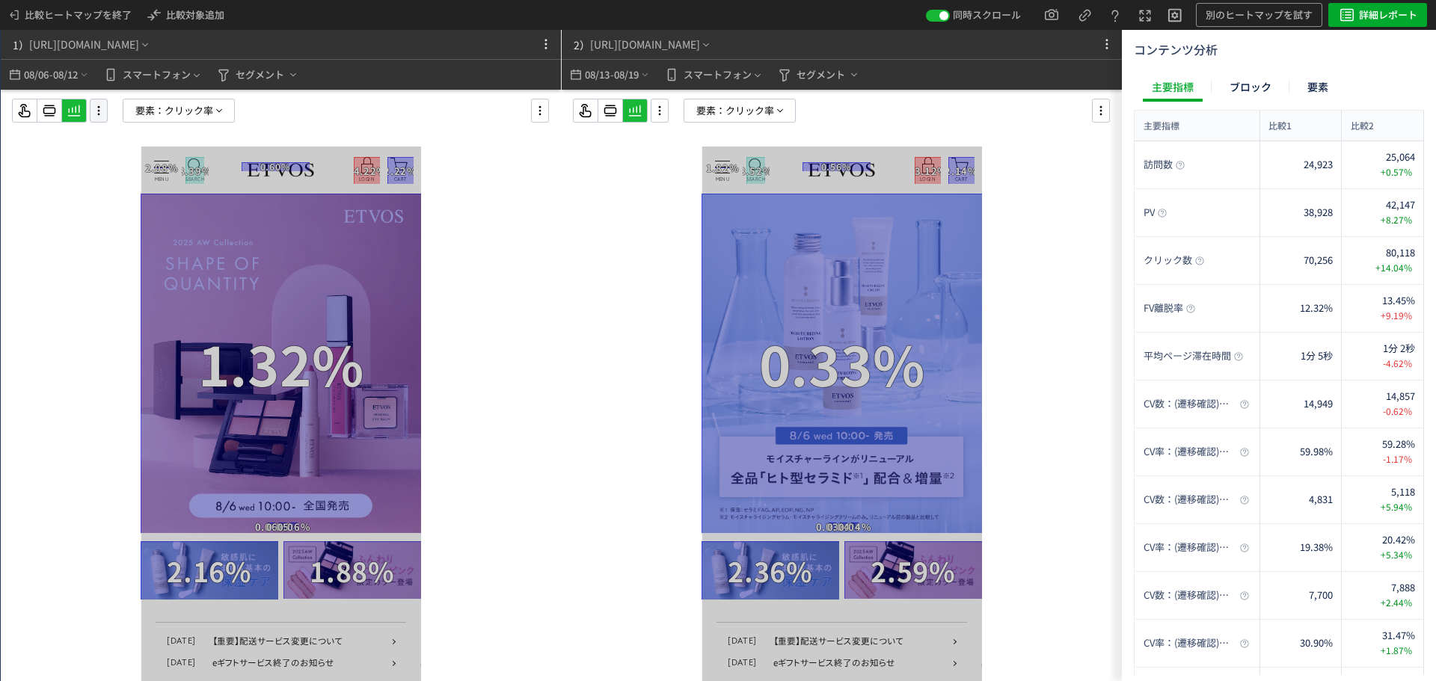
click at [99, 115] on use at bounding box center [99, 110] width 2 height 9
click at [157, 156] on li "画面操作モード" at bounding box center [159, 152] width 126 height 24
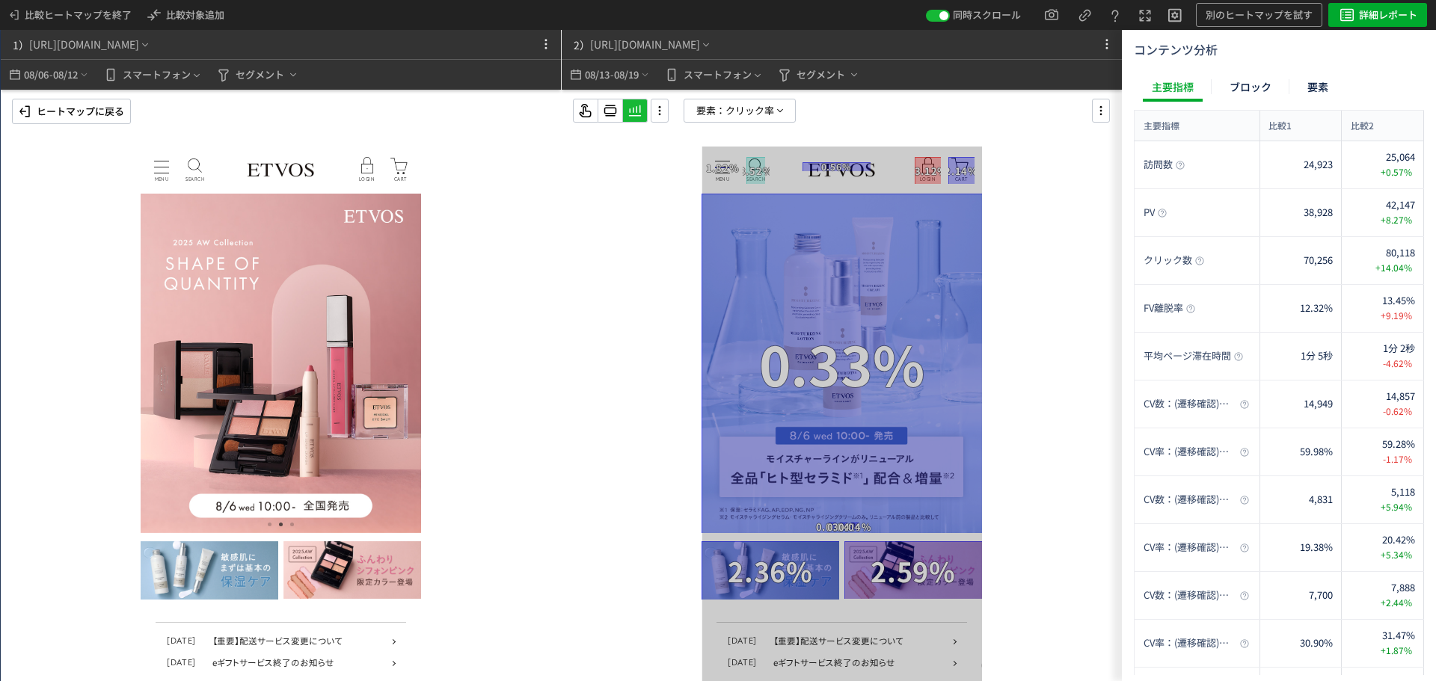
drag, startPoint x: 358, startPoint y: 408, endPoint x: 235, endPoint y: 420, distance: 124.0
click at [251, 419] on img at bounding box center [281, 364] width 280 height 340
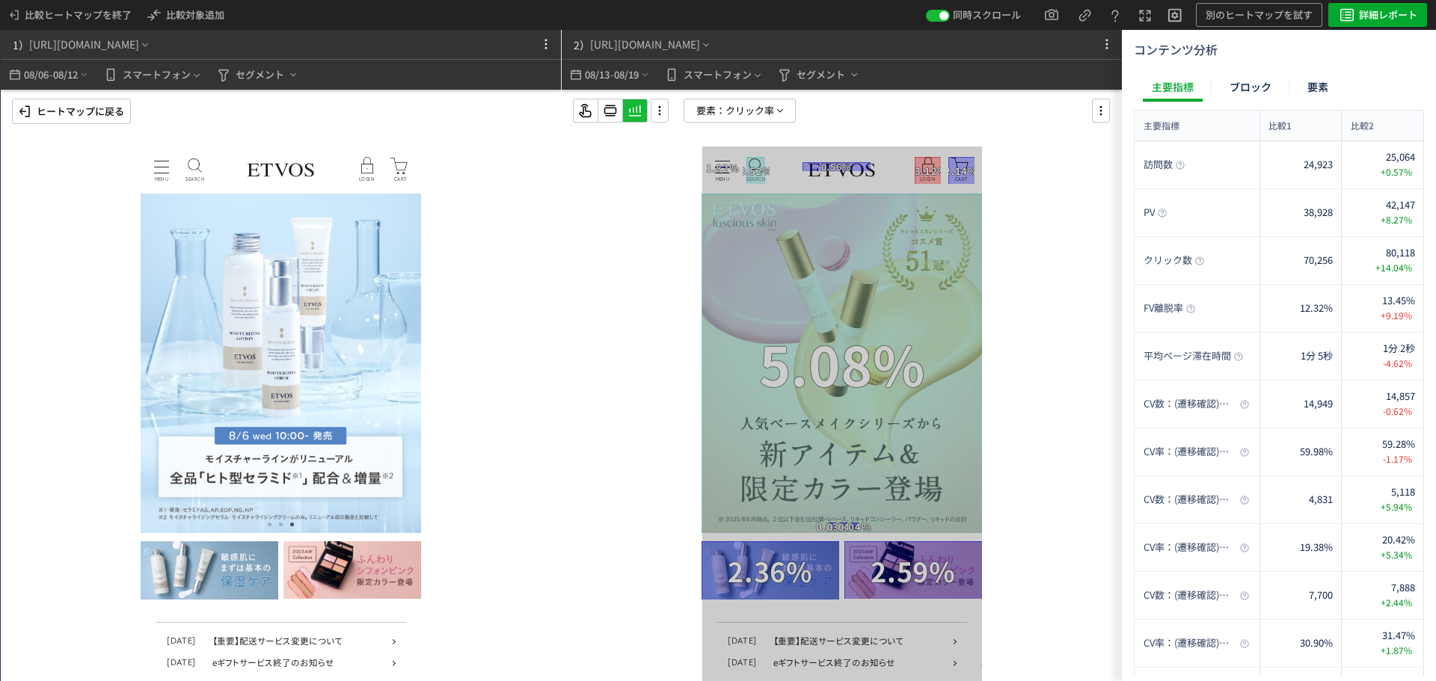
drag, startPoint x: 349, startPoint y: 418, endPoint x: 250, endPoint y: 426, distance: 99.0
click at [290, 422] on img at bounding box center [281, 364] width 280 height 340
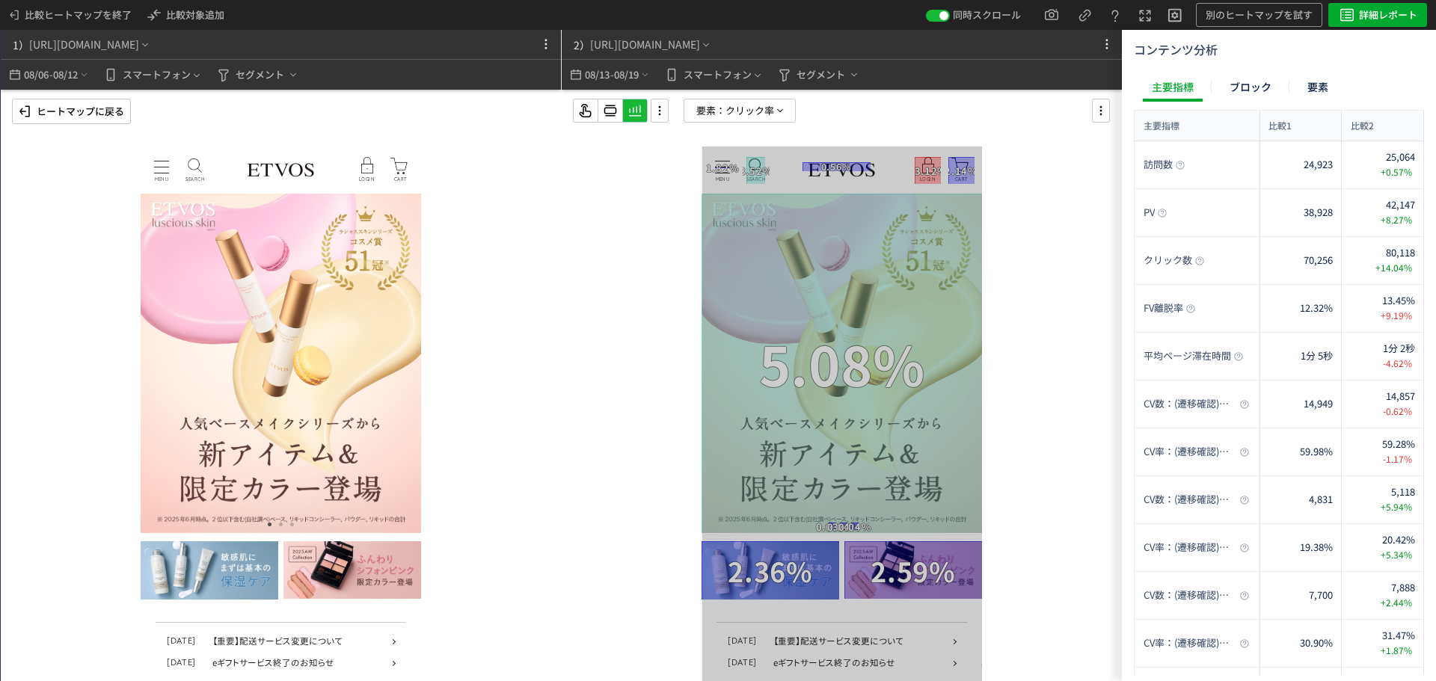
click at [76, 119] on p "ヒートマップに戻る" at bounding box center [81, 111] width 88 height 24
